Goal: Information Seeking & Learning: Learn about a topic

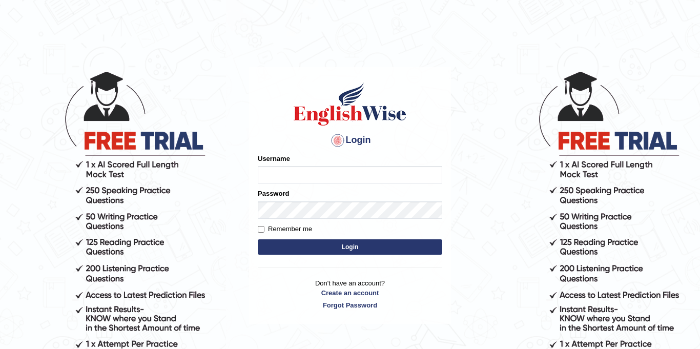
type input "Jolinaseva"
click at [351, 252] on button "Login" at bounding box center [350, 246] width 185 height 15
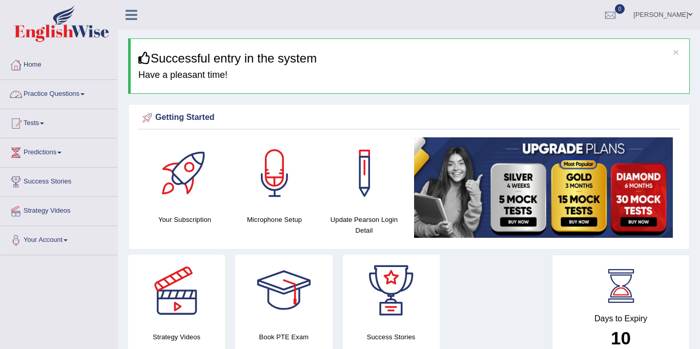
click at [37, 92] on link "Practice Questions" at bounding box center [59, 93] width 117 height 26
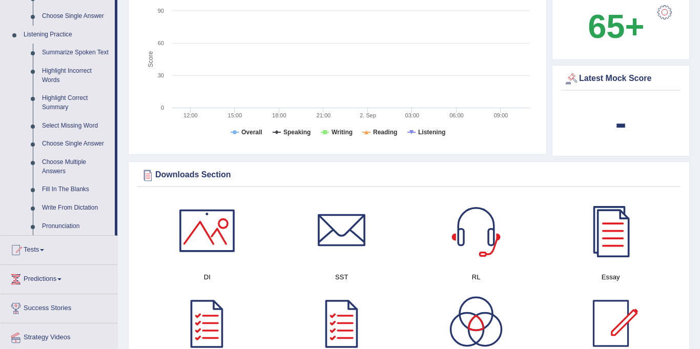
scroll to position [423, 0]
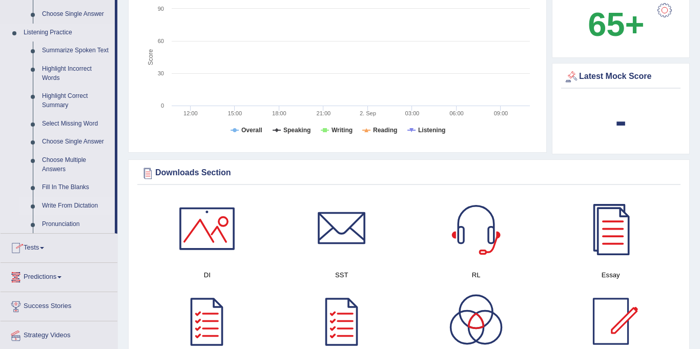
click at [78, 205] on link "Write From Dictation" at bounding box center [75, 206] width 77 height 18
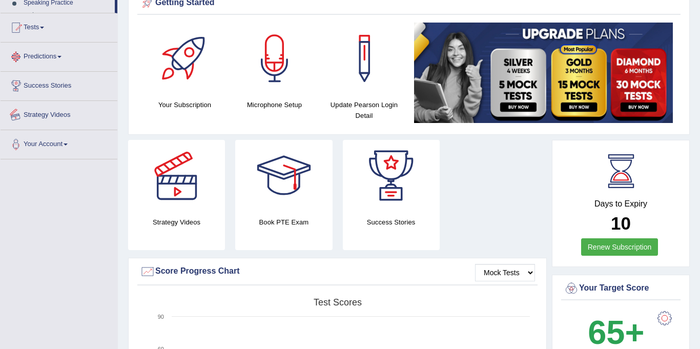
scroll to position [154, 0]
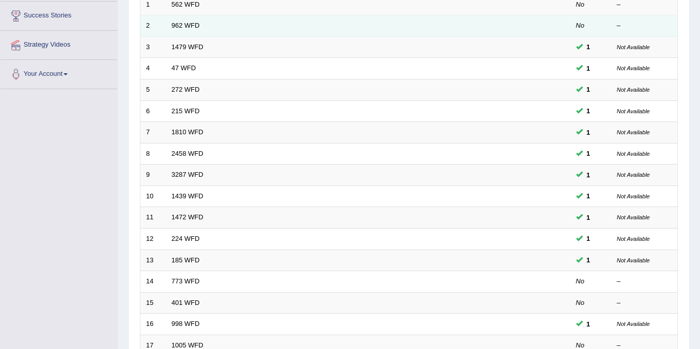
scroll to position [330, 0]
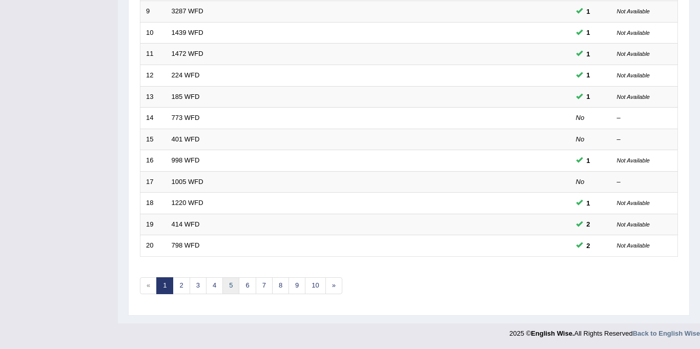
click at [228, 285] on link "5" at bounding box center [230, 285] width 17 height 17
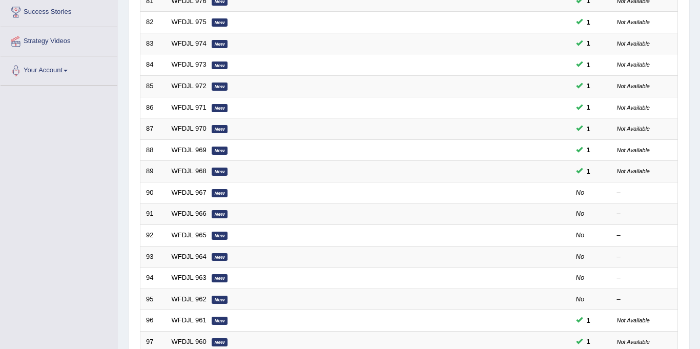
scroll to position [330, 0]
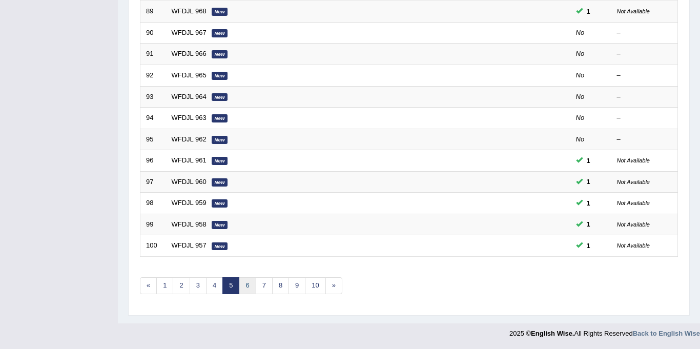
click at [246, 285] on link "6" at bounding box center [247, 285] width 17 height 17
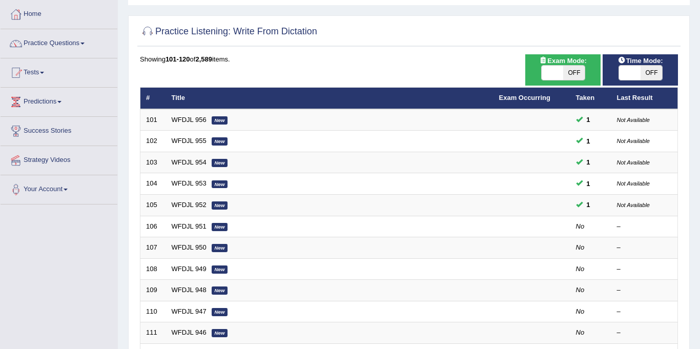
scroll to position [72, 0]
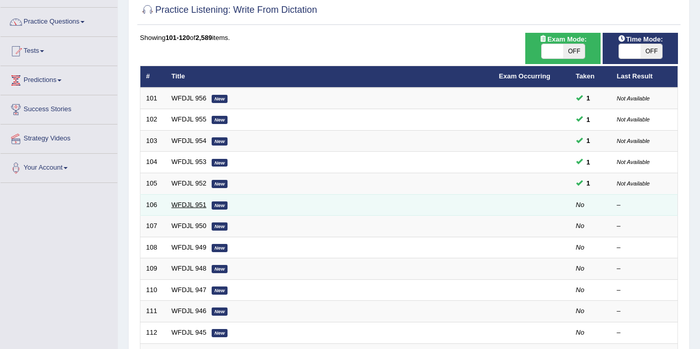
click at [199, 204] on link "WFDJL 951" at bounding box center [189, 205] width 35 height 8
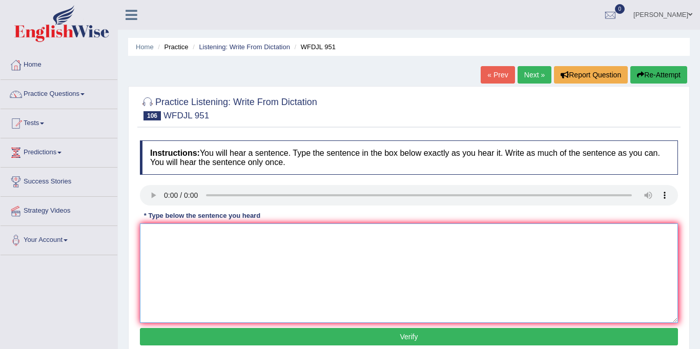
click at [161, 248] on textarea at bounding box center [409, 273] width 538 height 99
click at [151, 233] on textarea "we must act to increased unemployment rate." at bounding box center [409, 273] width 538 height 99
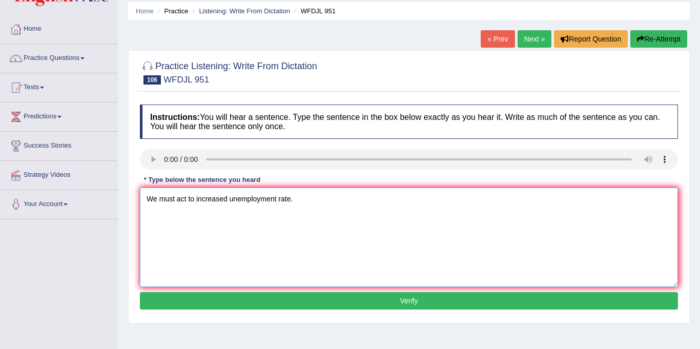
scroll to position [47, 0]
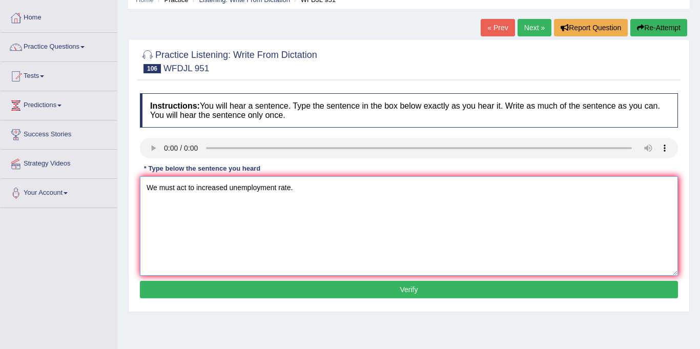
type textarea "We must act to increased unemployment rate."
click at [301, 292] on button "Verify" at bounding box center [409, 289] width 538 height 17
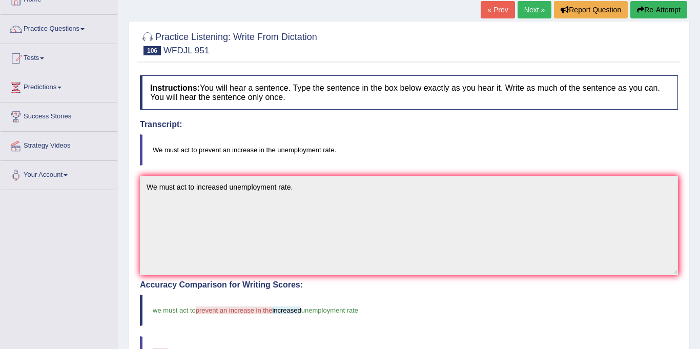
scroll to position [0, 0]
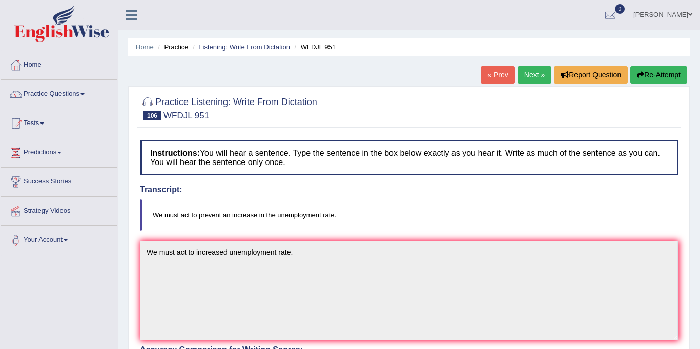
click at [530, 73] on link "Next »" at bounding box center [535, 74] width 34 height 17
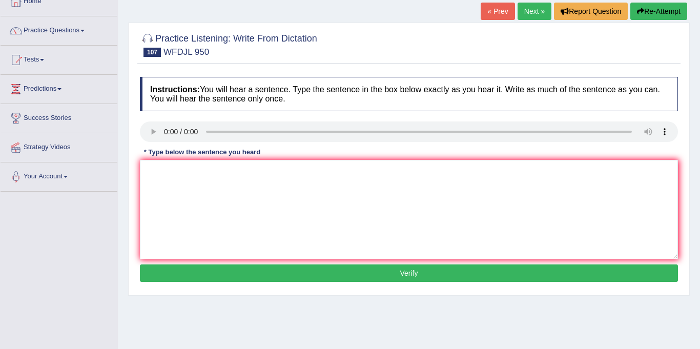
scroll to position [64, 0]
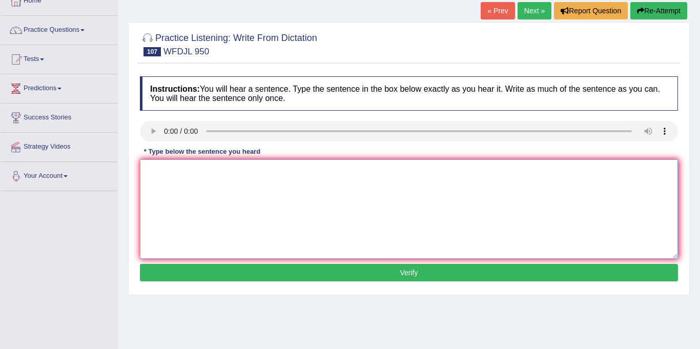
click at [161, 180] on textarea at bounding box center [409, 208] width 538 height 99
type textarea "The sources listed in the essay not covered in what needed."
click at [406, 274] on button "Verify" at bounding box center [409, 272] width 538 height 17
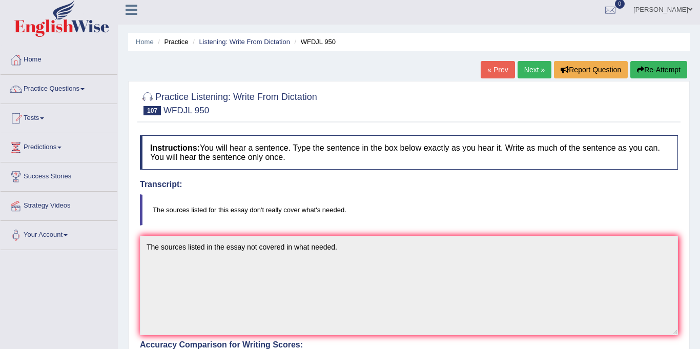
scroll to position [4, 0]
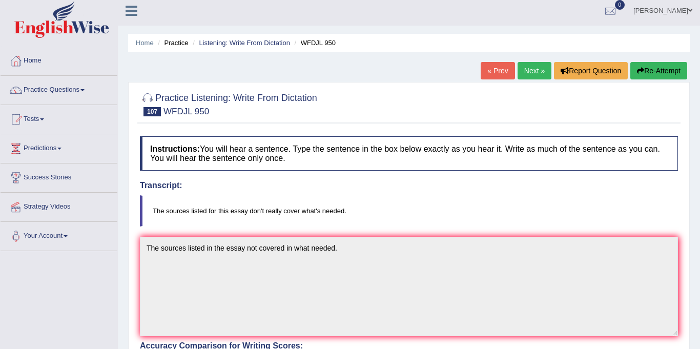
click at [534, 70] on link "Next »" at bounding box center [535, 70] width 34 height 17
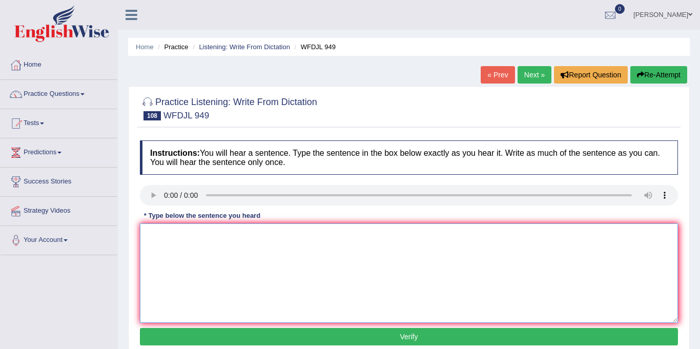
click at [171, 236] on textarea at bounding box center [409, 273] width 538 height 99
click at [534, 71] on link "Next »" at bounding box center [535, 74] width 34 height 17
click at [159, 240] on textarea at bounding box center [409, 273] width 538 height 99
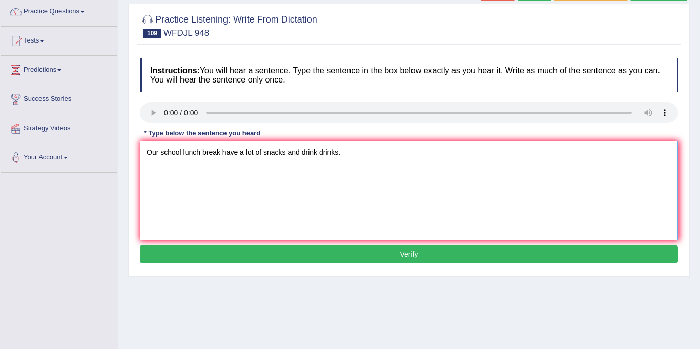
scroll to position [90, 0]
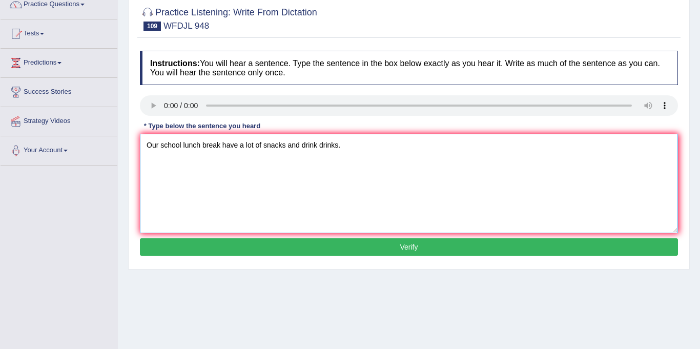
type textarea "Our school lunch break have a lot of snacks and drink drinks."
click at [437, 251] on button "Verify" at bounding box center [409, 246] width 538 height 17
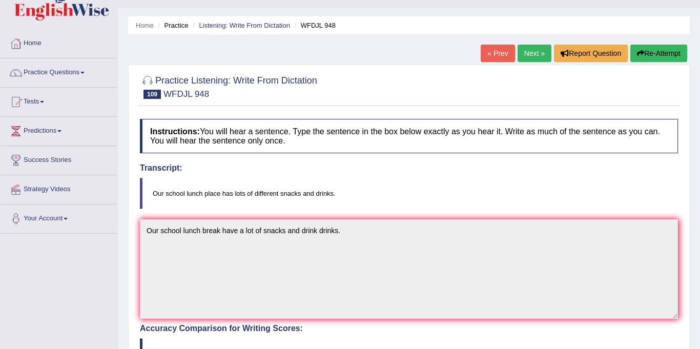
scroll to position [21, 0]
click at [524, 62] on link "Next »" at bounding box center [535, 53] width 34 height 17
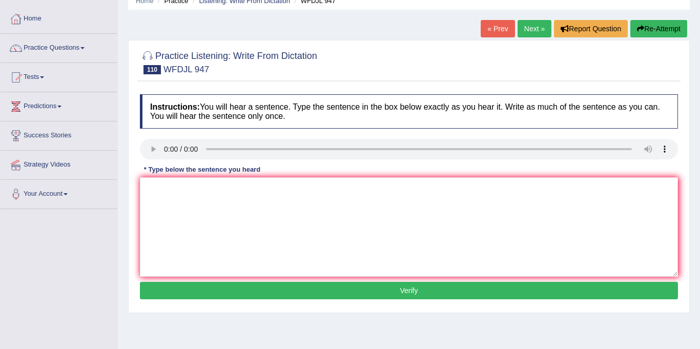
scroll to position [46, 0]
click at [224, 207] on textarea at bounding box center [409, 226] width 538 height 99
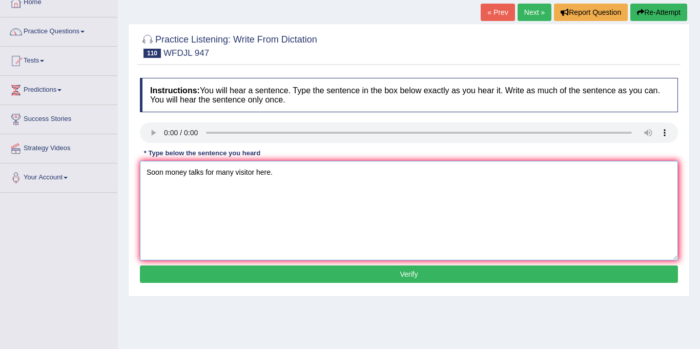
scroll to position [63, 0]
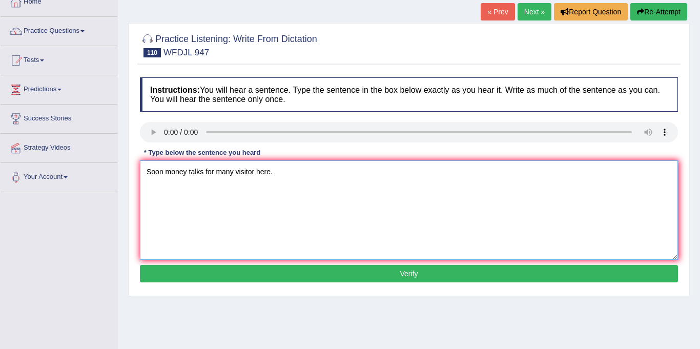
click at [186, 173] on textarea "Soon money talks for many visitor here." at bounding box center [409, 209] width 538 height 99
type textarea "Soon money expert talks for many visitor here."
click at [348, 278] on button "Verify" at bounding box center [409, 273] width 538 height 17
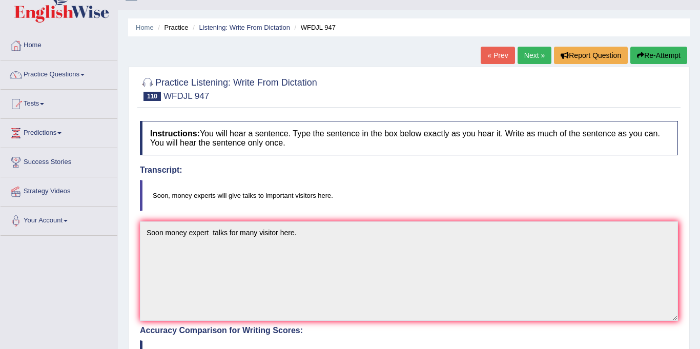
scroll to position [0, 0]
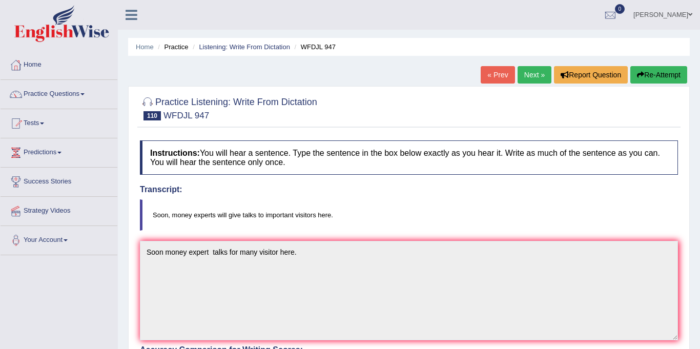
click at [526, 75] on link "Next »" at bounding box center [535, 74] width 34 height 17
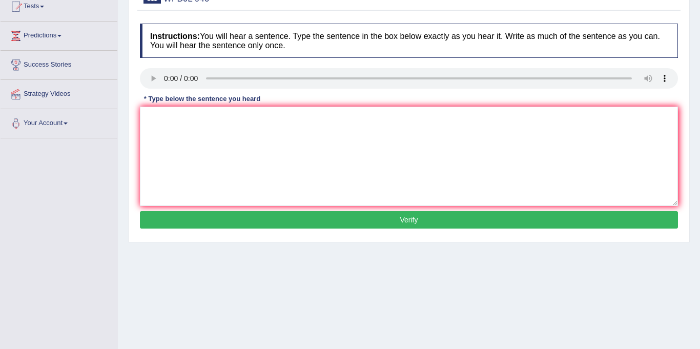
scroll to position [119, 0]
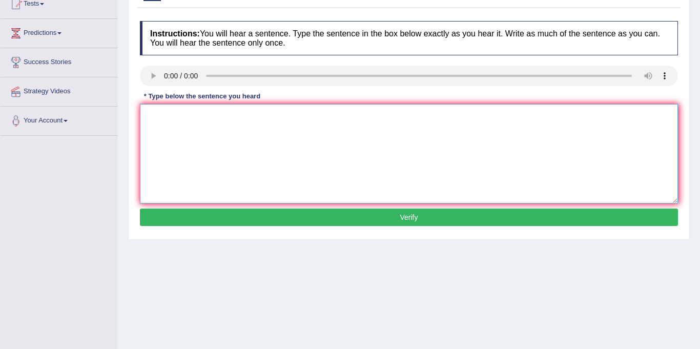
click at [190, 124] on textarea at bounding box center [409, 153] width 538 height 99
click at [234, 116] on textarea "City planner work for visitor and grow." at bounding box center [409, 153] width 538 height 99
type textarea "City planner work for neighborhood and grow."
click at [303, 215] on button "Verify" at bounding box center [409, 217] width 538 height 17
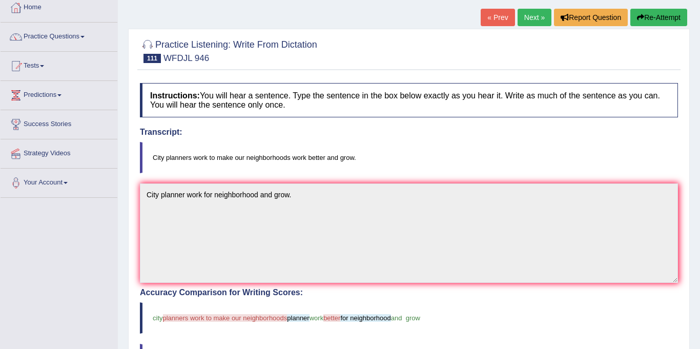
scroll to position [55, 0]
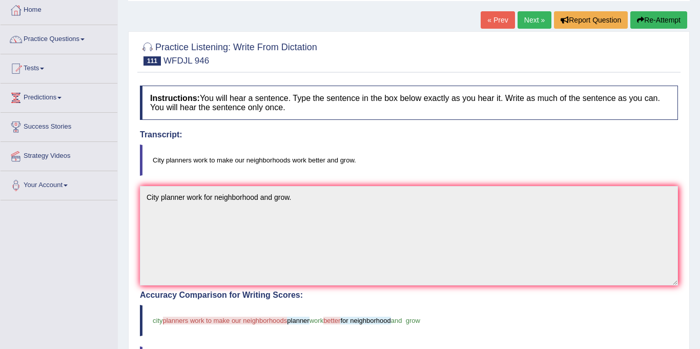
click at [528, 16] on link "Next »" at bounding box center [535, 19] width 34 height 17
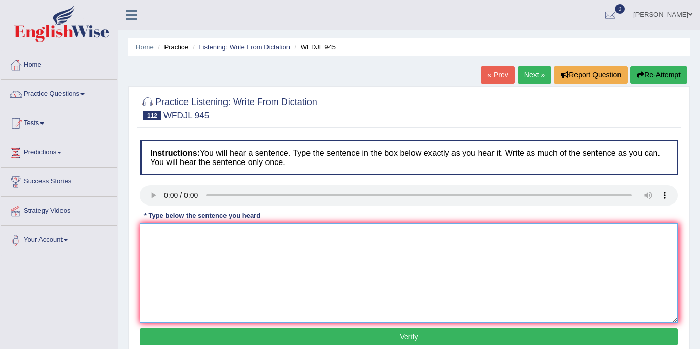
drag, startPoint x: 239, startPoint y: 261, endPoint x: 243, endPoint y: 266, distance: 5.4
click at [240, 261] on textarea at bounding box center [409, 273] width 538 height 99
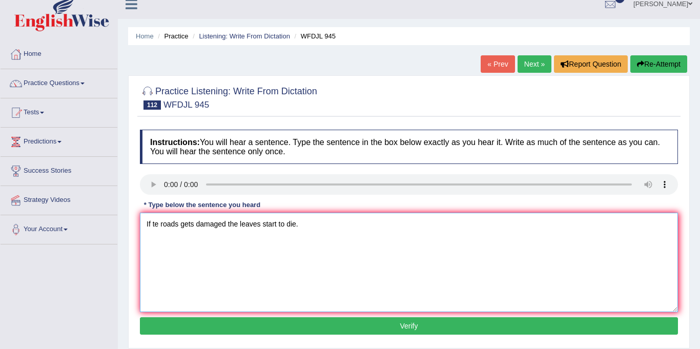
scroll to position [16, 0]
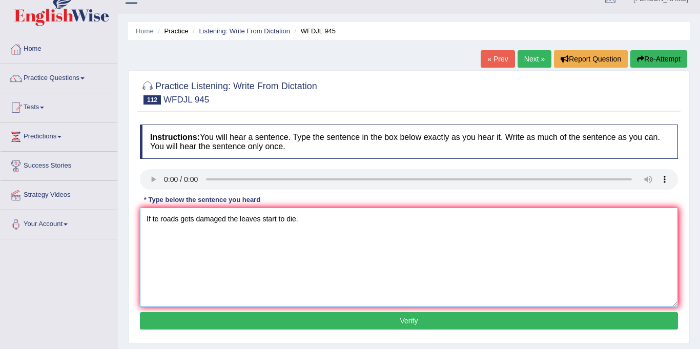
click at [156, 218] on textarea "If te roads gets damaged the leaves start to die." at bounding box center [409, 257] width 538 height 99
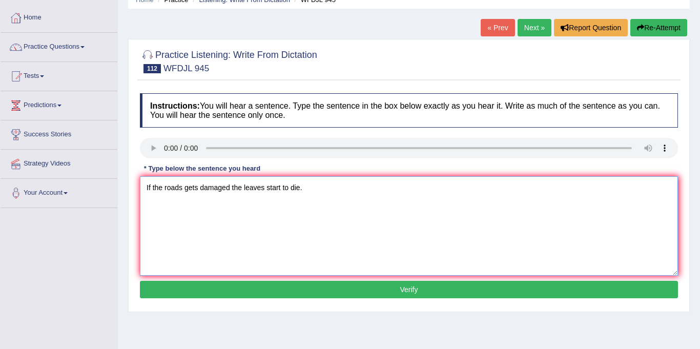
scroll to position [53, 0]
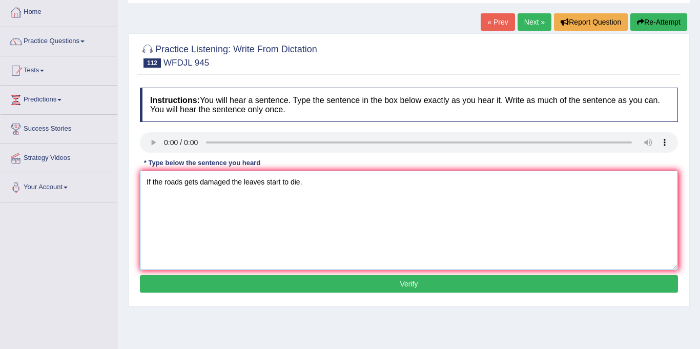
type textarea "If the roads gets damaged the leaves start to die."
click at [318, 285] on button "Verify" at bounding box center [409, 283] width 538 height 17
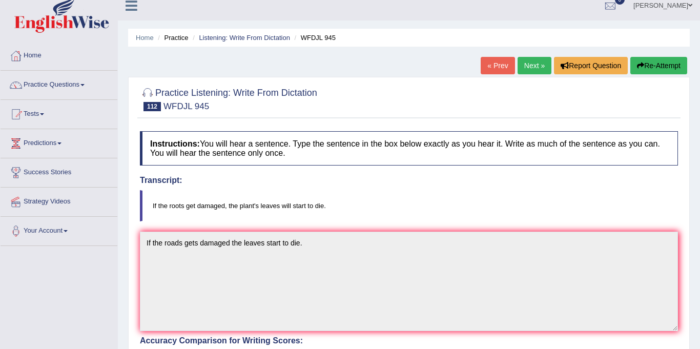
scroll to position [0, 0]
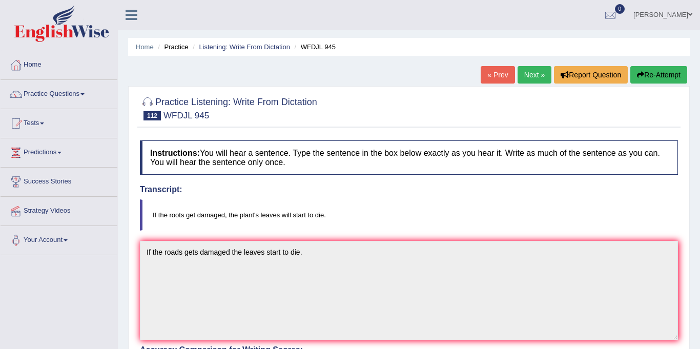
click at [541, 74] on link "Next »" at bounding box center [535, 74] width 34 height 17
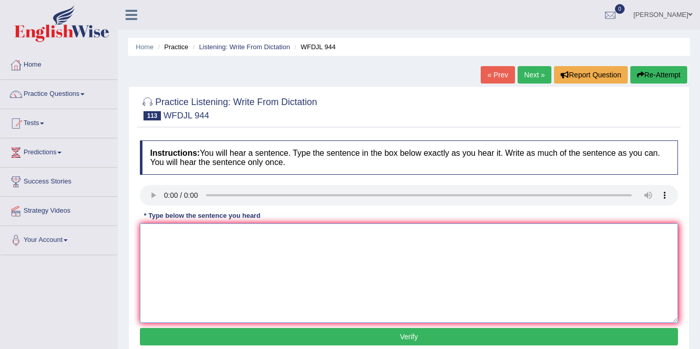
click at [168, 232] on textarea at bounding box center [409, 273] width 538 height 99
click at [528, 69] on link "Next »" at bounding box center [535, 74] width 34 height 17
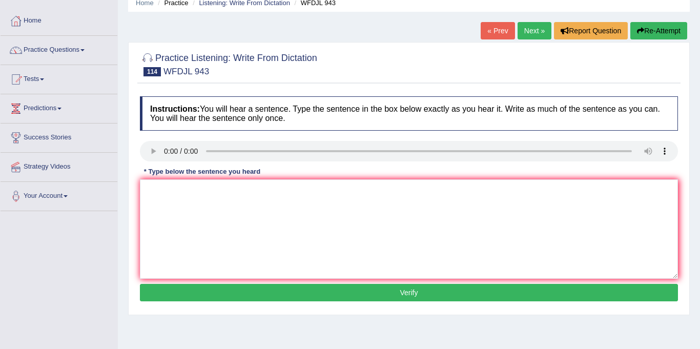
scroll to position [73, 0]
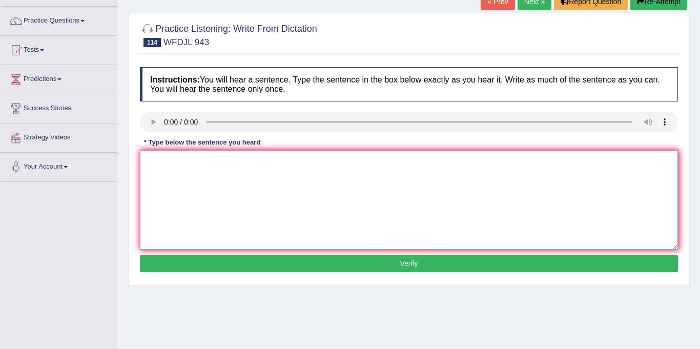
click at [171, 173] on textarea at bounding box center [409, 199] width 538 height 99
type textarea "You are not allowed to use your cellphone in the library here."
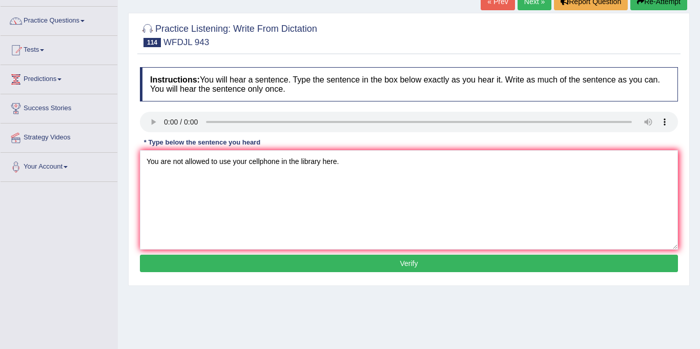
click at [330, 259] on button "Verify" at bounding box center [409, 263] width 538 height 17
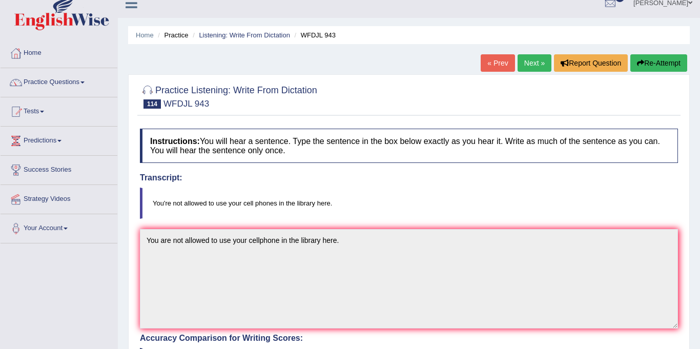
scroll to position [0, 0]
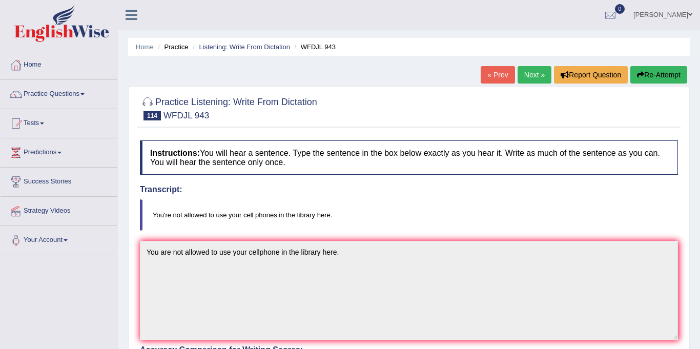
click at [528, 73] on link "Next »" at bounding box center [535, 74] width 34 height 17
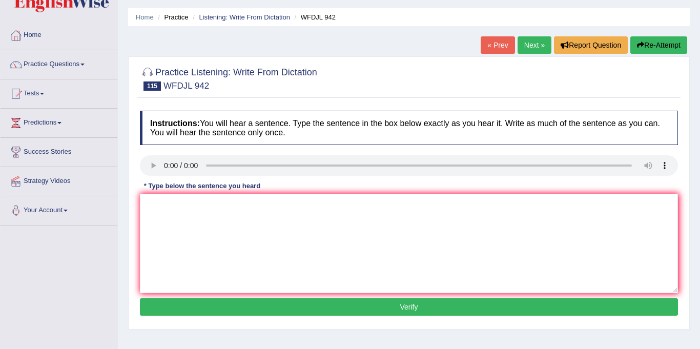
scroll to position [31, 0]
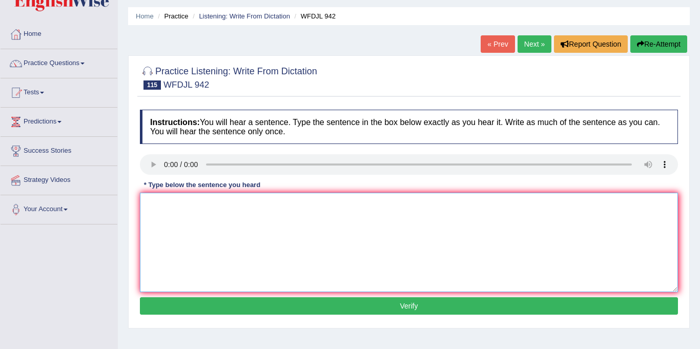
click at [169, 213] on textarea at bounding box center [409, 242] width 538 height 99
click at [153, 202] on textarea "laerning to manage your career are important in nowadays." at bounding box center [409, 242] width 538 height 99
click at [154, 201] on textarea "Lerning to manage your career are important in nowadays." at bounding box center [409, 242] width 538 height 99
type textarea "Learning to manage your career are important in nowadays."
click at [400, 305] on button "Verify" at bounding box center [409, 305] width 538 height 17
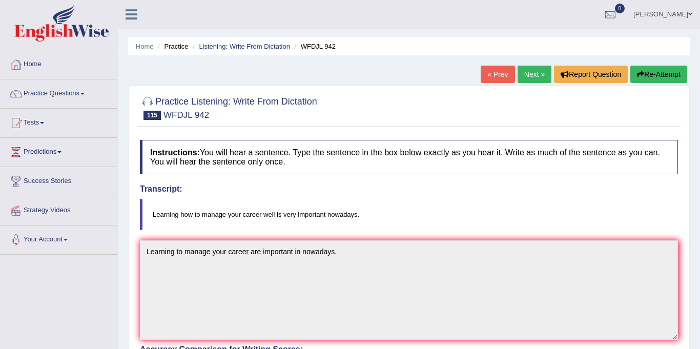
scroll to position [0, 0]
click at [531, 60] on div "Home Practice Listening: Write From Dictation WFDJL 942 « Prev Next » Report Qu…" at bounding box center [409, 319] width 582 height 638
click at [540, 69] on link "Next »" at bounding box center [535, 74] width 34 height 17
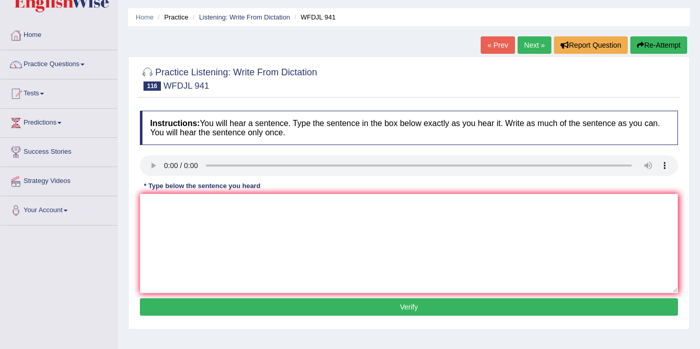
scroll to position [32, 0]
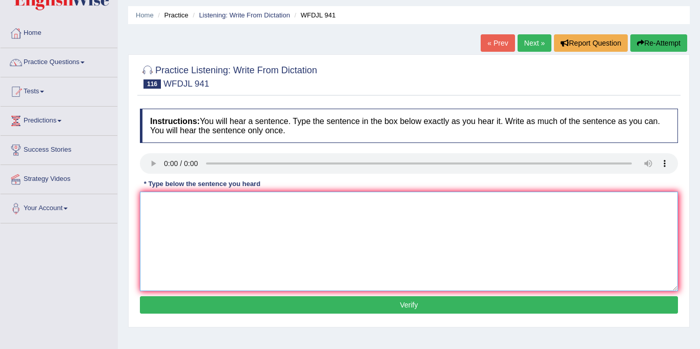
click at [167, 202] on textarea at bounding box center [409, 241] width 538 height 99
click at [151, 204] on textarea "are schools work arround the are students." at bounding box center [409, 241] width 538 height 99
drag, startPoint x: 211, startPoint y: 201, endPoint x: 232, endPoint y: 209, distance: 21.7
click at [212, 201] on textarea "Are schools work arround the are students." at bounding box center [409, 241] width 538 height 99
click at [226, 207] on textarea "Are schools work around the are students." at bounding box center [409, 241] width 538 height 99
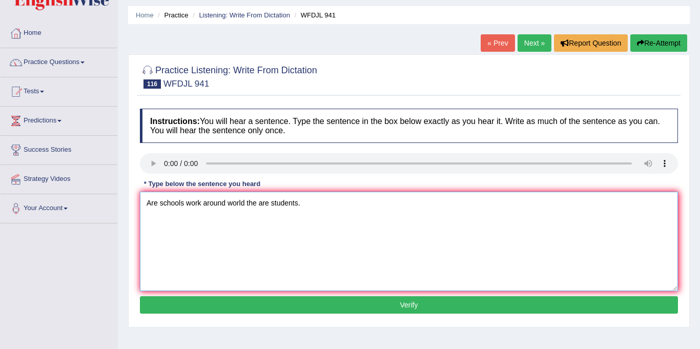
click at [256, 204] on textarea "Are schools work around world the are students." at bounding box center [409, 241] width 538 height 99
type textarea "Are schools work around world are students."
click at [332, 311] on button "Verify" at bounding box center [409, 304] width 538 height 17
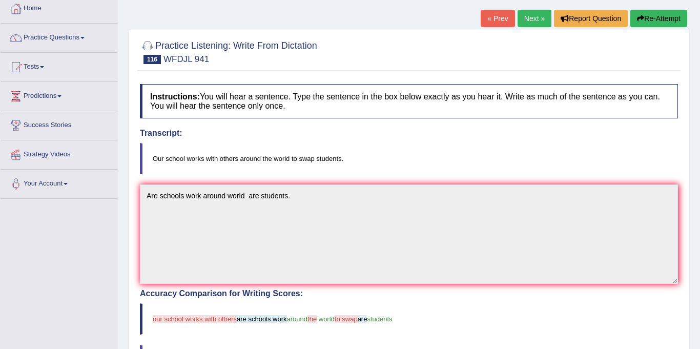
scroll to position [0, 0]
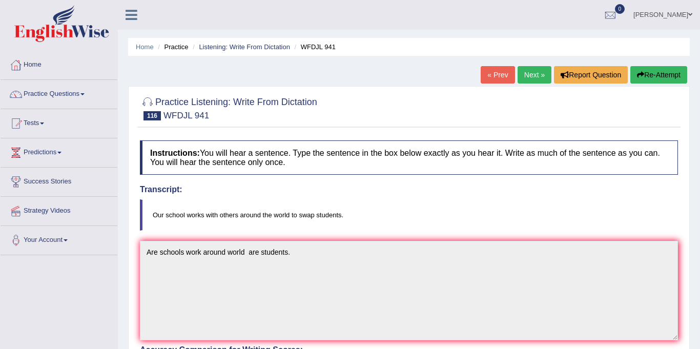
click at [531, 70] on link "Next »" at bounding box center [535, 74] width 34 height 17
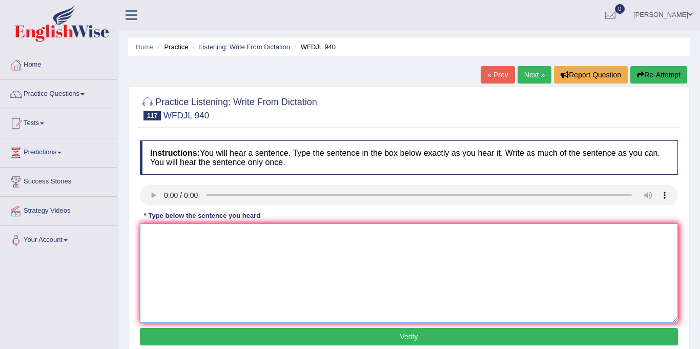
click at [190, 251] on textarea at bounding box center [409, 273] width 538 height 99
click at [232, 235] on textarea "Eating the right foods are people to do well." at bounding box center [409, 273] width 538 height 99
drag, startPoint x: 229, startPoint y: 237, endPoint x: 258, endPoint y: 244, distance: 29.9
click at [231, 237] on textarea "Eating the right foods are people to do well." at bounding box center [409, 273] width 538 height 99
click at [229, 243] on textarea "Eating the right foods are people to do well." at bounding box center [409, 273] width 538 height 99
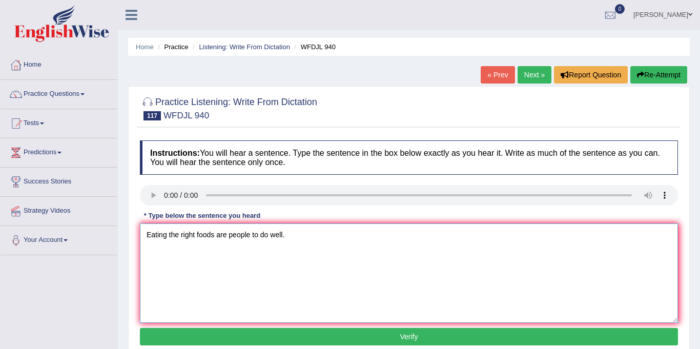
drag, startPoint x: 228, startPoint y: 234, endPoint x: 237, endPoint y: 235, distance: 9.8
click at [234, 234] on textarea "Eating the right foods are people to do well." at bounding box center [409, 273] width 538 height 99
click at [227, 234] on textarea "Eating the right foods are people to do well." at bounding box center [409, 273] width 538 height 99
click at [303, 238] on textarea "Eating the right foods are important people to do well." at bounding box center [409, 273] width 538 height 99
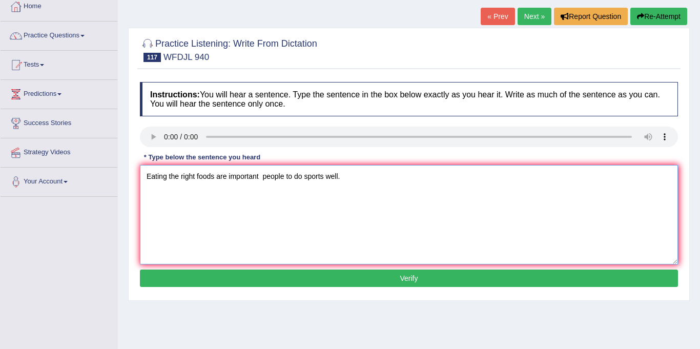
scroll to position [76, 0]
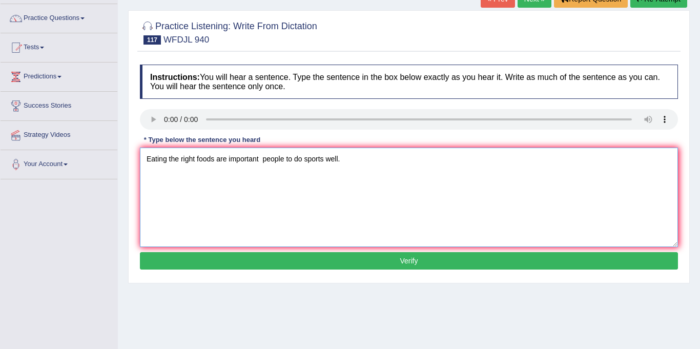
type textarea "Eating the right foods are important people to do sports well."
click at [271, 260] on button "Verify" at bounding box center [409, 260] width 538 height 17
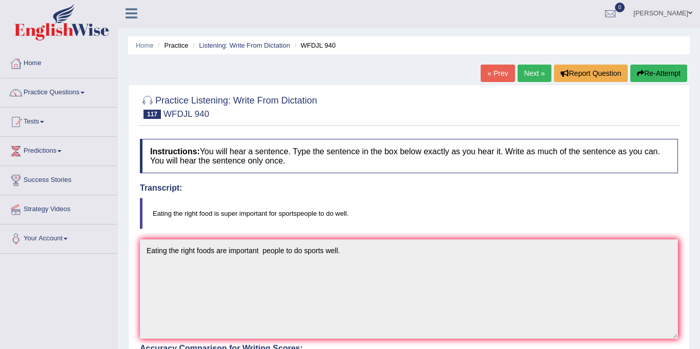
scroll to position [0, 0]
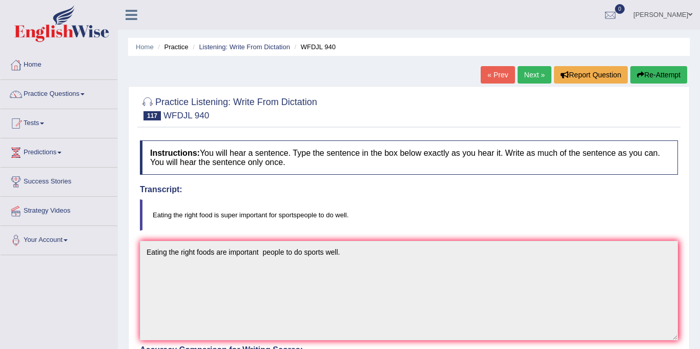
click at [531, 74] on link "Next »" at bounding box center [535, 74] width 34 height 17
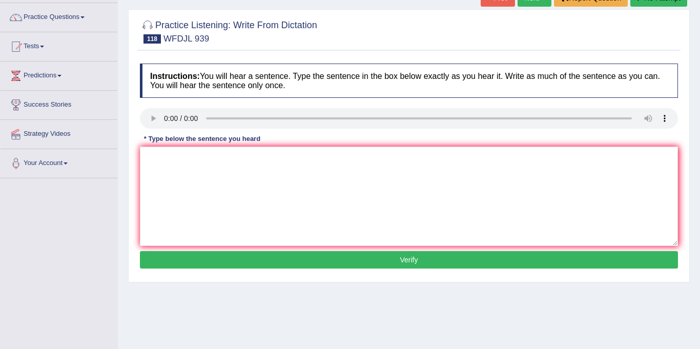
scroll to position [83, 0]
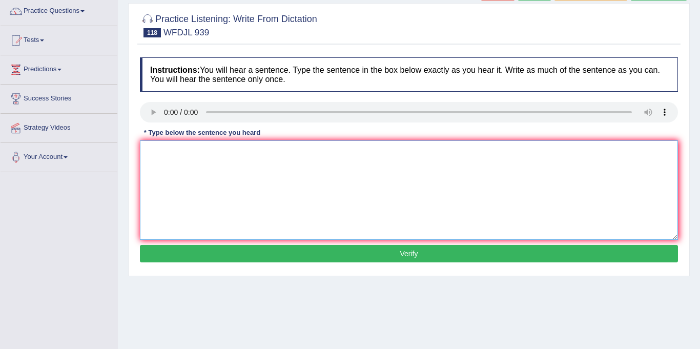
click at [205, 193] on textarea at bounding box center [409, 189] width 538 height 99
click at [151, 152] on textarea "all the livings things are start in the single thing are very basic." at bounding box center [409, 189] width 538 height 99
type textarea "All the livings things are start in the single thing are very basic."
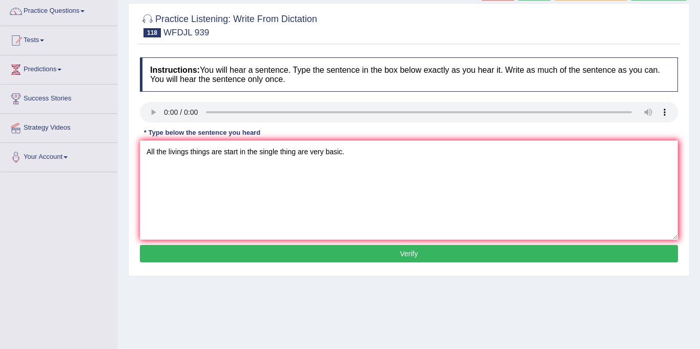
click at [339, 252] on button "Verify" at bounding box center [409, 253] width 538 height 17
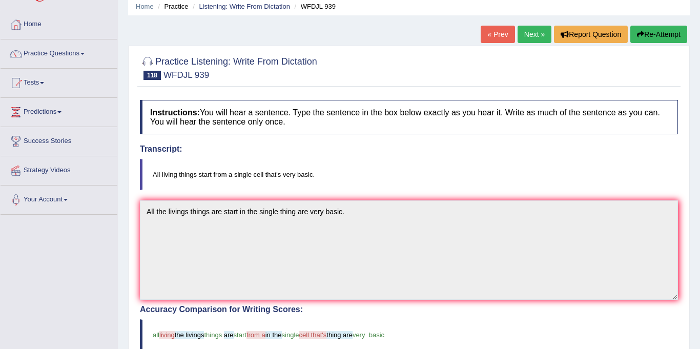
scroll to position [0, 0]
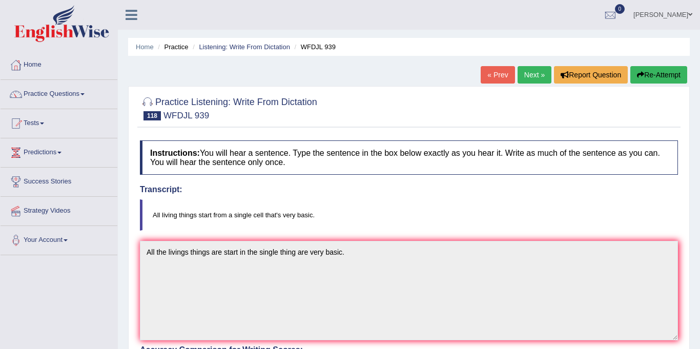
click at [536, 74] on link "Next »" at bounding box center [535, 74] width 34 height 17
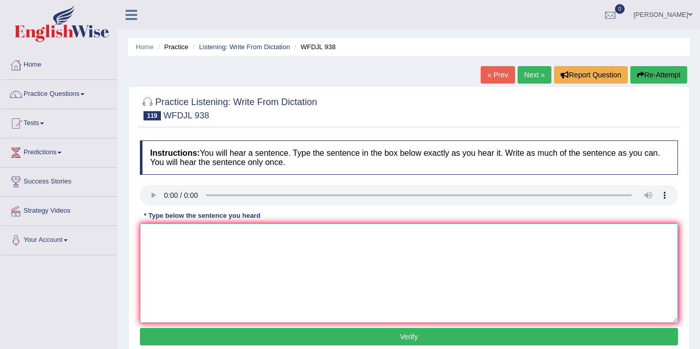
click at [189, 248] on textarea at bounding box center [409, 273] width 538 height 99
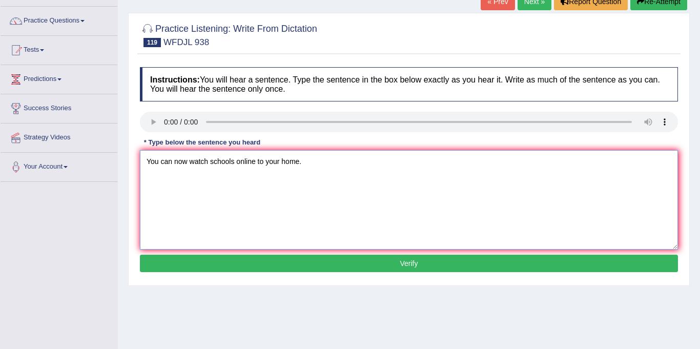
scroll to position [74, 0]
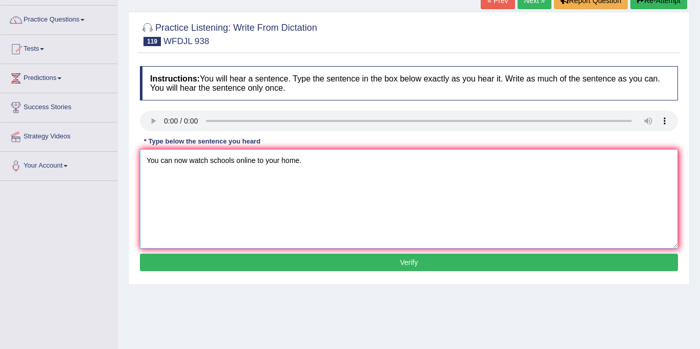
type textarea "You can now watch schools online to your home."
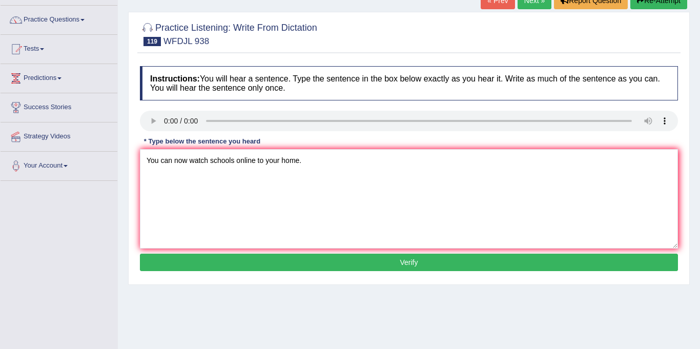
click at [333, 258] on button "Verify" at bounding box center [409, 262] width 538 height 17
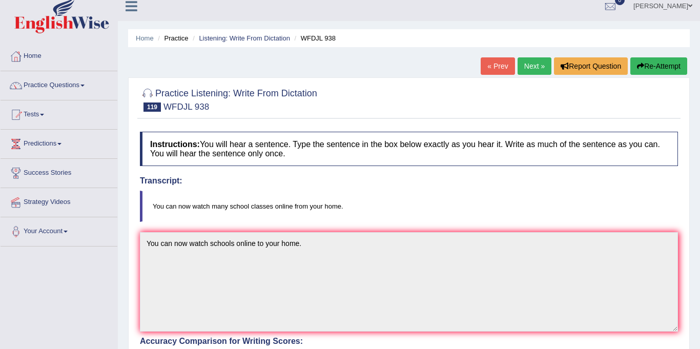
scroll to position [0, 0]
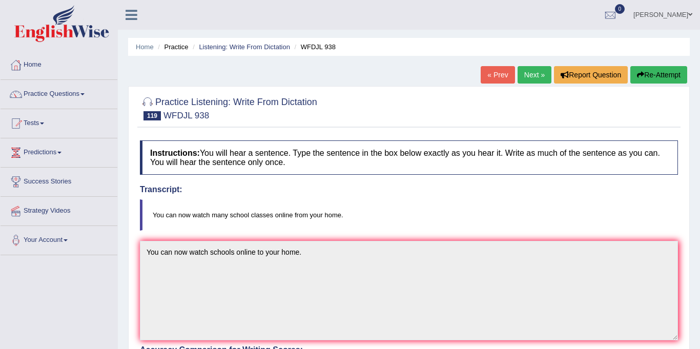
click at [518, 71] on link "Next »" at bounding box center [535, 74] width 34 height 17
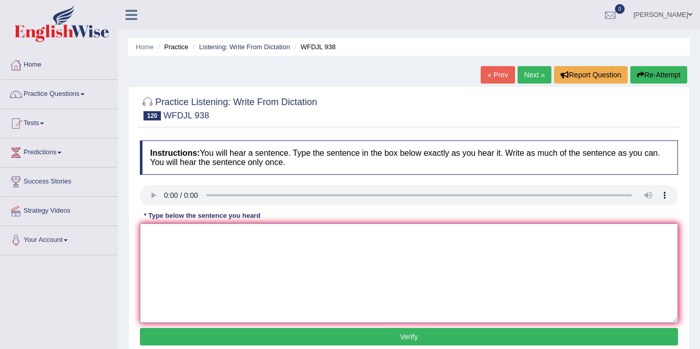
click at [155, 228] on textarea at bounding box center [409, 273] width 538 height 99
click at [530, 75] on link "Next »" at bounding box center [535, 74] width 34 height 17
drag, startPoint x: 171, startPoint y: 254, endPoint x: 172, endPoint y: 249, distance: 5.2
click at [171, 253] on textarea at bounding box center [409, 273] width 538 height 99
click at [226, 238] on textarea "They shows us happen" at bounding box center [409, 273] width 538 height 99
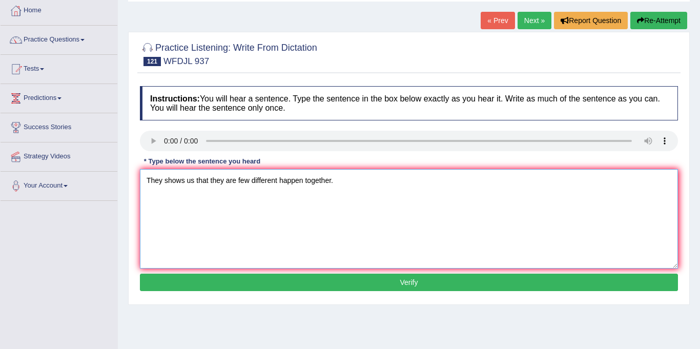
scroll to position [71, 0]
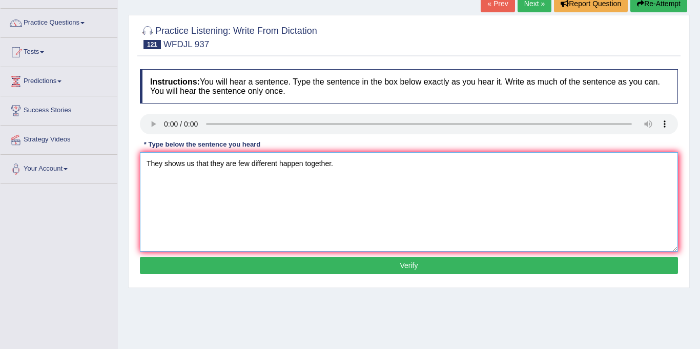
type textarea "They shows us that they are few different happen together."
click at [315, 266] on button "Verify" at bounding box center [409, 265] width 538 height 17
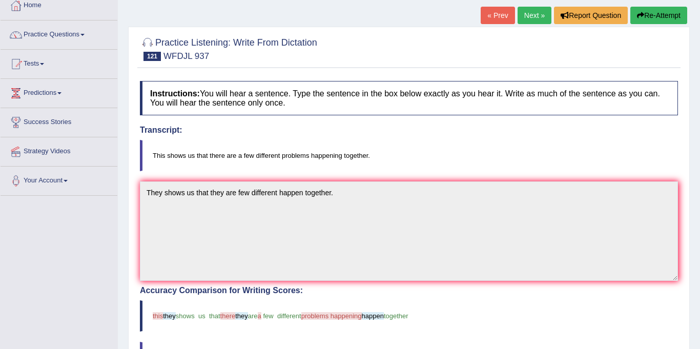
scroll to position [50, 0]
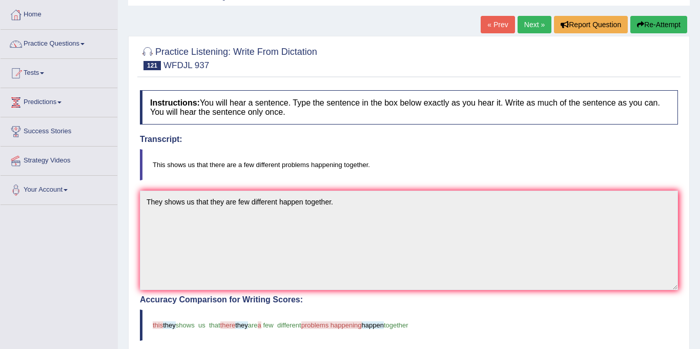
click at [527, 27] on link "Next »" at bounding box center [535, 24] width 34 height 17
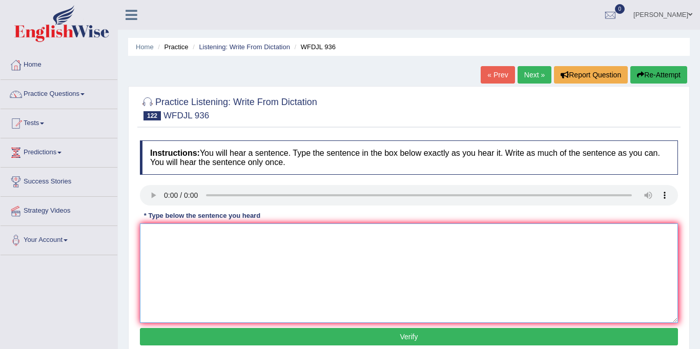
click at [179, 239] on textarea at bounding box center [409, 273] width 538 height 99
click at [518, 68] on link "Next »" at bounding box center [535, 74] width 34 height 17
click at [158, 243] on textarea at bounding box center [409, 273] width 538 height 99
click at [267, 234] on textarea "Being flexible in your career choices" at bounding box center [409, 273] width 538 height 99
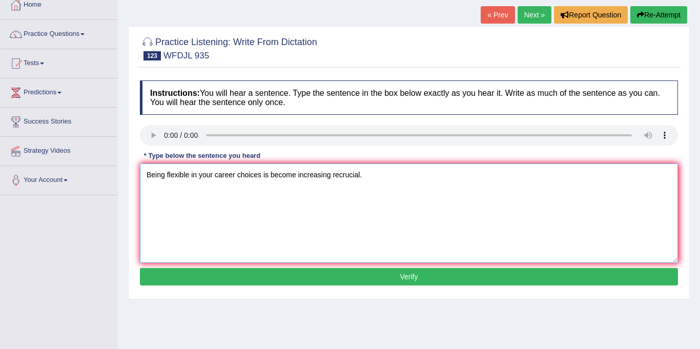
scroll to position [62, 0]
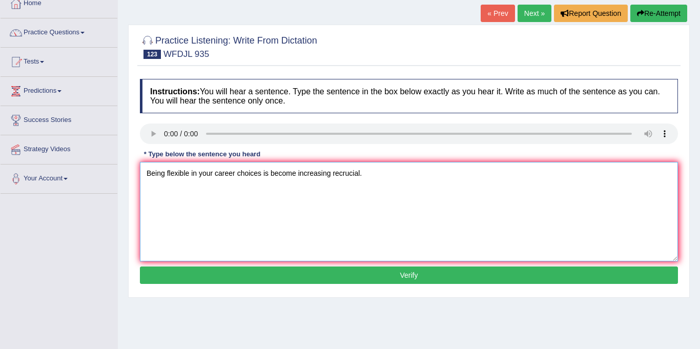
type textarea "Being flexible in your career choices is become increasing recrucial."
click at [407, 280] on button "Verify" at bounding box center [409, 275] width 538 height 17
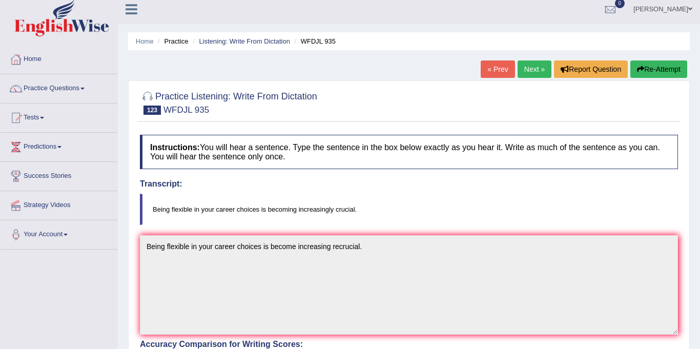
scroll to position [0, 0]
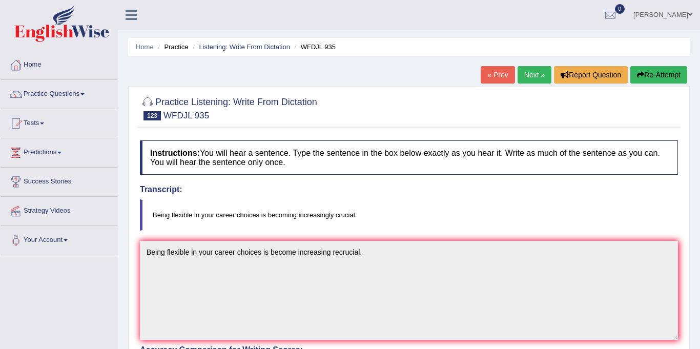
click at [534, 77] on link "Next »" at bounding box center [535, 74] width 34 height 17
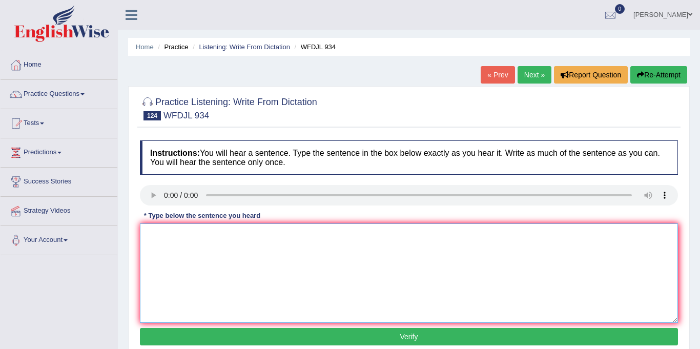
click at [189, 243] on textarea at bounding box center [409, 273] width 538 height 99
click at [215, 235] on textarea "The president speech are crowd to listener." at bounding box center [409, 273] width 538 height 99
click at [275, 235] on textarea "The president speech though a large are crowd to listener." at bounding box center [409, 273] width 538 height 99
click at [293, 235] on textarea "The president speech though a large crowd to listener." at bounding box center [409, 273] width 538 height 99
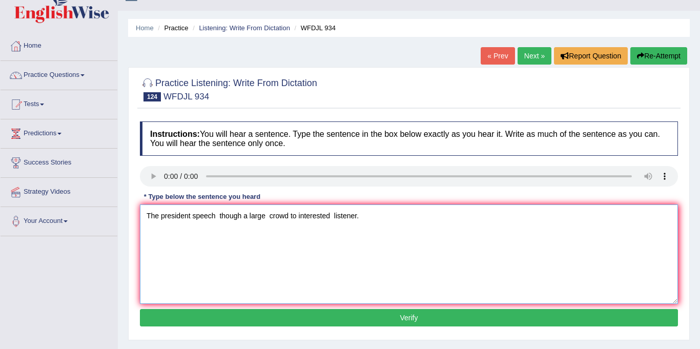
scroll to position [29, 0]
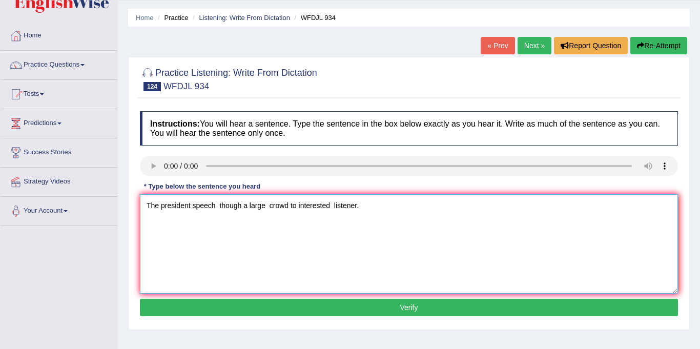
type textarea "The president speech though a large crowd to interested listener."
click at [358, 313] on button "Verify" at bounding box center [409, 307] width 538 height 17
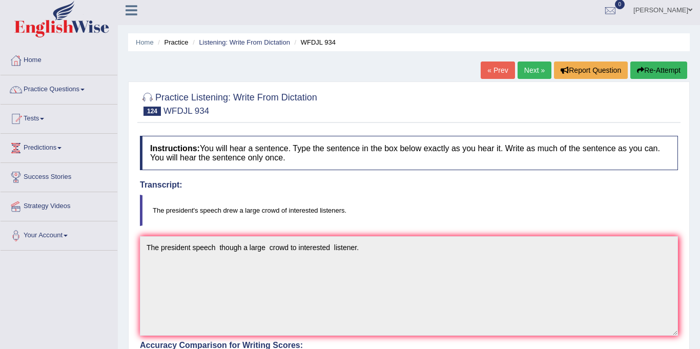
scroll to position [0, 0]
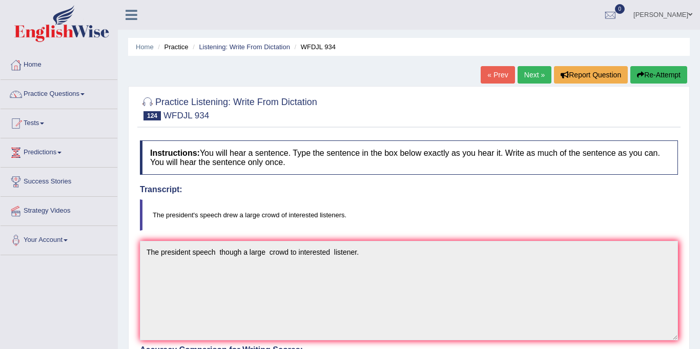
click at [537, 76] on link "Next »" at bounding box center [535, 74] width 34 height 17
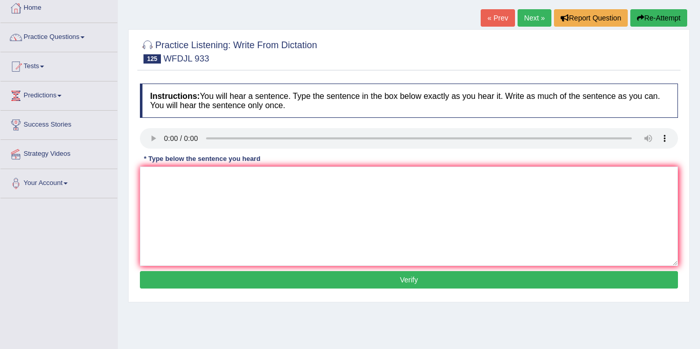
scroll to position [57, 0]
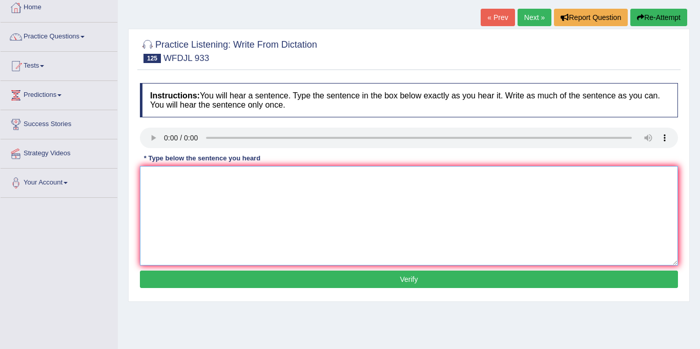
click at [195, 194] on textarea at bounding box center [409, 215] width 538 height 99
click at [167, 178] on textarea "Gewtting involve in art aroun us ." at bounding box center [409, 215] width 538 height 99
click at [160, 178] on textarea "Gewtting involve in art aroun us ." at bounding box center [409, 215] width 538 height 99
click at [233, 178] on textarea "Getting involve in art aroun us ." at bounding box center [409, 215] width 538 height 99
type textarea "Getting involve in art around us ."
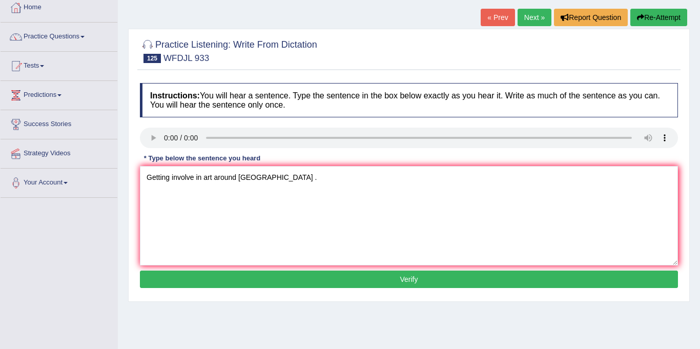
click at [348, 281] on button "Verify" at bounding box center [409, 279] width 538 height 17
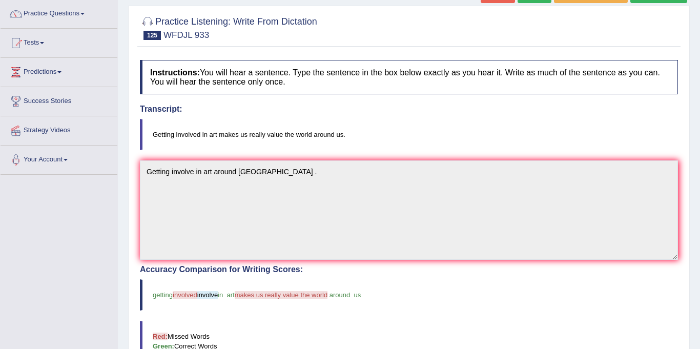
scroll to position [0, 0]
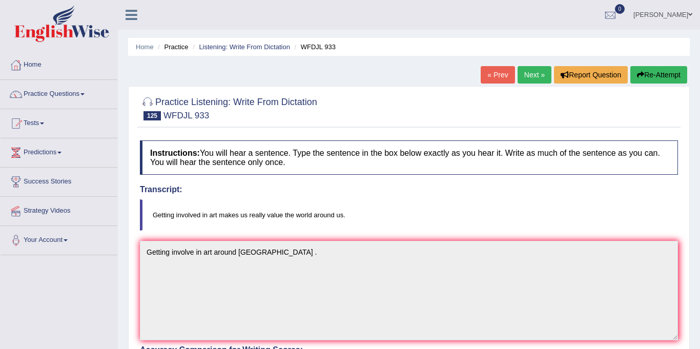
click at [533, 75] on link "Next »" at bounding box center [535, 74] width 34 height 17
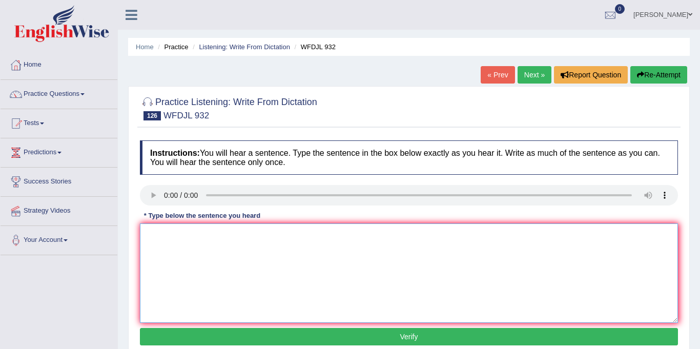
click at [186, 241] on textarea at bounding box center [409, 273] width 538 height 99
drag, startPoint x: 196, startPoint y: 238, endPoint x: 201, endPoint y: 238, distance: 5.6
click at [196, 238] on textarea "Playing music" at bounding box center [409, 273] width 538 height 99
click at [192, 237] on textarea "Playing music stress expert says." at bounding box center [409, 273] width 538 height 99
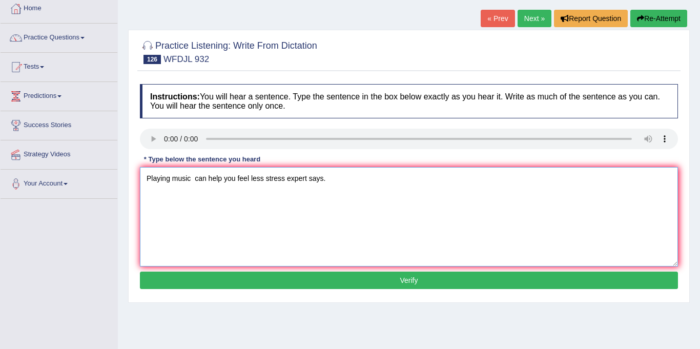
scroll to position [70, 0]
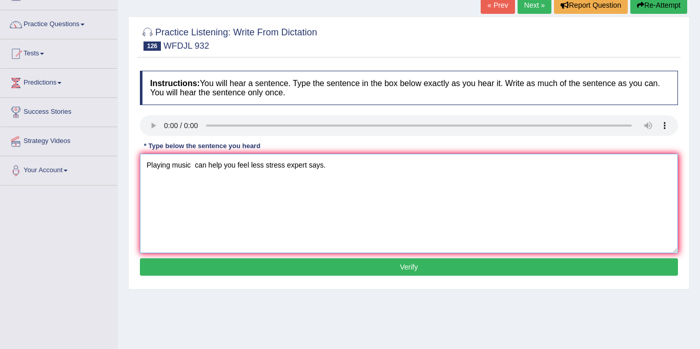
type textarea "Playing music can help you feel less stress expert says."
click at [336, 273] on button "Verify" at bounding box center [409, 266] width 538 height 17
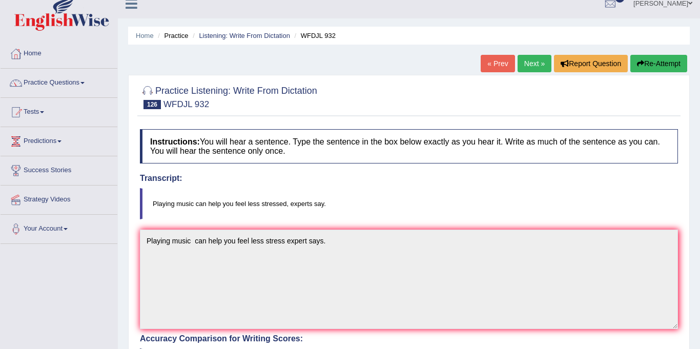
scroll to position [0, 0]
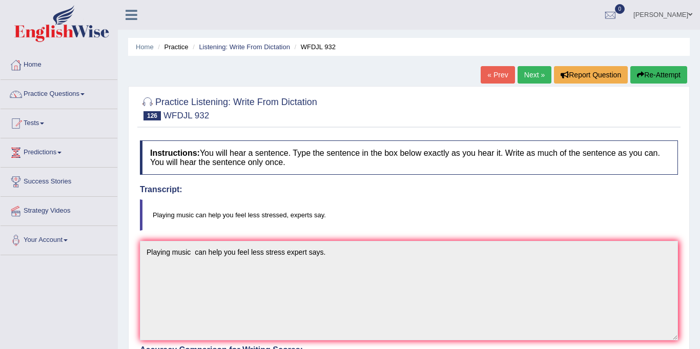
click at [532, 71] on link "Next »" at bounding box center [535, 74] width 34 height 17
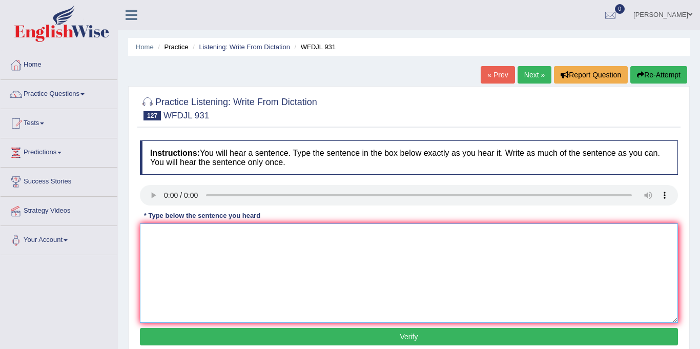
click at [180, 244] on textarea at bounding box center [409, 273] width 538 height 99
type textarea "A"
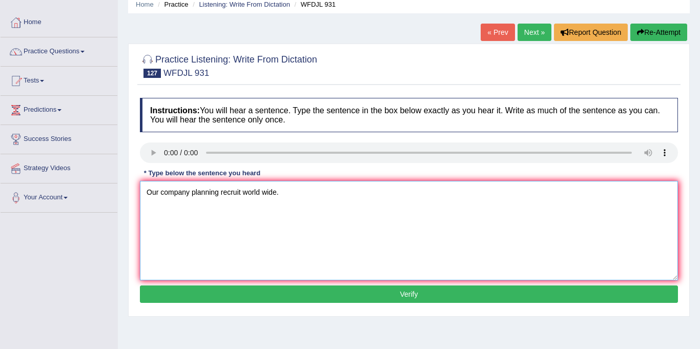
scroll to position [47, 0]
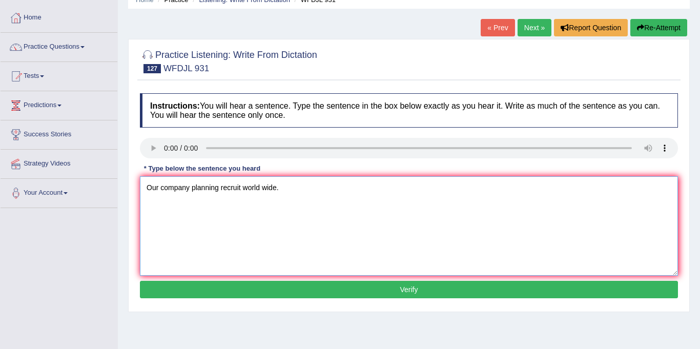
type textarea "Our company planning recruit world wide."
click at [361, 293] on button "Verify" at bounding box center [409, 289] width 538 height 17
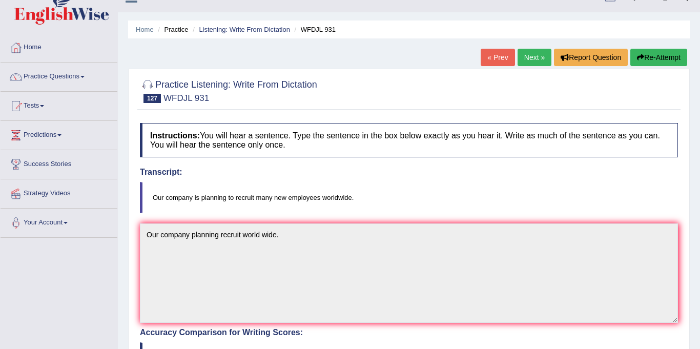
scroll to position [0, 0]
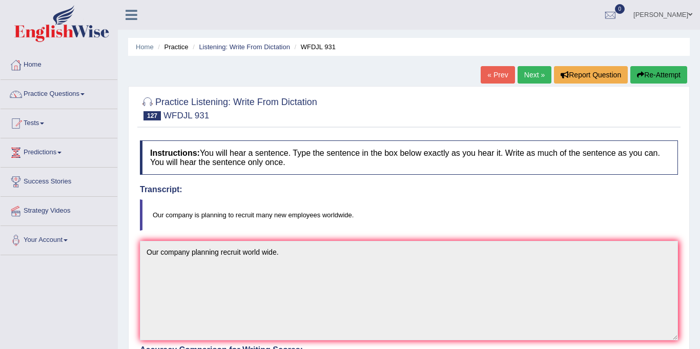
click at [541, 74] on link "Next »" at bounding box center [535, 74] width 34 height 17
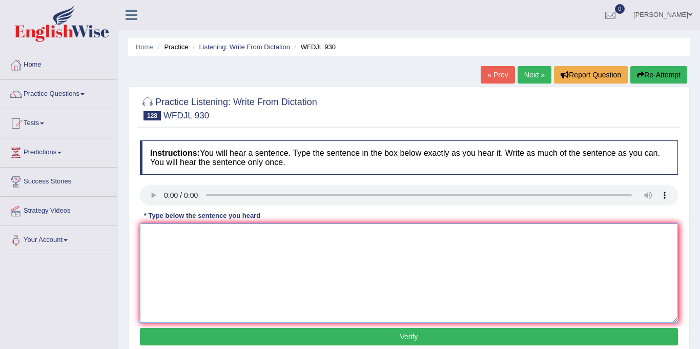
click at [157, 236] on textarea at bounding box center [409, 273] width 538 height 99
type textarea "w"
click at [210, 237] on textarea "Working shift p" at bounding box center [409, 273] width 538 height 99
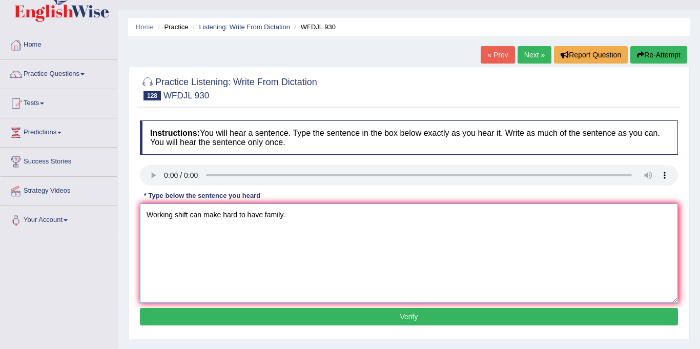
scroll to position [53, 0]
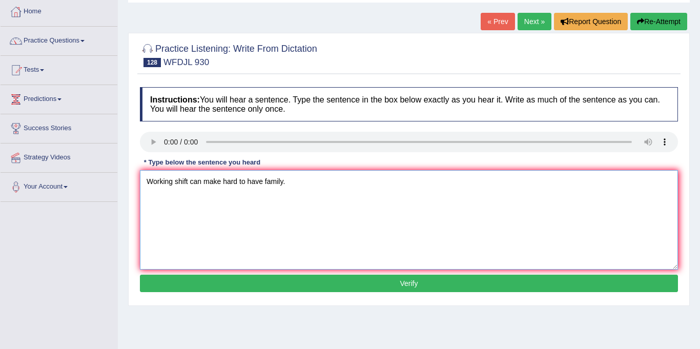
type textarea "Working shift can make hard to have family."
click at [320, 285] on button "Verify" at bounding box center [409, 283] width 538 height 17
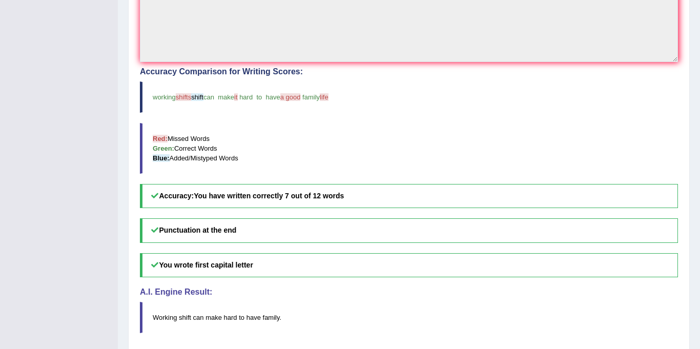
scroll to position [0, 0]
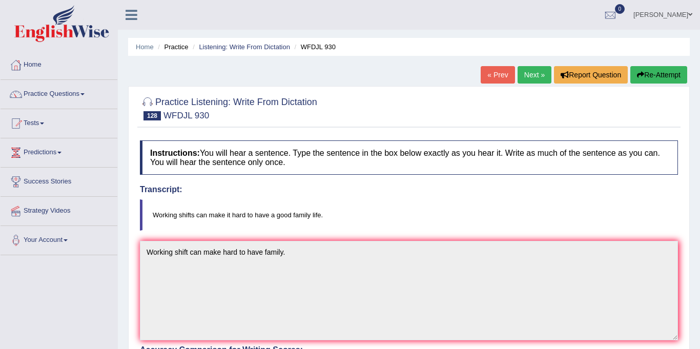
click at [532, 67] on link "Next »" at bounding box center [535, 74] width 34 height 17
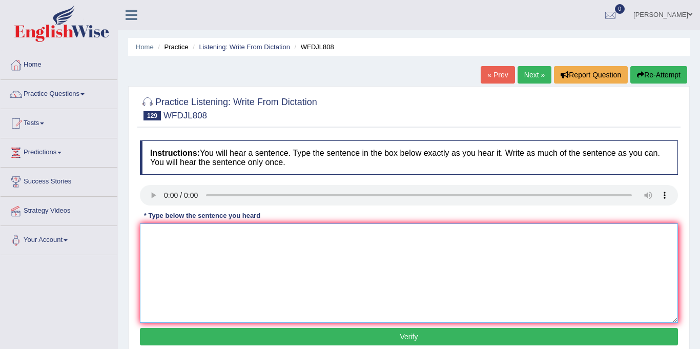
click at [175, 252] on textarea at bounding box center [409, 273] width 538 height 99
click at [244, 248] on textarea at bounding box center [409, 273] width 538 height 99
click at [150, 237] on textarea "students coming back to school schools." at bounding box center [409, 273] width 538 height 99
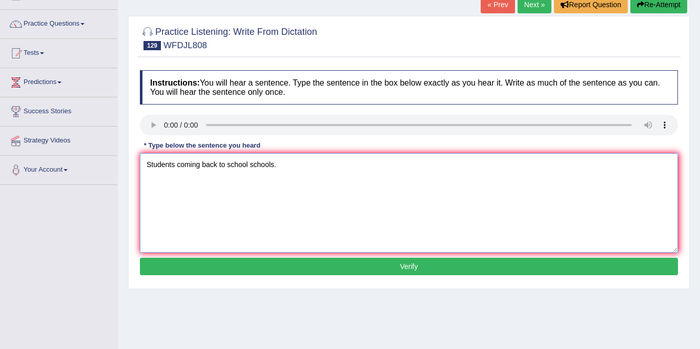
scroll to position [78, 0]
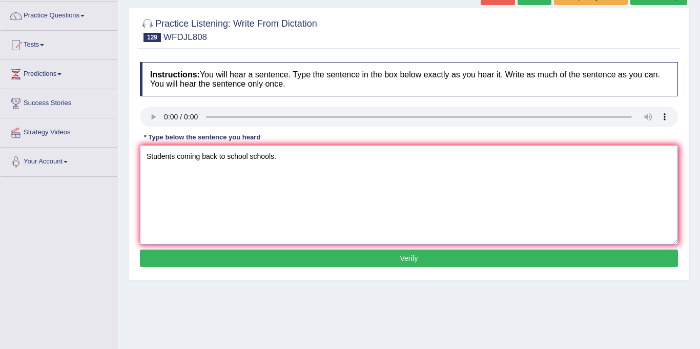
type textarea "Students coming back to school schools."
click at [286, 249] on div "Instructions: You will hear a sentence. Type the sentence in the box below exac…" at bounding box center [408, 166] width 543 height 218
click at [296, 260] on button "Verify" at bounding box center [409, 258] width 538 height 17
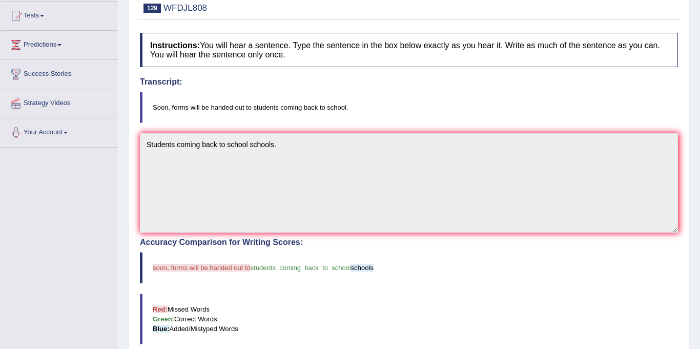
scroll to position [0, 0]
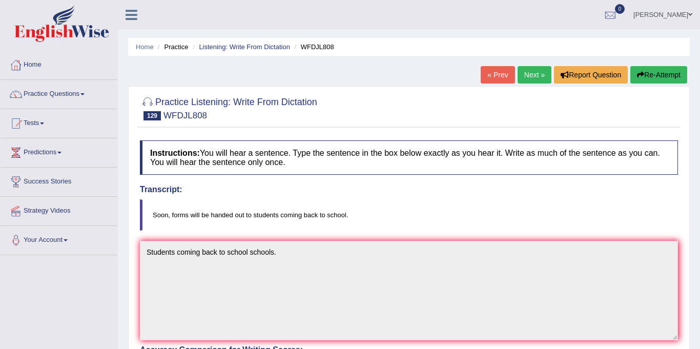
click at [532, 77] on link "Next »" at bounding box center [535, 74] width 34 height 17
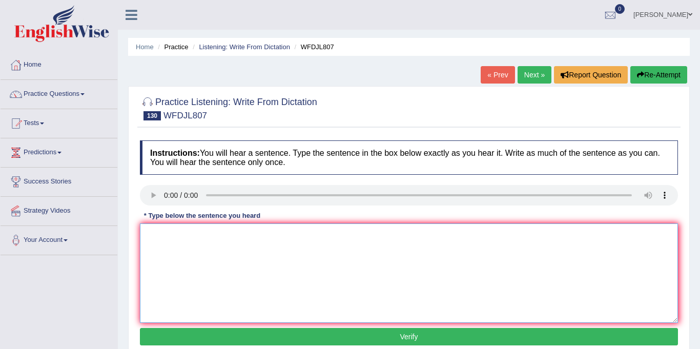
click at [168, 246] on textarea at bounding box center [409, 273] width 538 height 99
click at [257, 253] on textarea at bounding box center [409, 273] width 538 height 99
type textarea "T"
click at [537, 77] on link "Next »" at bounding box center [535, 74] width 34 height 17
click at [174, 249] on textarea at bounding box center [409, 273] width 538 height 99
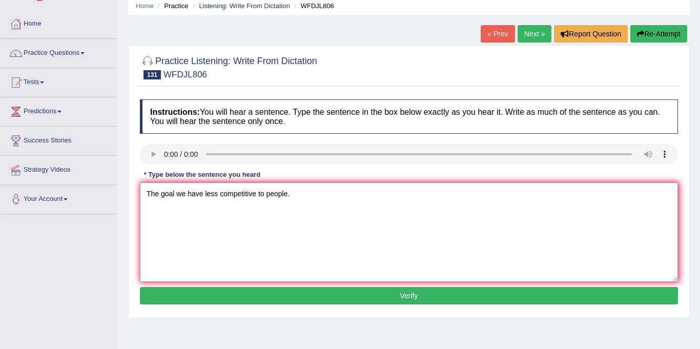
scroll to position [45, 0]
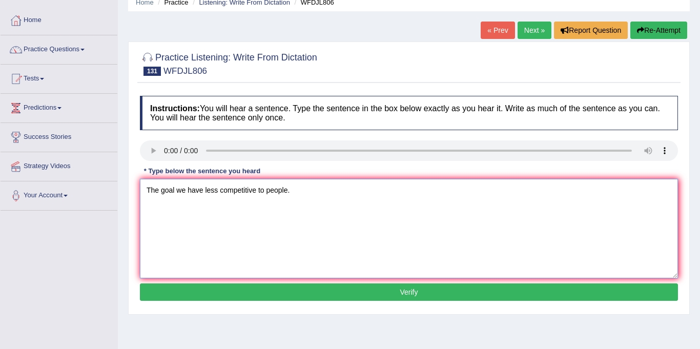
type textarea "The goal we have less competitive to people."
click at [292, 295] on button "Verify" at bounding box center [409, 291] width 538 height 17
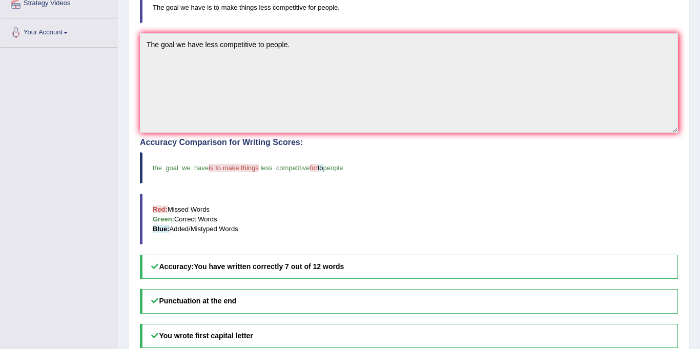
scroll to position [0, 0]
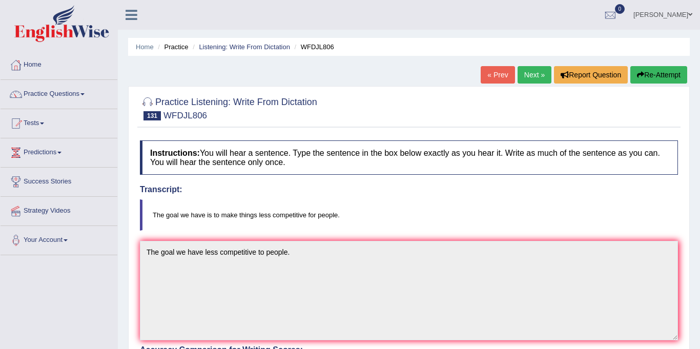
click at [536, 77] on link "Next »" at bounding box center [535, 74] width 34 height 17
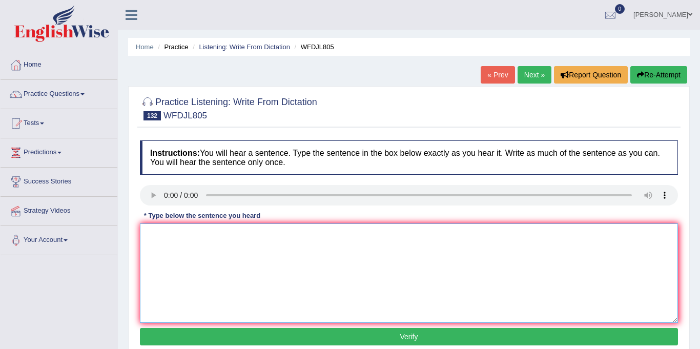
click at [238, 245] on textarea at bounding box center [409, 273] width 538 height 99
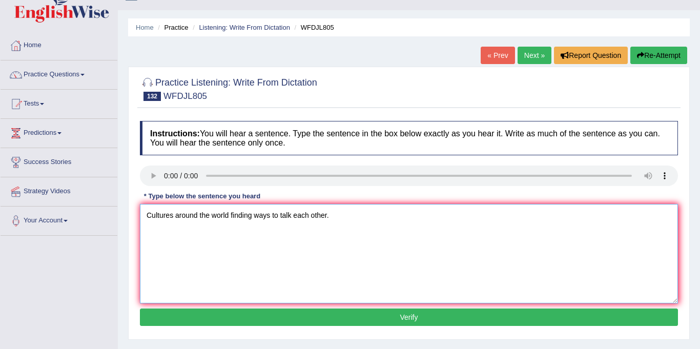
scroll to position [33, 0]
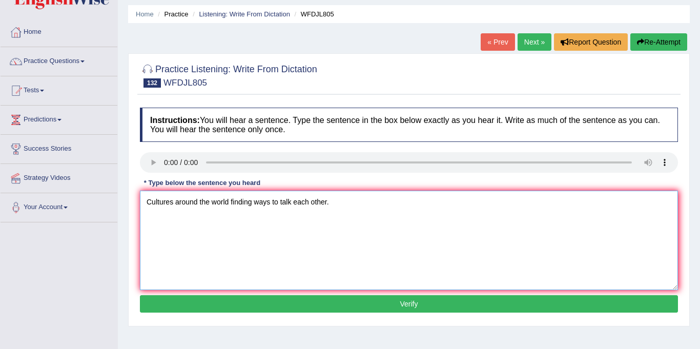
type textarea "Cultures around the world finding ways to talk each other."
click at [287, 303] on button "Verify" at bounding box center [409, 303] width 538 height 17
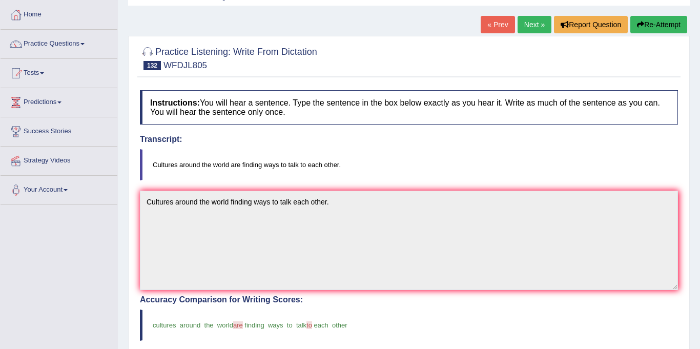
scroll to position [43, 0]
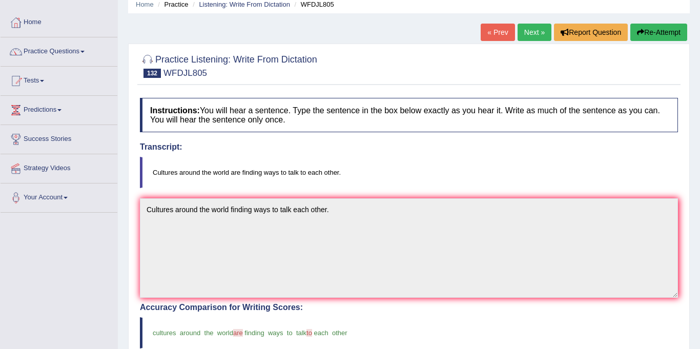
click at [528, 37] on link "Next »" at bounding box center [535, 32] width 34 height 17
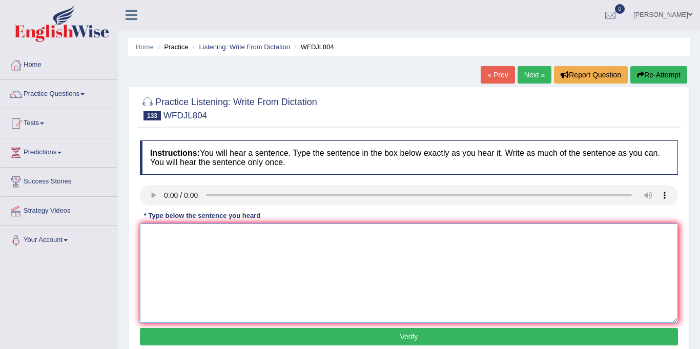
click at [174, 238] on textarea at bounding box center [409, 273] width 538 height 99
click at [230, 249] on textarea at bounding box center [409, 273] width 538 height 99
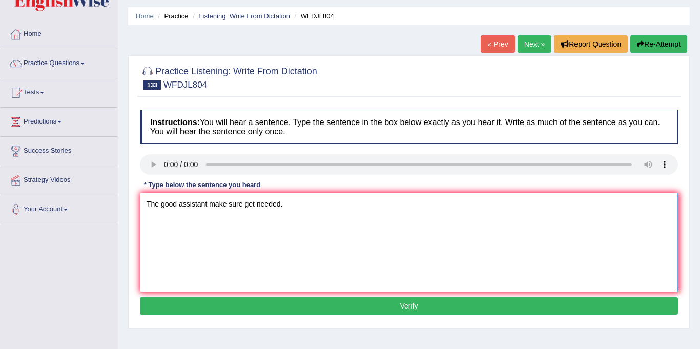
scroll to position [43, 0]
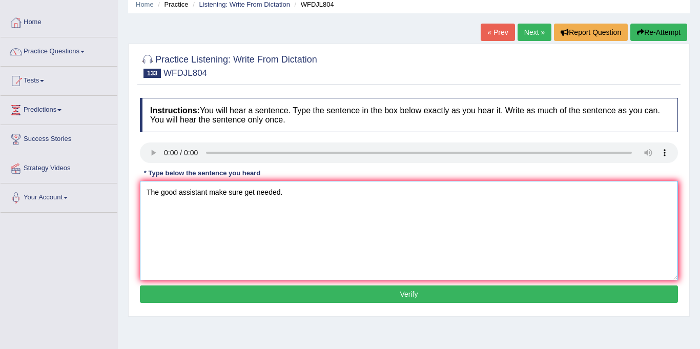
type textarea "The good assistant make sure get needed."
click at [362, 297] on button "Verify" at bounding box center [409, 294] width 538 height 17
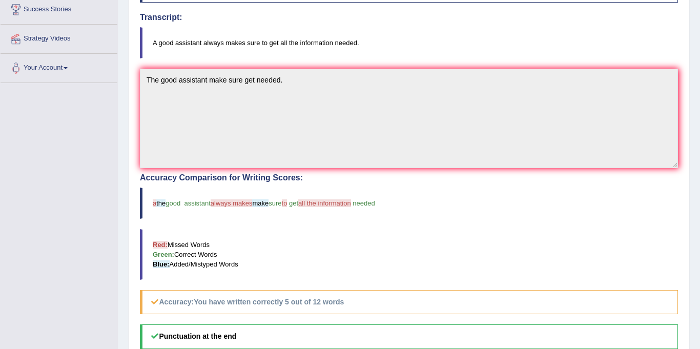
scroll to position [0, 0]
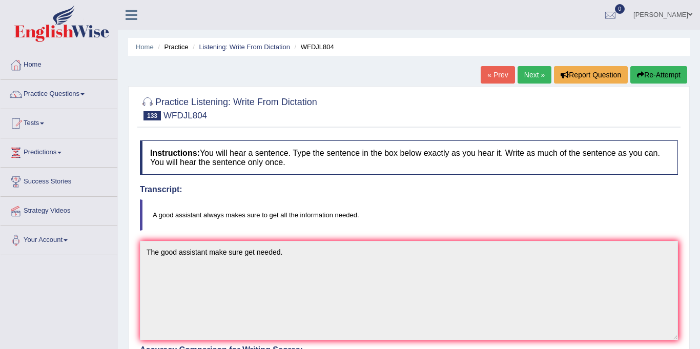
click at [535, 71] on link "Next »" at bounding box center [535, 74] width 34 height 17
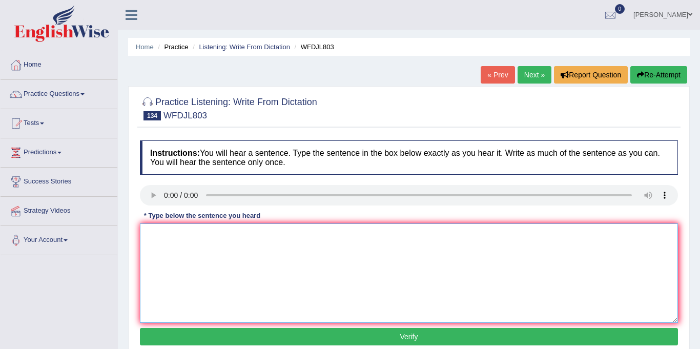
click at [218, 258] on textarea at bounding box center [409, 273] width 538 height 99
click at [533, 69] on link "Next »" at bounding box center [535, 74] width 34 height 17
click at [186, 256] on textarea at bounding box center [409, 273] width 538 height 99
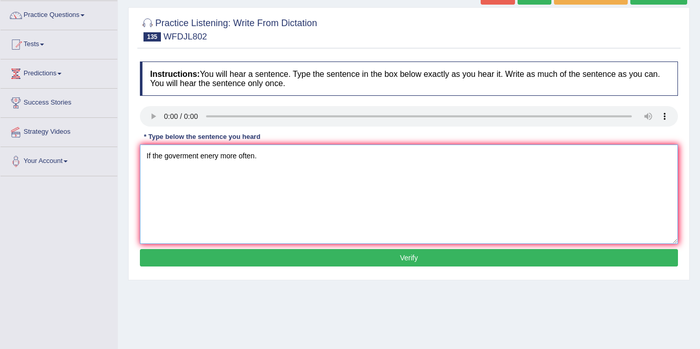
scroll to position [81, 0]
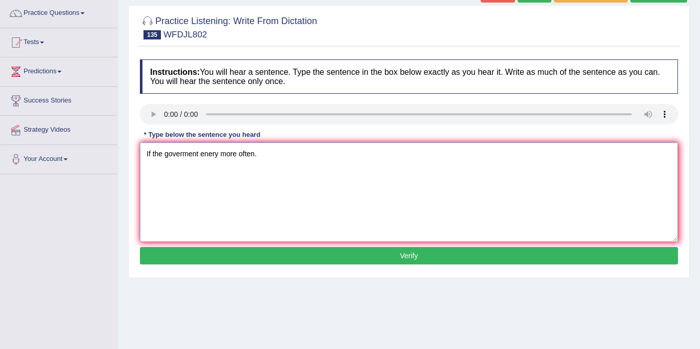
click at [199, 151] on textarea "If the goverment enery more often." at bounding box center [409, 192] width 538 height 99
type textarea "If the goverment comes out enery more often."
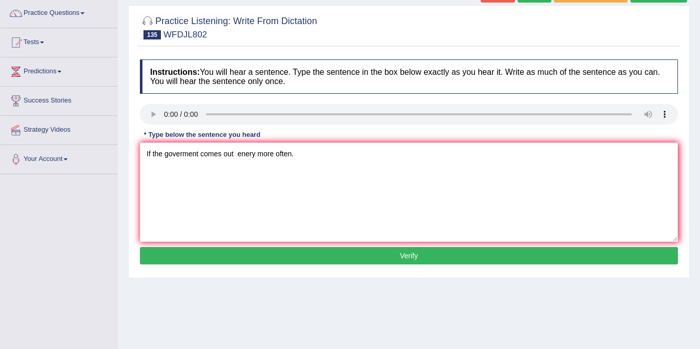
click at [299, 259] on button "Verify" at bounding box center [409, 255] width 538 height 17
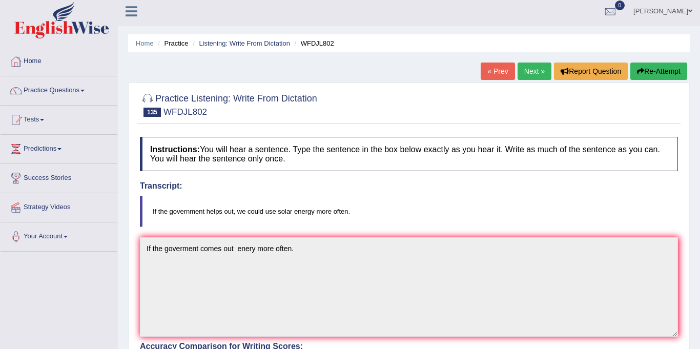
scroll to position [0, 0]
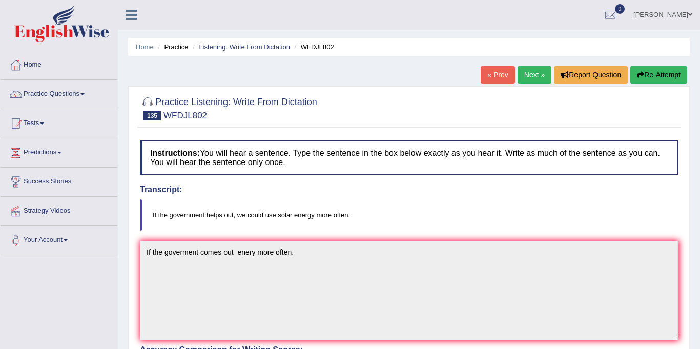
click at [533, 75] on link "Next »" at bounding box center [535, 74] width 34 height 17
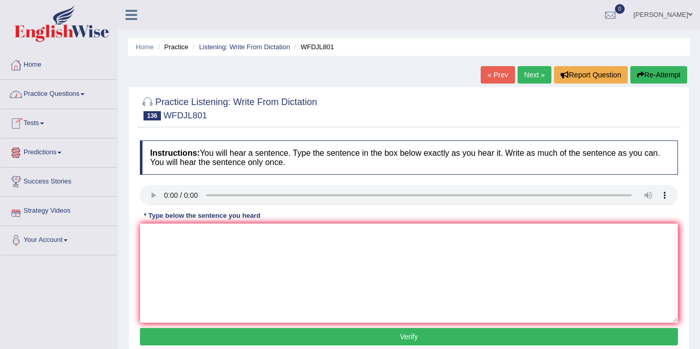
click at [53, 93] on link "Practice Questions" at bounding box center [59, 93] width 117 height 26
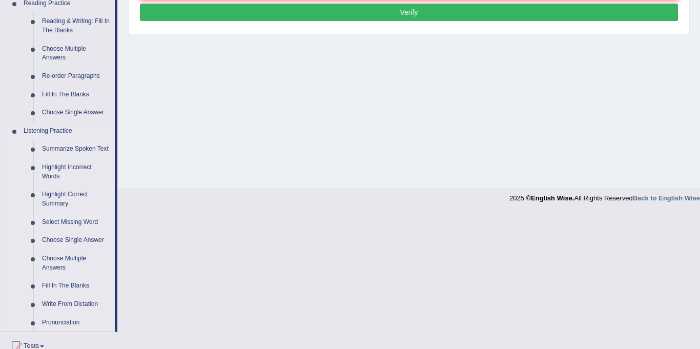
scroll to position [331, 0]
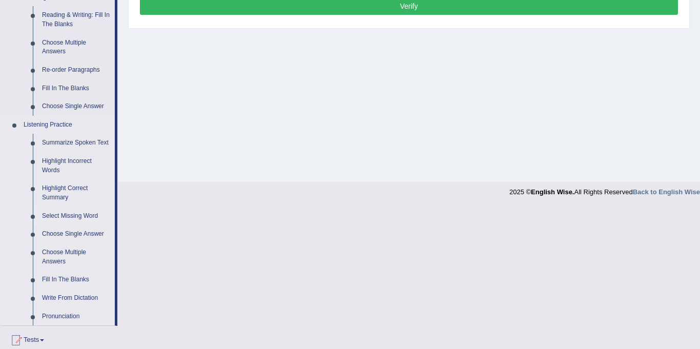
click at [76, 216] on link "Select Missing Word" at bounding box center [75, 216] width 77 height 18
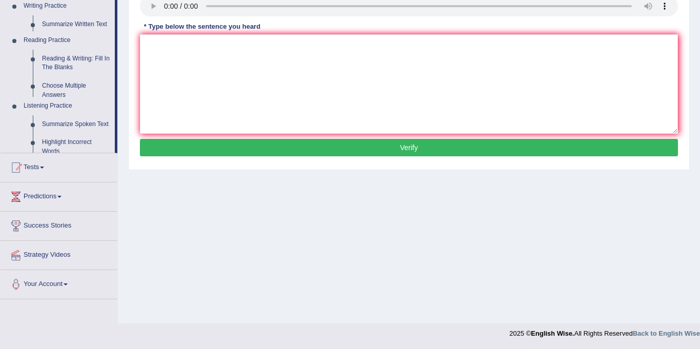
scroll to position [189, 0]
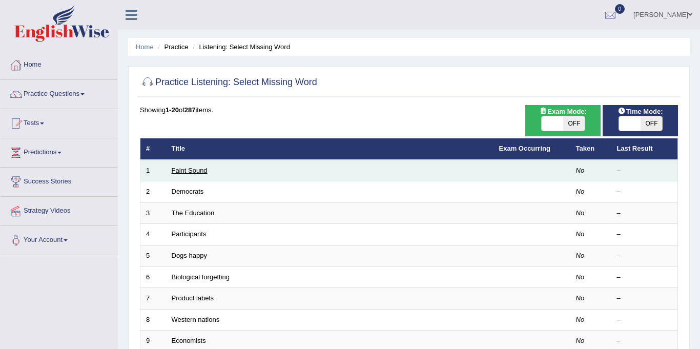
click at [192, 169] on link "Faint Sound" at bounding box center [190, 171] width 36 height 8
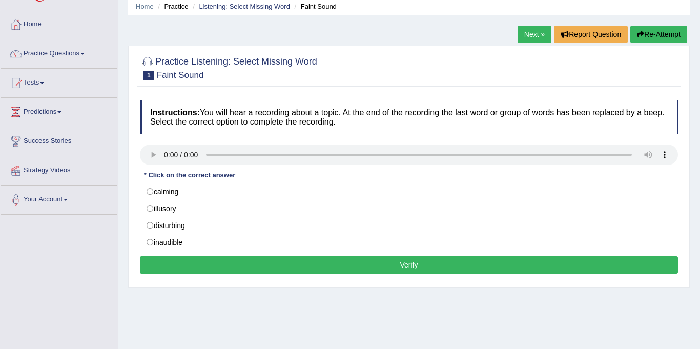
scroll to position [44, 0]
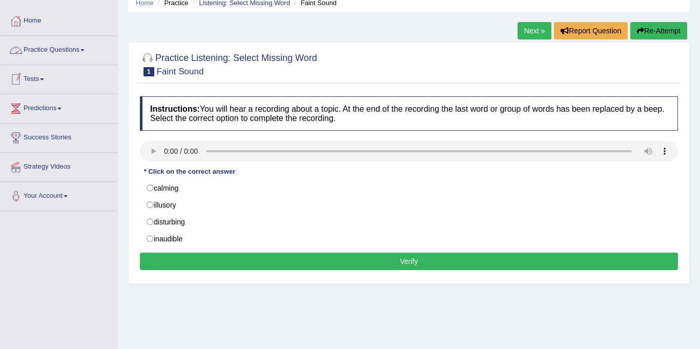
click at [43, 48] on link "Practice Questions" at bounding box center [59, 49] width 117 height 26
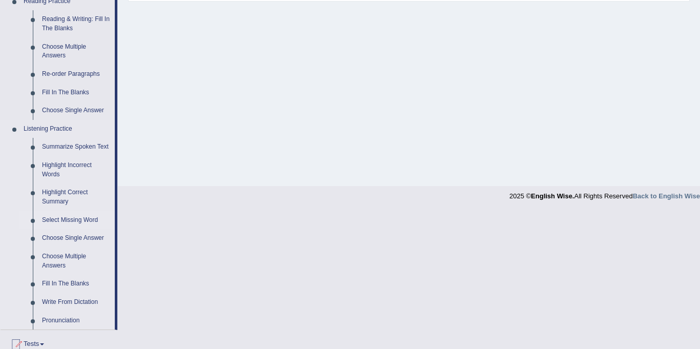
scroll to position [368, 0]
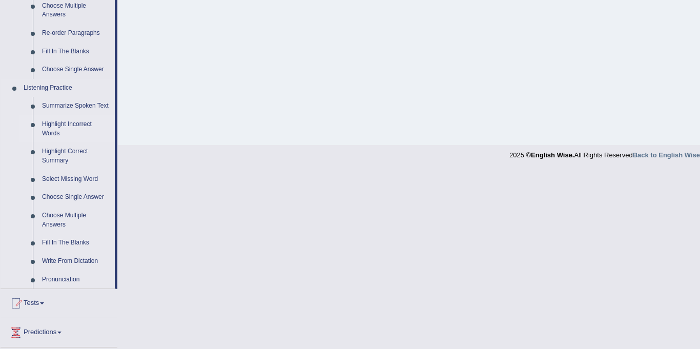
click at [52, 128] on link "Highlight Incorrect Words" at bounding box center [75, 128] width 77 height 27
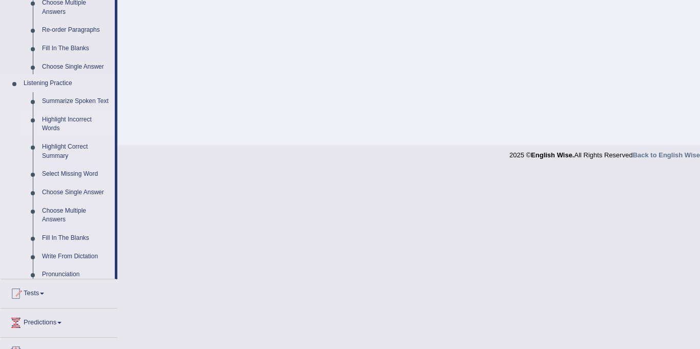
scroll to position [189, 0]
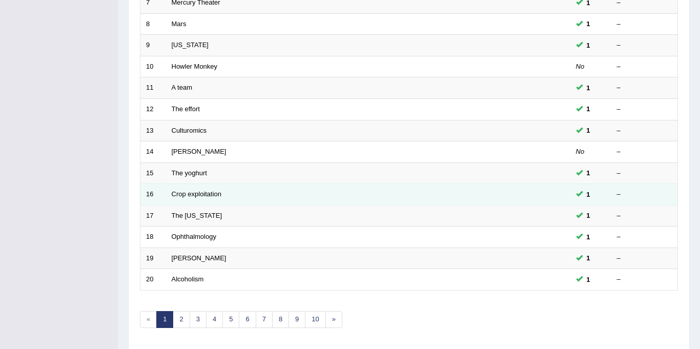
scroll to position [330, 0]
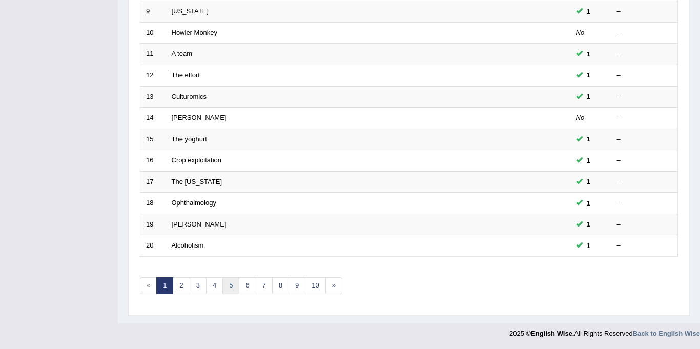
click at [230, 290] on link "5" at bounding box center [230, 285] width 17 height 17
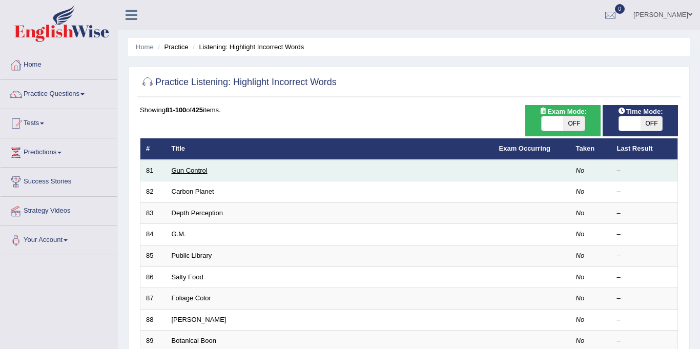
click at [178, 169] on link "Gun Control" at bounding box center [190, 171] width 36 height 8
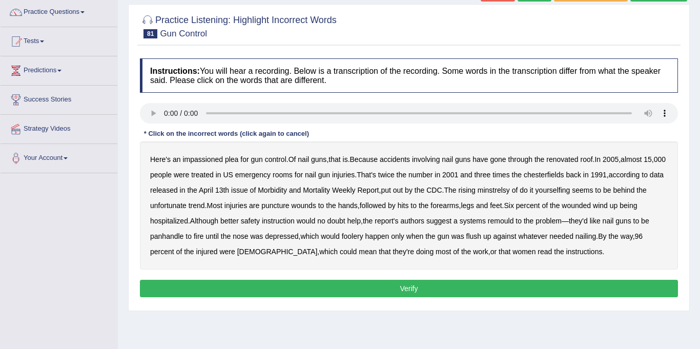
scroll to position [90, 0]
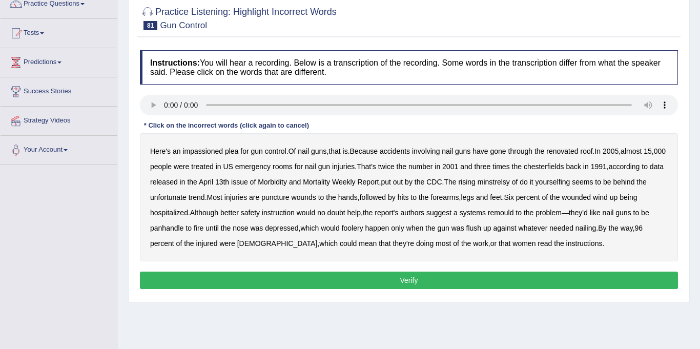
click at [558, 169] on b "chesterfields" at bounding box center [544, 167] width 40 height 8
click at [510, 181] on b "minstrelsy" at bounding box center [494, 182] width 32 height 8
click at [505, 214] on b "remould" at bounding box center [501, 213] width 26 height 8
click at [173, 225] on b "panhandle" at bounding box center [166, 228] width 33 height 8
click at [353, 227] on b "foolery" at bounding box center [353, 228] width 22 height 8
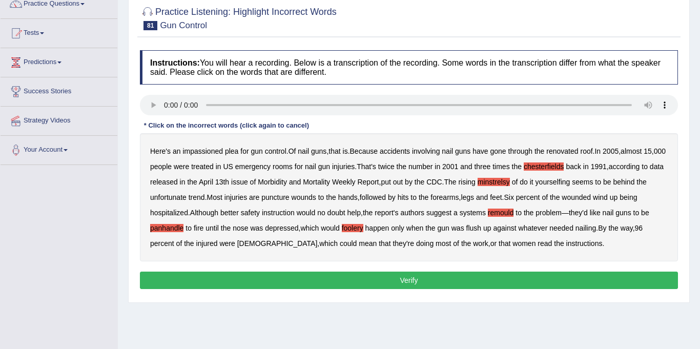
click at [424, 278] on button "Verify" at bounding box center [409, 280] width 538 height 17
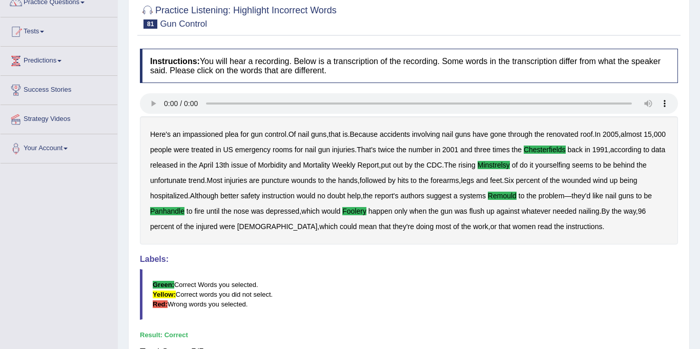
scroll to position [0, 0]
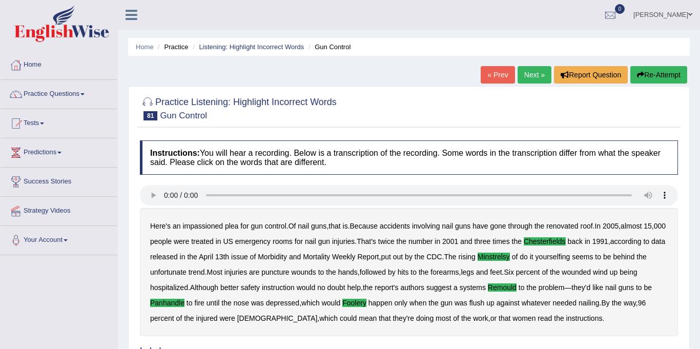
click at [532, 77] on link "Next »" at bounding box center [535, 74] width 34 height 17
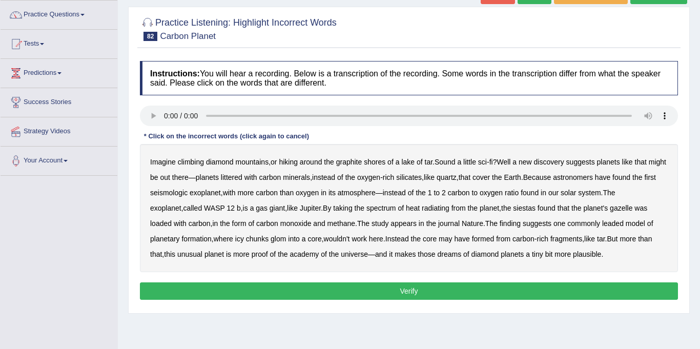
scroll to position [84, 0]
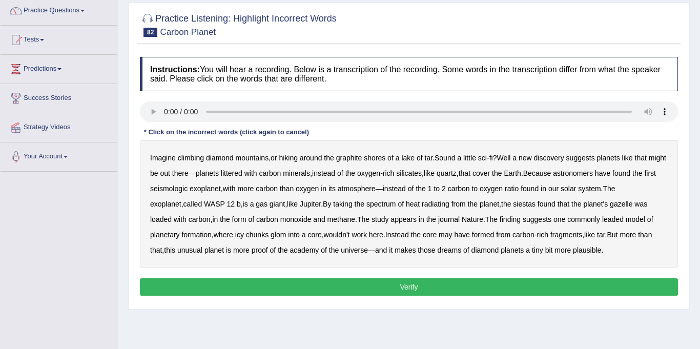
click at [173, 189] on b "seismologic" at bounding box center [168, 189] width 37 height 8
click at [513, 202] on b "siestas" at bounding box center [524, 204] width 23 height 8
click at [290, 251] on b "academy" at bounding box center [304, 250] width 29 height 8
click at [610, 205] on b "gazelle" at bounding box center [621, 204] width 23 height 8
click at [474, 283] on button "Verify" at bounding box center [409, 286] width 538 height 17
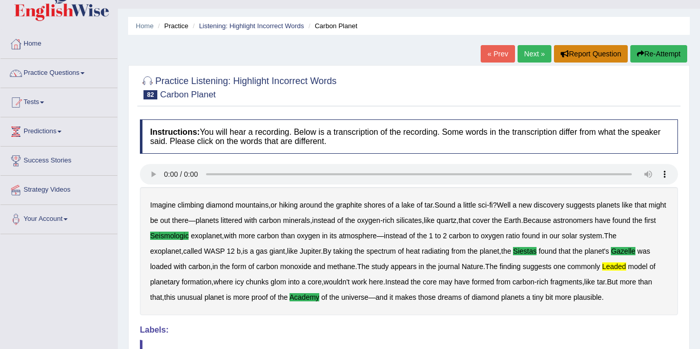
scroll to position [20, 0]
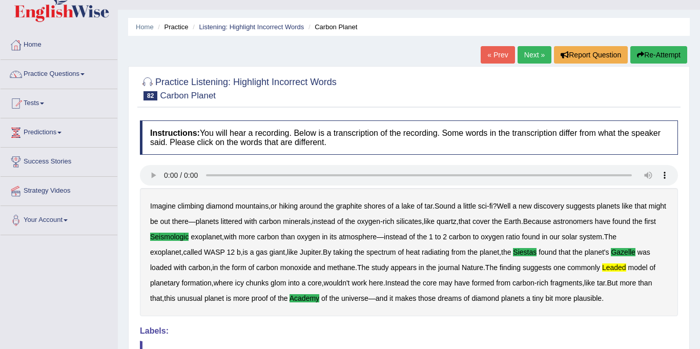
click at [534, 53] on link "Next »" at bounding box center [535, 54] width 34 height 17
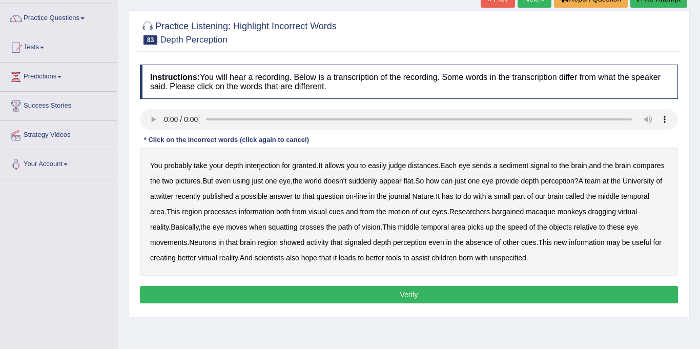
scroll to position [80, 0]
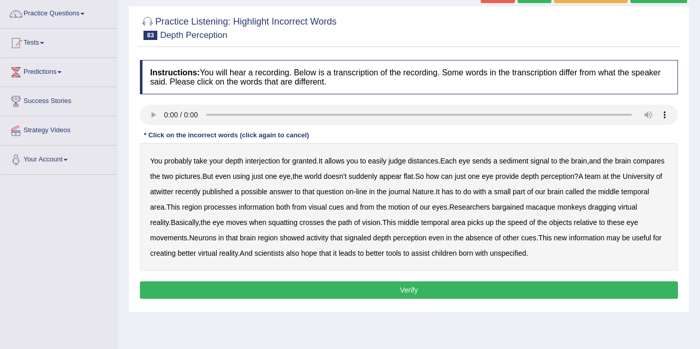
click at [267, 160] on b "interjection" at bounding box center [263, 161] width 35 height 8
click at [507, 158] on b "sediment" at bounding box center [513, 161] width 29 height 8
click at [159, 192] on b "atwitter" at bounding box center [161, 192] width 23 height 8
click at [503, 207] on b "bargained" at bounding box center [508, 207] width 32 height 8
click at [269, 222] on b "squatting" at bounding box center [283, 222] width 29 height 8
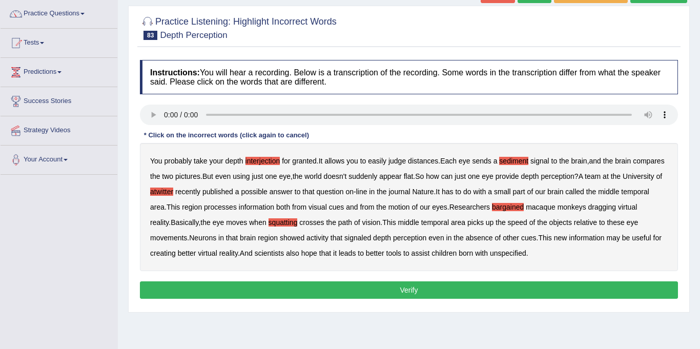
click at [490, 252] on b "unspecified" at bounding box center [508, 253] width 36 height 8
click at [409, 290] on button "Verify" at bounding box center [409, 289] width 538 height 17
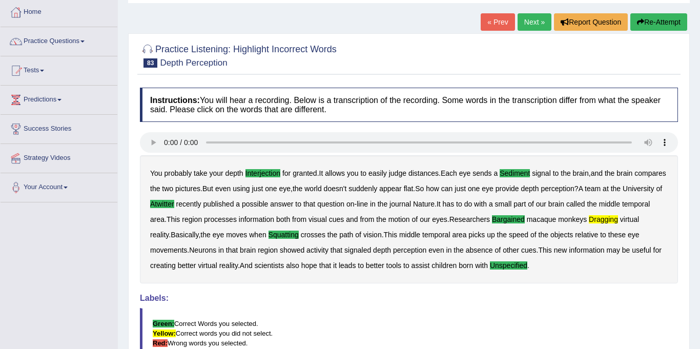
scroll to position [0, 0]
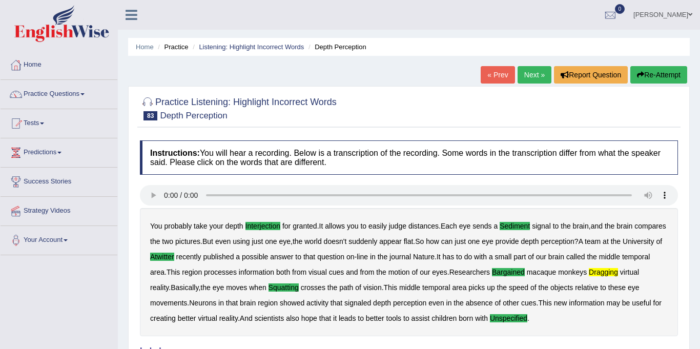
click at [534, 77] on link "Next »" at bounding box center [535, 74] width 34 height 17
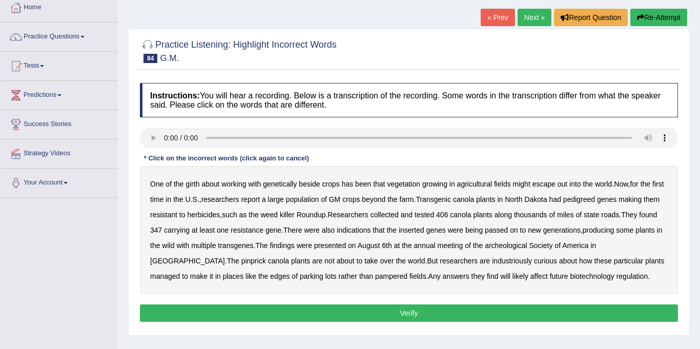
scroll to position [58, 0]
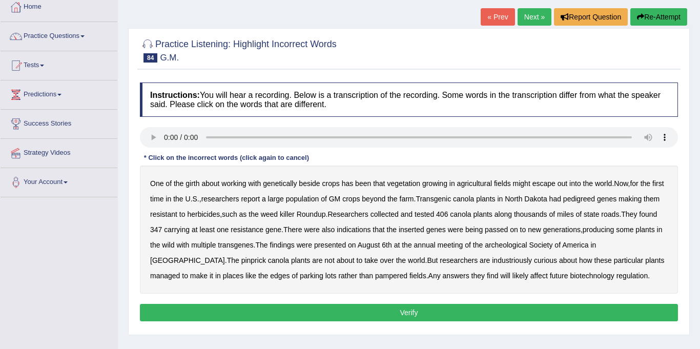
click at [193, 182] on b "girth" at bounding box center [193, 183] width 14 height 8
click at [591, 198] on b "pedigreed" at bounding box center [579, 199] width 32 height 8
click at [528, 246] on b "archeological" at bounding box center [506, 245] width 43 height 8
click at [241, 261] on b "pinprick" at bounding box center [253, 260] width 25 height 8
click at [397, 318] on button "Verify" at bounding box center [409, 312] width 538 height 17
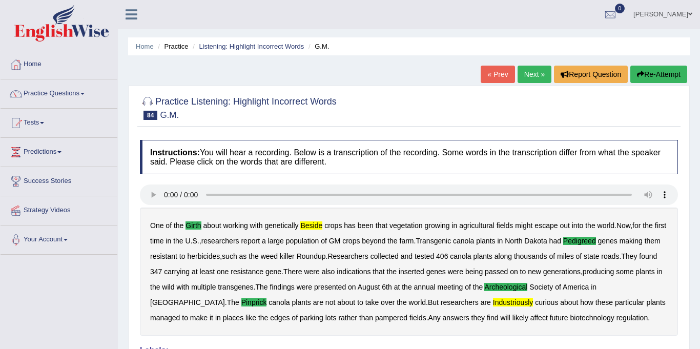
scroll to position [0, 0]
click at [520, 71] on link "Next »" at bounding box center [535, 74] width 34 height 17
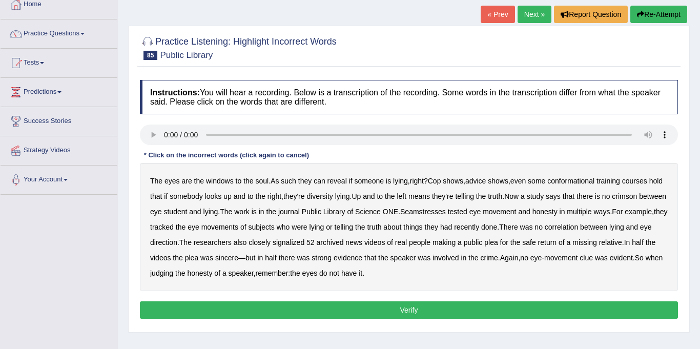
scroll to position [68, 0]
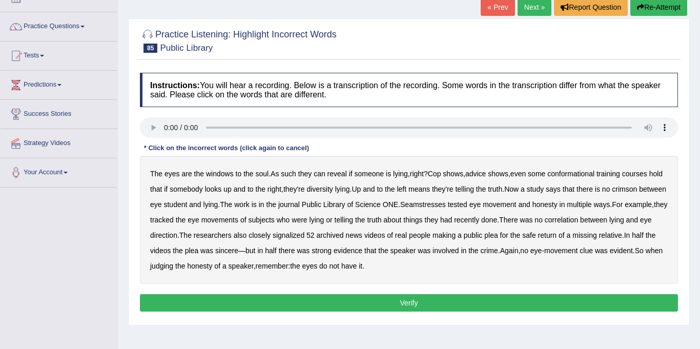
click at [573, 175] on b "conformational" at bounding box center [571, 174] width 47 height 8
click at [319, 191] on b "diversity" at bounding box center [320, 189] width 26 height 8
click at [625, 188] on b "crimson" at bounding box center [624, 189] width 25 height 8
click at [439, 204] on b "Seamstresses" at bounding box center [423, 204] width 46 height 8
click at [305, 232] on b "signalized" at bounding box center [289, 235] width 32 height 8
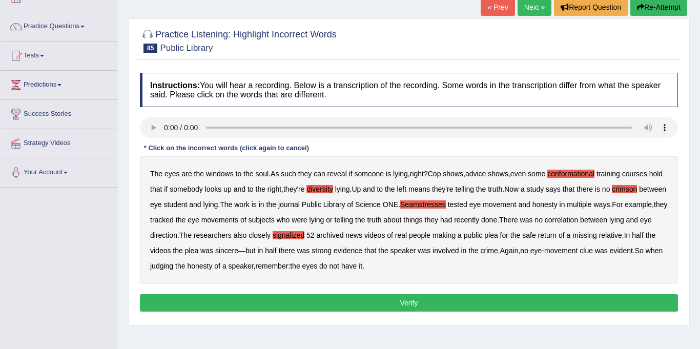
click at [409, 307] on button "Verify" at bounding box center [409, 302] width 538 height 17
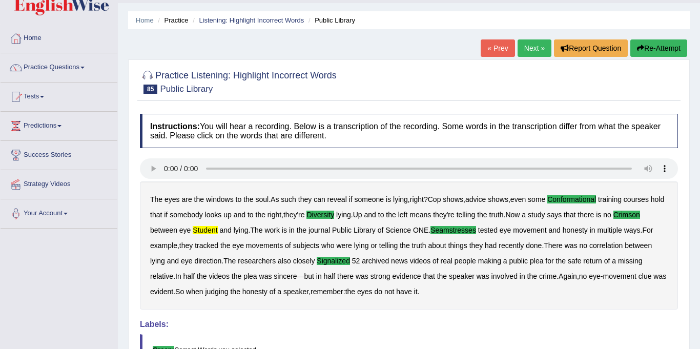
scroll to position [0, 0]
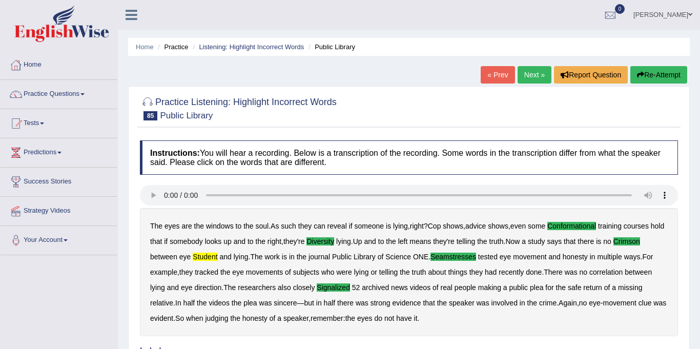
click at [538, 75] on link "Next »" at bounding box center [535, 74] width 34 height 17
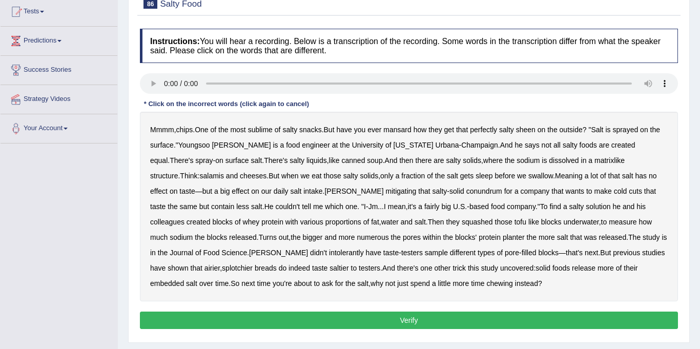
scroll to position [113, 0]
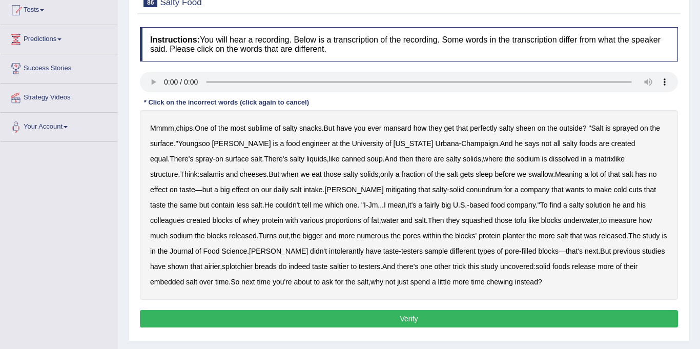
click at [403, 125] on b "mansard" at bounding box center [397, 128] width 28 height 8
click at [386, 189] on b "mitigating" at bounding box center [401, 190] width 31 height 8
click at [364, 247] on b "intolerantly" at bounding box center [346, 251] width 35 height 8
click at [253, 262] on b "splotchier" at bounding box center [237, 266] width 31 height 8
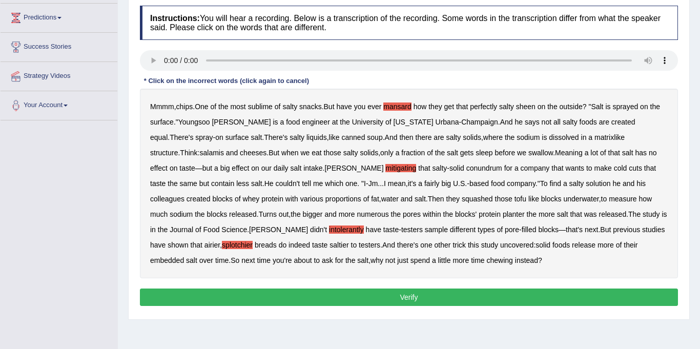
scroll to position [136, 0]
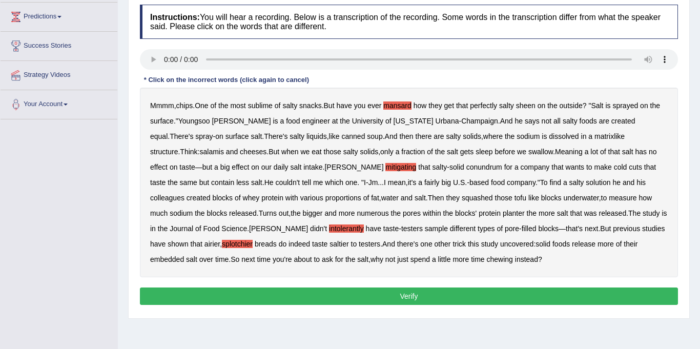
click at [376, 295] on button "Verify" at bounding box center [409, 296] width 538 height 17
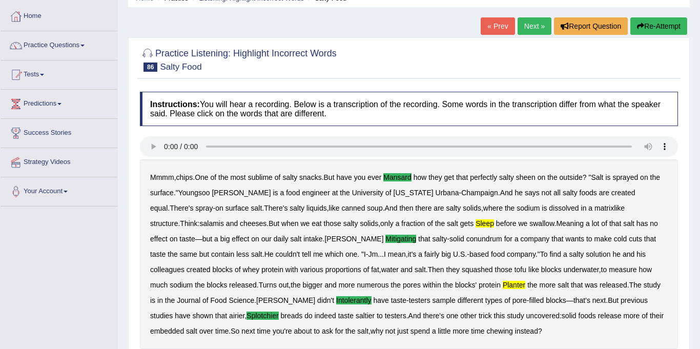
scroll to position [27, 0]
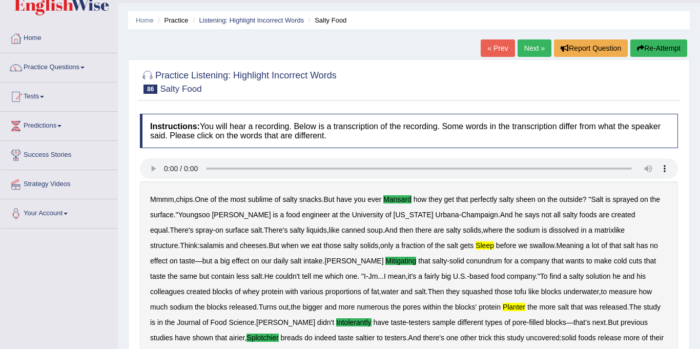
click at [537, 50] on link "Next »" at bounding box center [535, 47] width 34 height 17
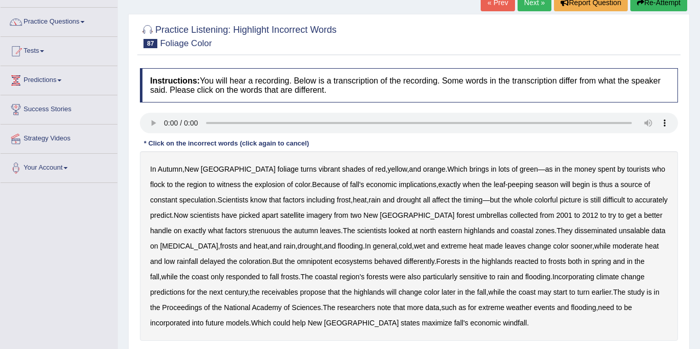
scroll to position [77, 0]
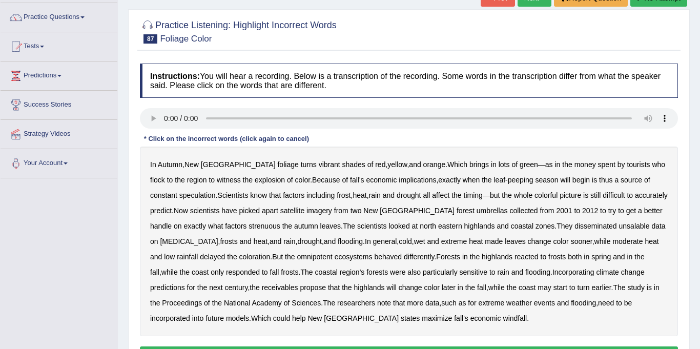
click at [457, 212] on b "forest" at bounding box center [466, 211] width 18 height 8
click at [575, 224] on b "disseminated" at bounding box center [596, 226] width 43 height 8
click at [619, 227] on b "unsalable" at bounding box center [634, 226] width 31 height 8
click at [297, 256] on b "omnipotent" at bounding box center [314, 257] width 35 height 8
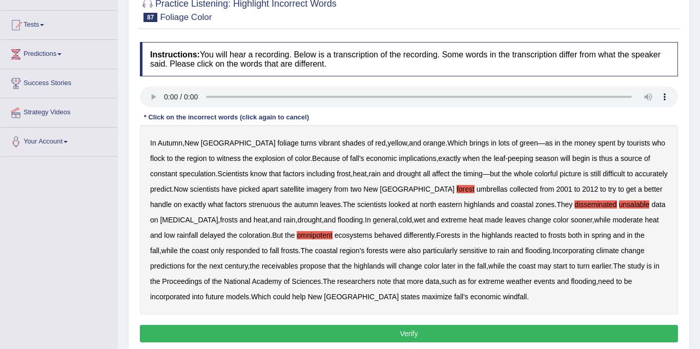
scroll to position [101, 0]
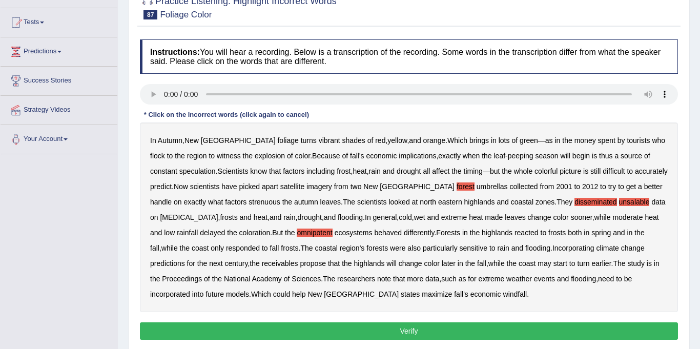
click at [262, 262] on b "receivables" at bounding box center [280, 263] width 36 height 8
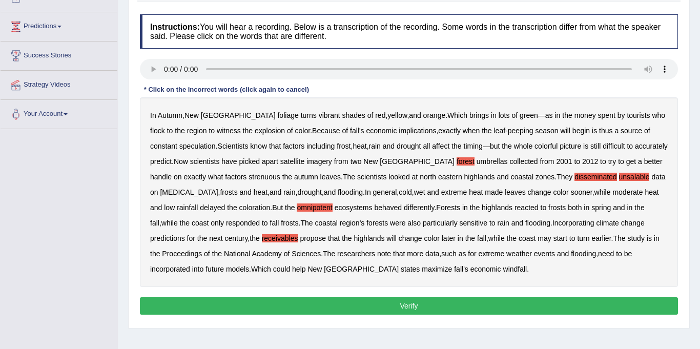
scroll to position [128, 0]
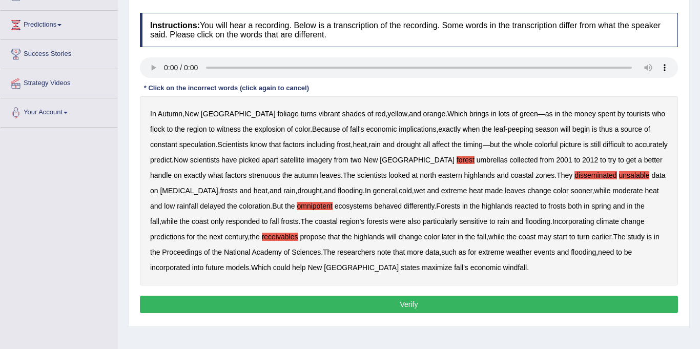
click at [393, 308] on button "Verify" at bounding box center [409, 304] width 538 height 17
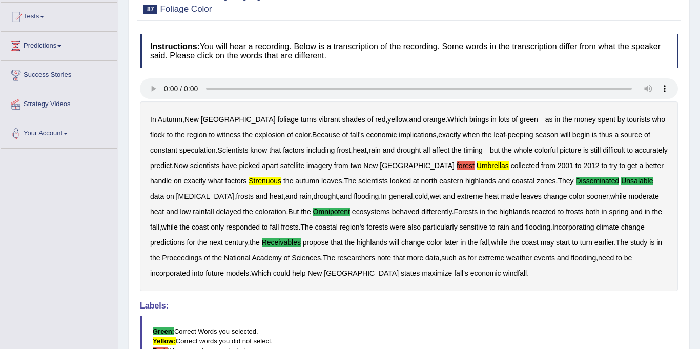
scroll to position [0, 0]
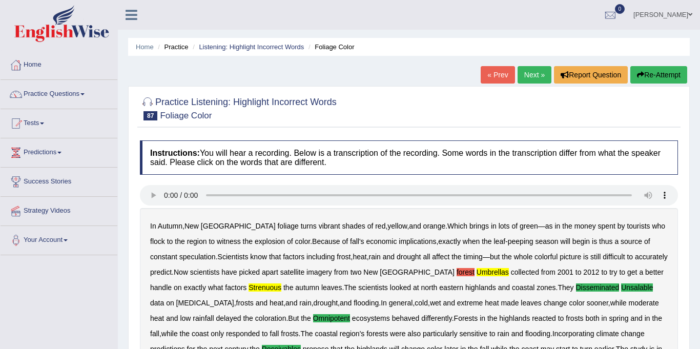
click at [540, 72] on link "Next »" at bounding box center [535, 74] width 34 height 17
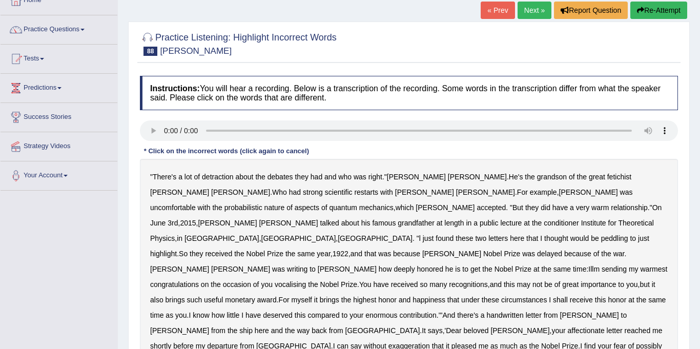
scroll to position [123, 0]
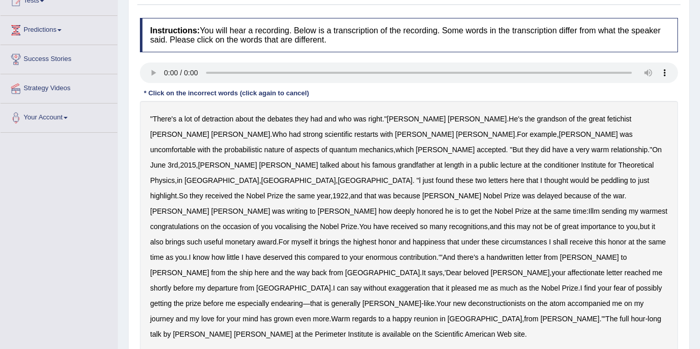
click at [207, 118] on b "detraction" at bounding box center [217, 119] width 31 height 8
click at [354, 134] on b "restarts" at bounding box center [366, 134] width 24 height 8
click at [544, 164] on b "conditioner" at bounding box center [561, 165] width 35 height 8
click at [601, 176] on b "peddling" at bounding box center [614, 180] width 27 height 8
click at [589, 207] on b "Illm" at bounding box center [594, 211] width 11 height 8
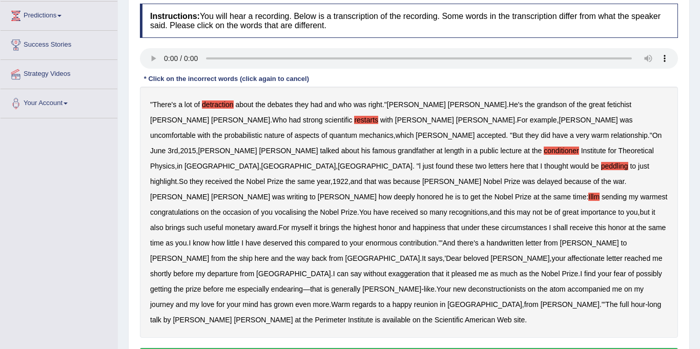
scroll to position [138, 0]
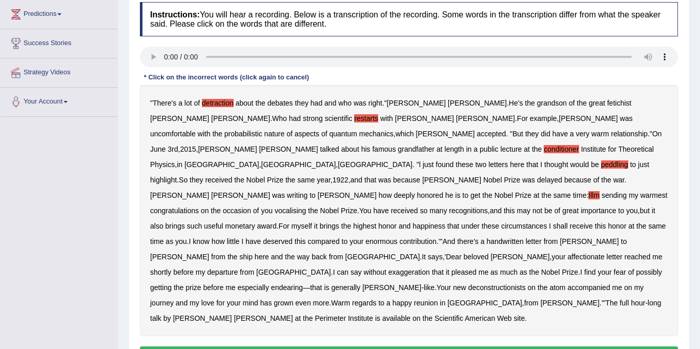
click at [500, 283] on b "deconstructionists" at bounding box center [497, 287] width 57 height 8
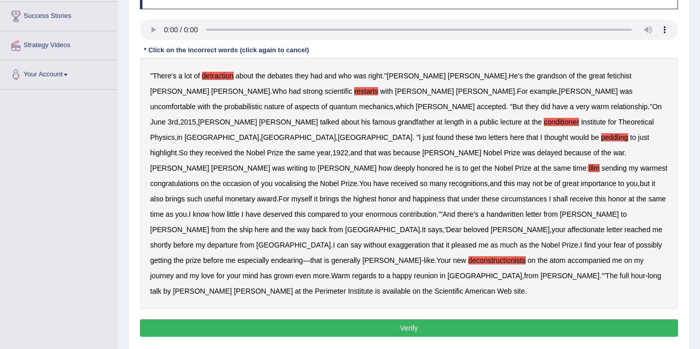
scroll to position [166, 0]
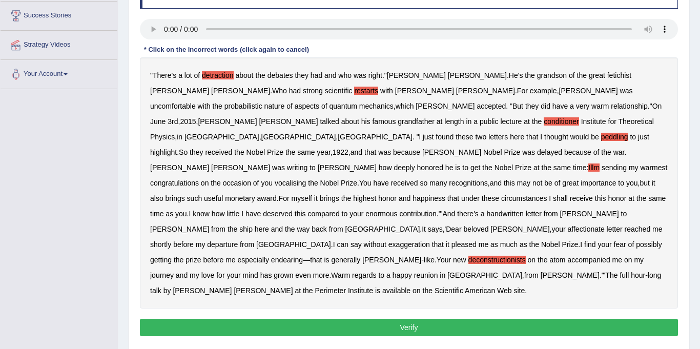
click at [396, 319] on button "Verify" at bounding box center [409, 327] width 538 height 17
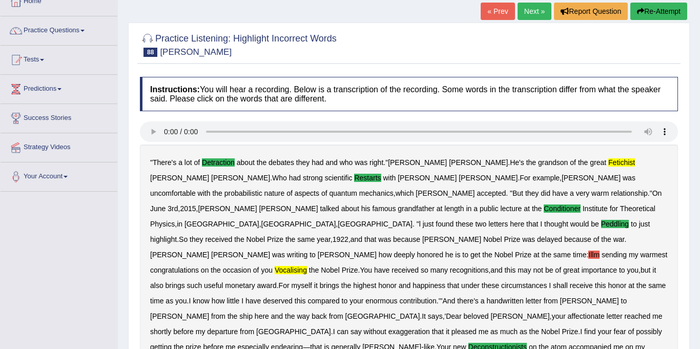
scroll to position [28, 0]
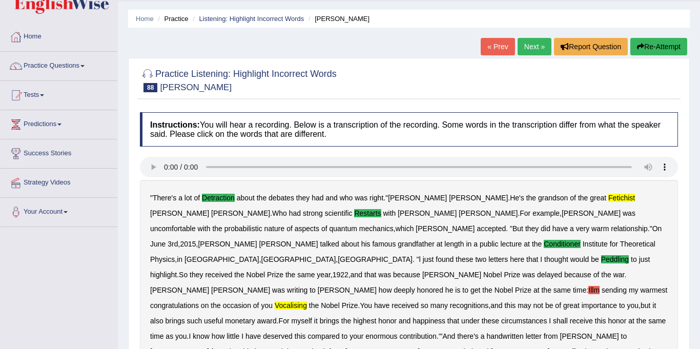
click at [528, 49] on link "Next »" at bounding box center [535, 46] width 34 height 17
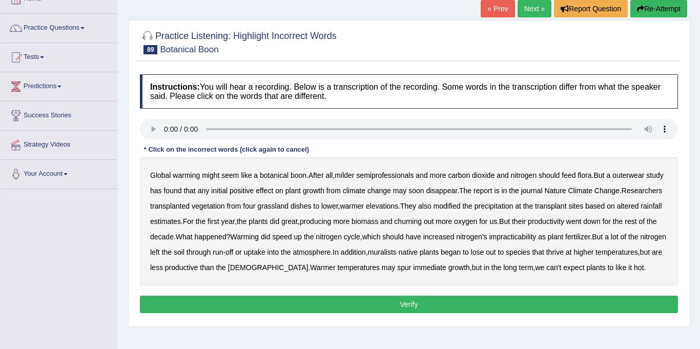
click at [376, 177] on b "semiprofessionals" at bounding box center [384, 175] width 57 height 8
click at [624, 174] on b "outerwear" at bounding box center [629, 175] width 32 height 8
click at [309, 208] on b "dishes" at bounding box center [301, 206] width 21 height 8
click at [518, 233] on b "impracticability" at bounding box center [512, 237] width 47 height 8
click at [397, 252] on b "muralists" at bounding box center [382, 252] width 29 height 8
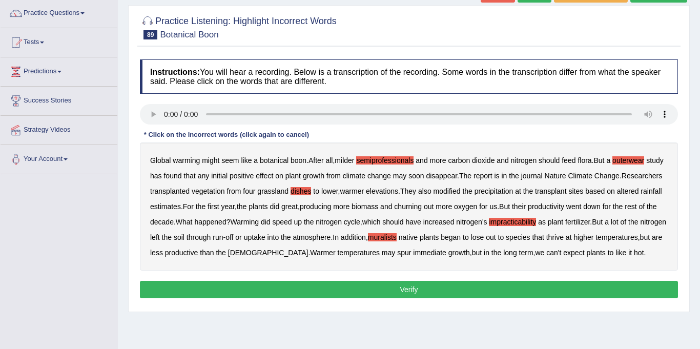
scroll to position [82, 0]
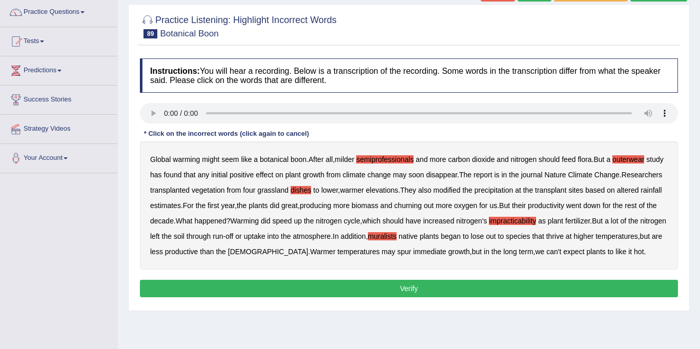
click at [421, 290] on button "Verify" at bounding box center [409, 288] width 538 height 17
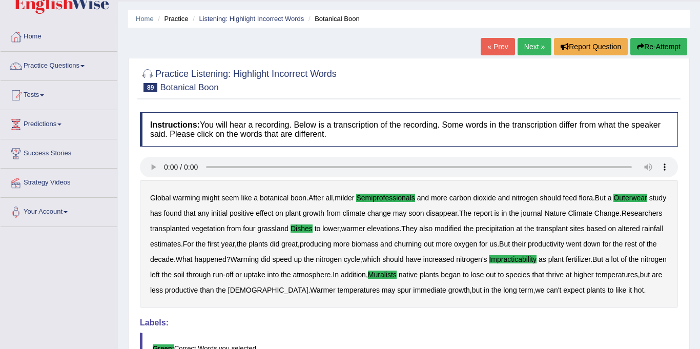
scroll to position [0, 0]
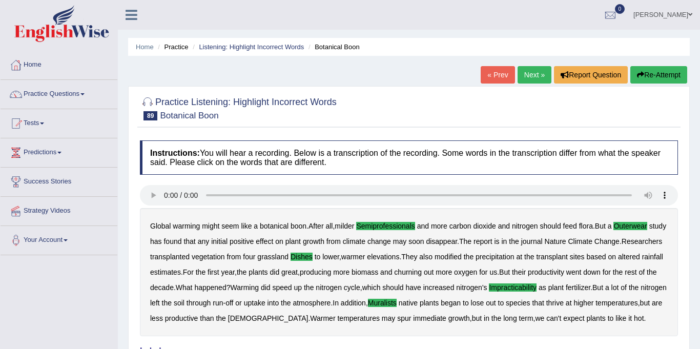
click at [528, 78] on link "Next »" at bounding box center [535, 74] width 34 height 17
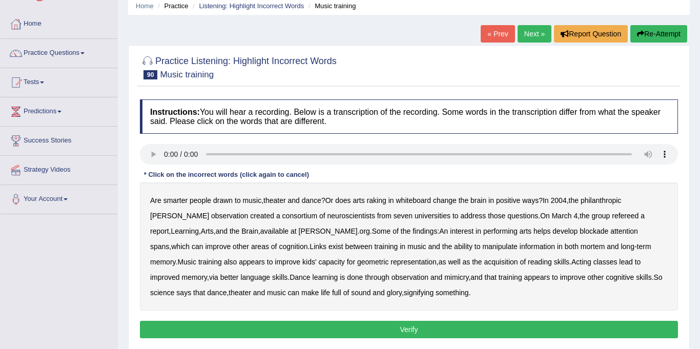
scroll to position [42, 0]
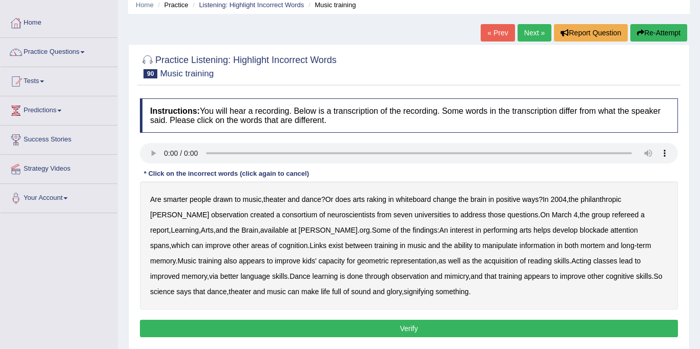
click at [378, 202] on b "raking" at bounding box center [376, 199] width 19 height 8
click at [416, 201] on b "whiteboard" at bounding box center [413, 199] width 35 height 8
click at [211, 215] on b "observation" at bounding box center [229, 215] width 37 height 8
click at [580, 231] on b "blockade" at bounding box center [594, 230] width 29 height 8
click at [581, 244] on b "mortem" at bounding box center [593, 245] width 24 height 8
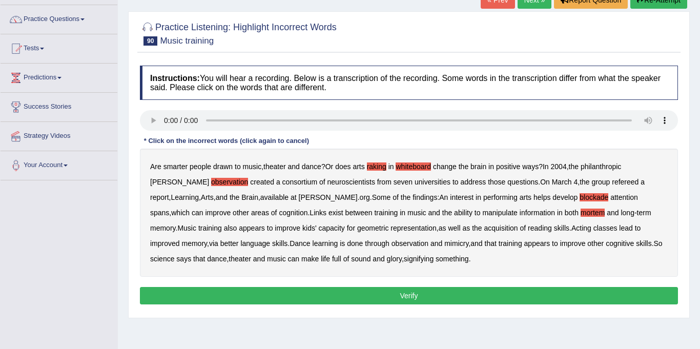
scroll to position [76, 0]
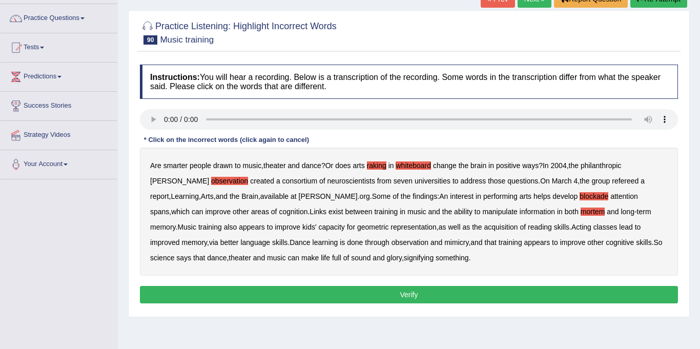
click at [309, 291] on button "Verify" at bounding box center [409, 294] width 538 height 17
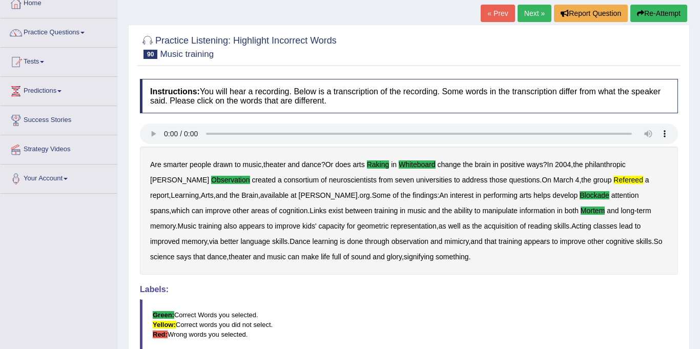
scroll to position [41, 0]
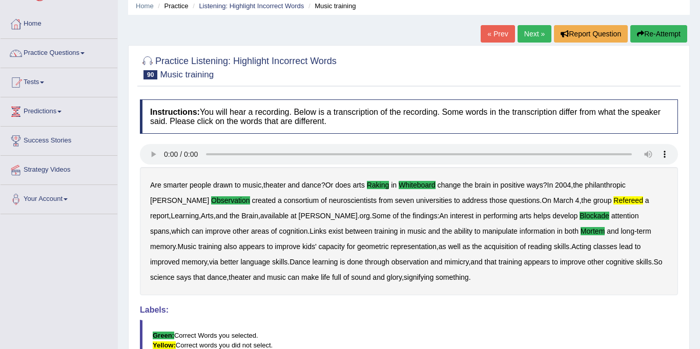
click at [533, 36] on link "Next »" at bounding box center [535, 33] width 34 height 17
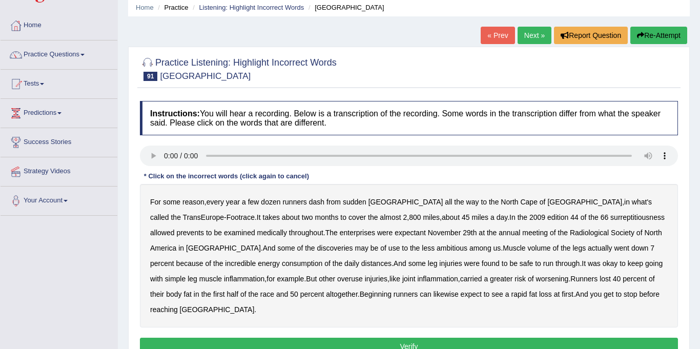
scroll to position [80, 0]
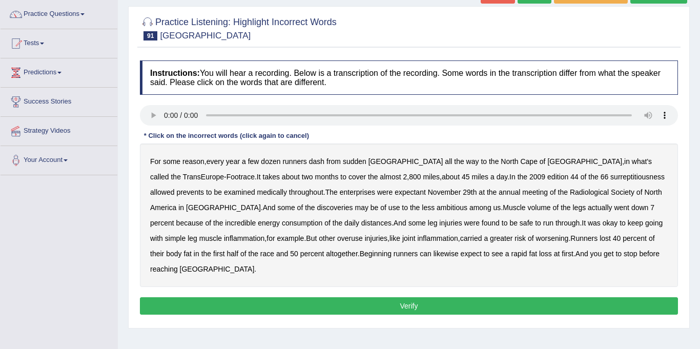
click at [611, 176] on b "surreptitiousness" at bounding box center [638, 177] width 54 height 8
click at [340, 192] on b "enterprises" at bounding box center [357, 192] width 35 height 8
click at [310, 176] on div "For some reason , every year a few dozen runners dash from sudden Italy all the…" at bounding box center [409, 216] width 538 height 144
click at [409, 180] on b "800" at bounding box center [415, 177] width 12 height 8
click at [403, 177] on b "2" at bounding box center [405, 177] width 4 height 8
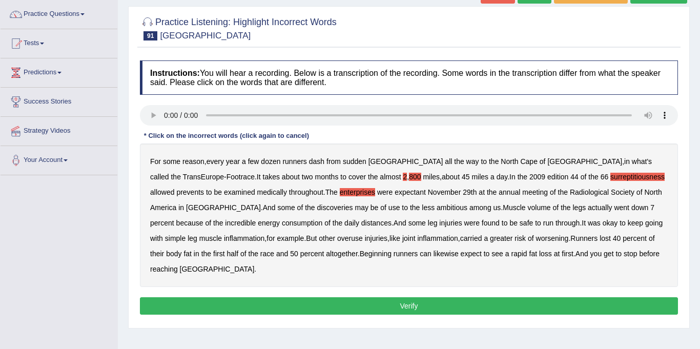
click at [399, 297] on button "Verify" at bounding box center [409, 305] width 538 height 17
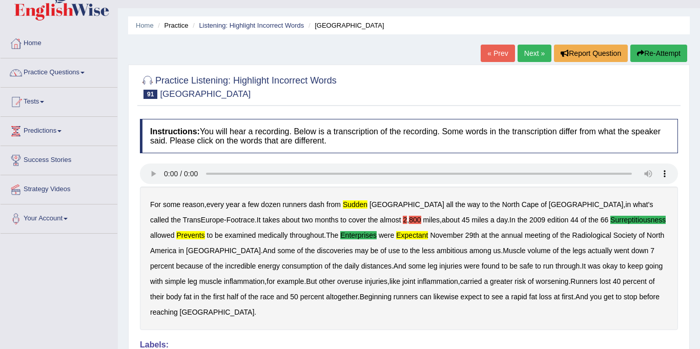
scroll to position [0, 0]
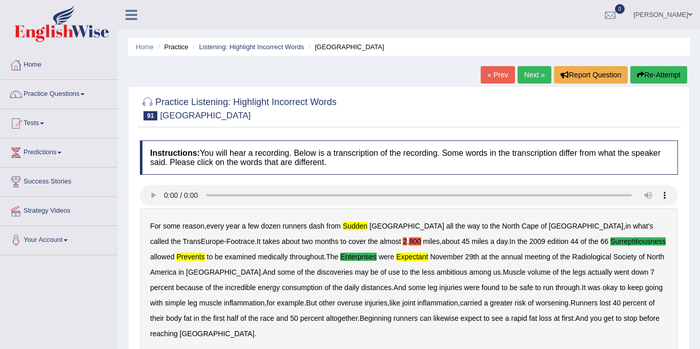
click at [539, 75] on link "Next »" at bounding box center [535, 74] width 34 height 17
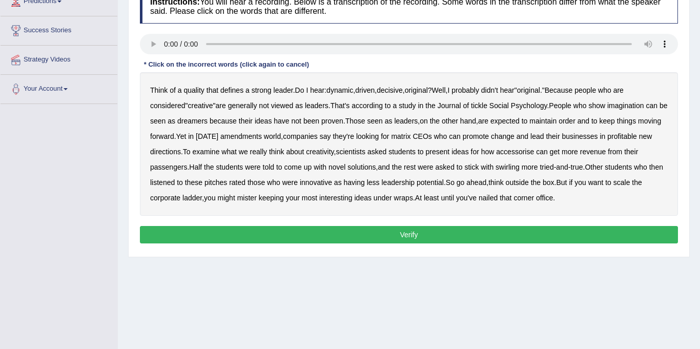
click at [220, 137] on b "amendments" at bounding box center [241, 136] width 42 height 8
click at [496, 151] on b "accessorise" at bounding box center [515, 152] width 38 height 8
click at [496, 168] on b "swirling" at bounding box center [508, 167] width 24 height 8
click at [237, 197] on b "mister" at bounding box center [246, 198] width 19 height 8
click at [471, 106] on b "tickle" at bounding box center [479, 106] width 16 height 8
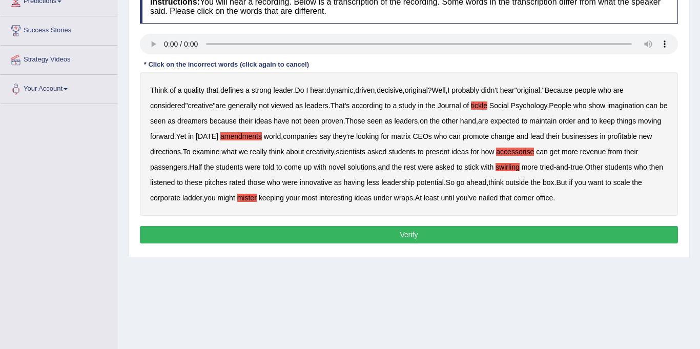
click at [418, 236] on button "Verify" at bounding box center [409, 234] width 538 height 17
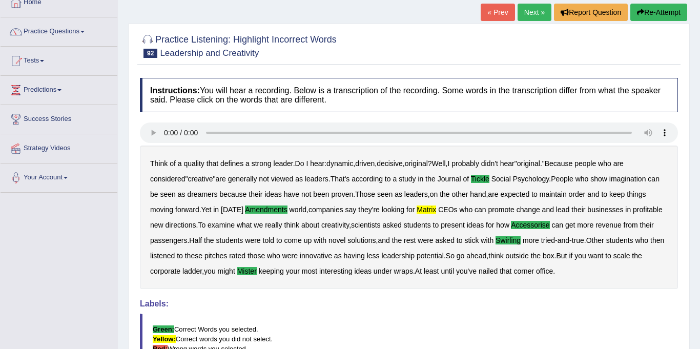
scroll to position [36, 0]
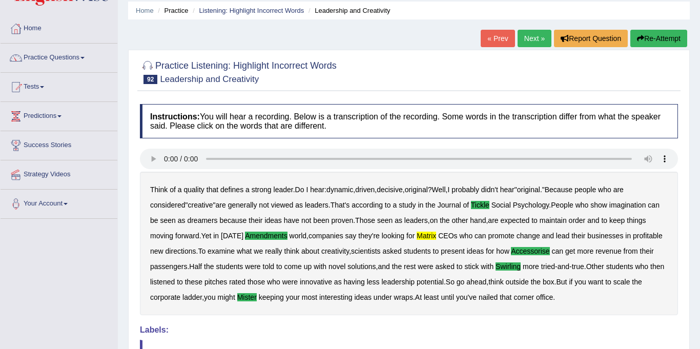
click at [528, 32] on link "Next »" at bounding box center [535, 38] width 34 height 17
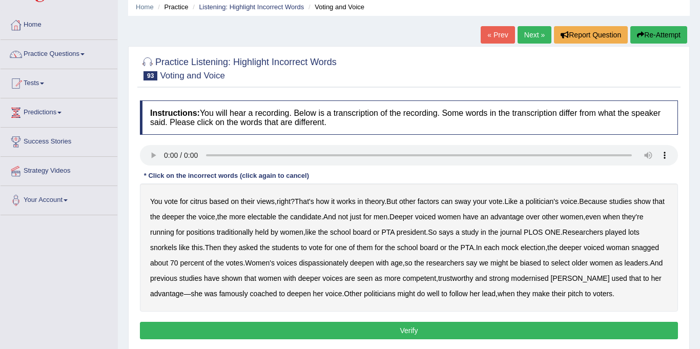
scroll to position [77, 0]
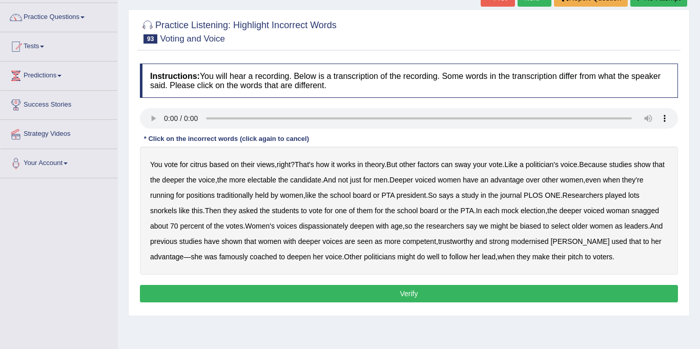
click at [195, 168] on b "citrus" at bounding box center [198, 164] width 17 height 8
click at [631, 198] on b "lots" at bounding box center [634, 195] width 11 height 8
click at [299, 226] on b "dispassionately" at bounding box center [323, 226] width 49 height 8
click at [511, 241] on b "modernised" at bounding box center [529, 241] width 37 height 8
click at [388, 293] on button "Verify" at bounding box center [409, 293] width 538 height 17
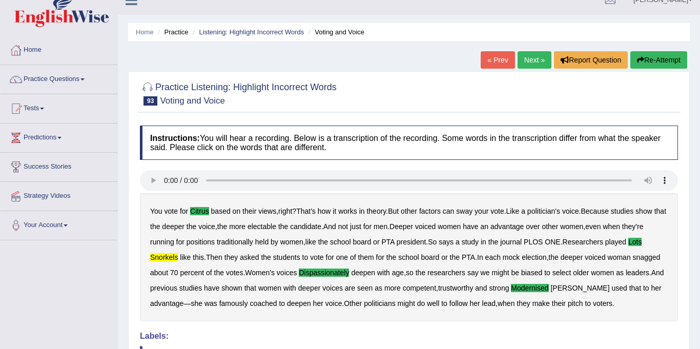
scroll to position [0, 0]
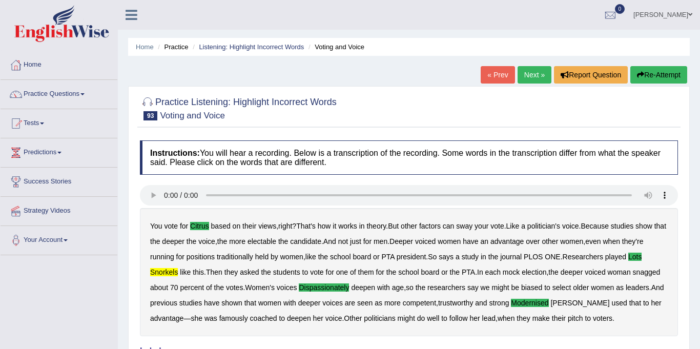
click at [528, 74] on link "Next »" at bounding box center [535, 74] width 34 height 17
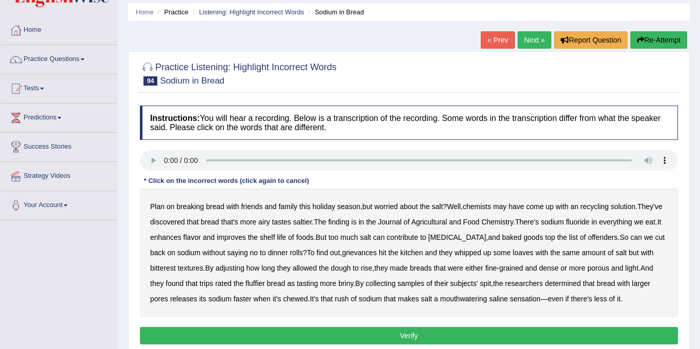
click at [591, 208] on b "recycling" at bounding box center [595, 206] width 28 height 8
click at [359, 250] on b "grievances" at bounding box center [359, 253] width 35 height 8
click at [167, 266] on b "bitterest" at bounding box center [163, 268] width 26 height 8
click at [202, 282] on b "trips" at bounding box center [206, 283] width 13 height 8
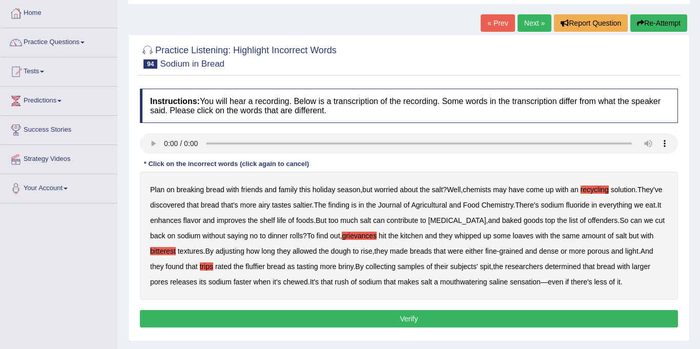
scroll to position [59, 0]
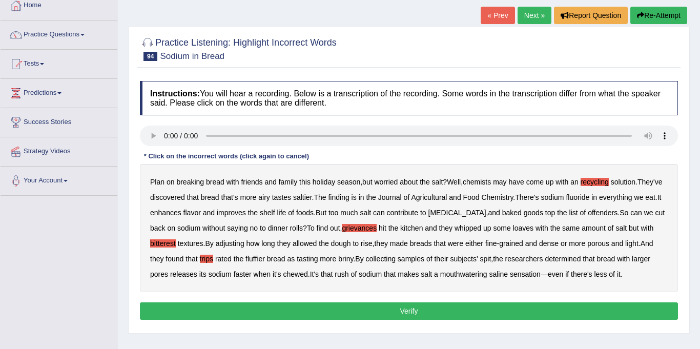
click at [392, 309] on button "Verify" at bounding box center [409, 310] width 538 height 17
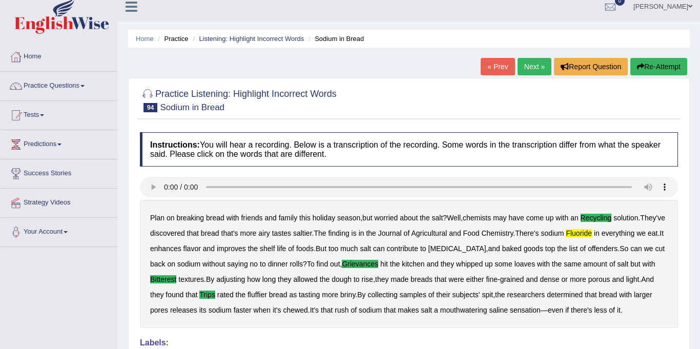
scroll to position [0, 0]
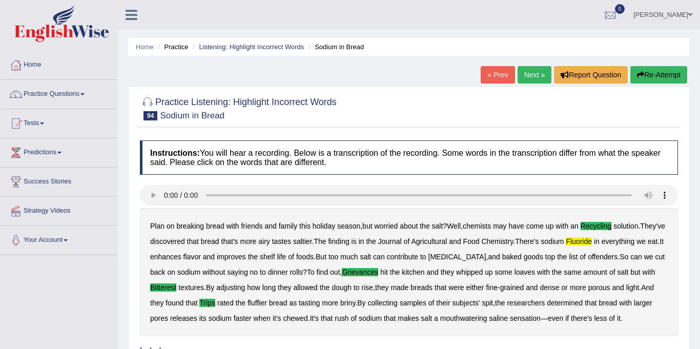
click at [531, 76] on link "Next »" at bounding box center [535, 74] width 34 height 17
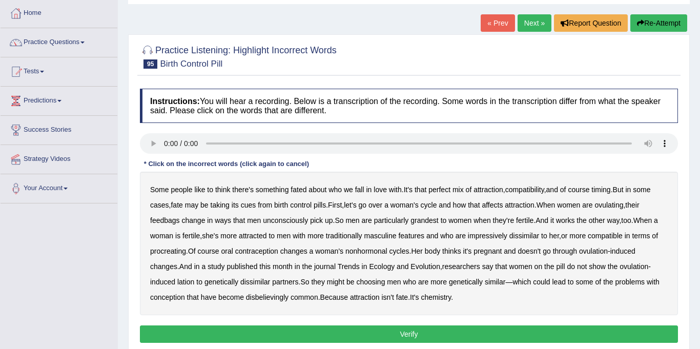
scroll to position [171, 0]
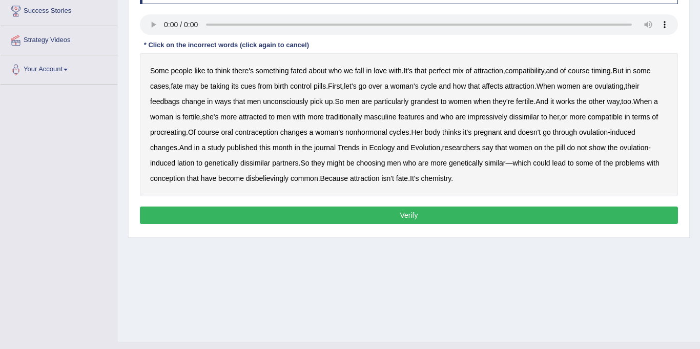
click at [246, 86] on b "cues" at bounding box center [248, 86] width 15 height 8
click at [164, 100] on b "feedbags" at bounding box center [165, 101] width 30 height 8
click at [490, 116] on b "impressively" at bounding box center [487, 117] width 39 height 8
click at [191, 164] on b "lation" at bounding box center [185, 163] width 17 height 8
click at [268, 174] on b "disbelievingly" at bounding box center [267, 178] width 43 height 8
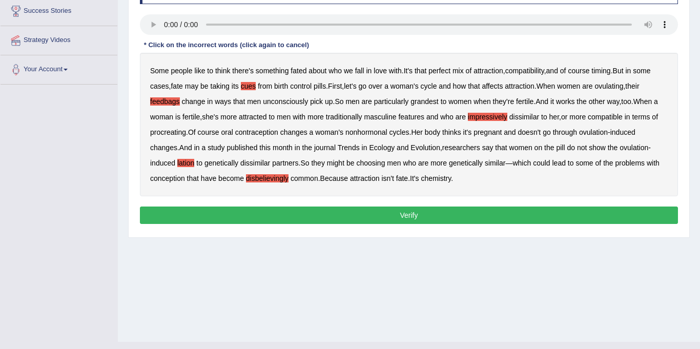
click at [397, 219] on button "Verify" at bounding box center [409, 215] width 538 height 17
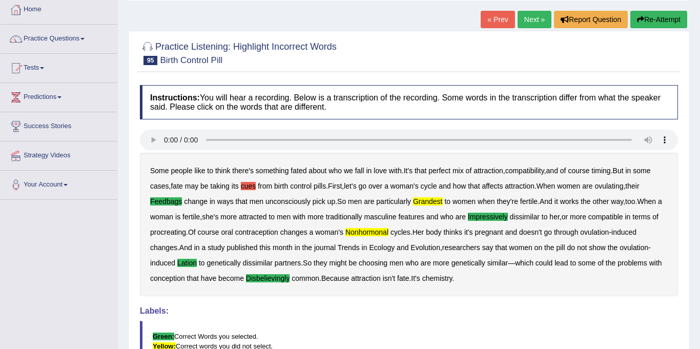
scroll to position [52, 0]
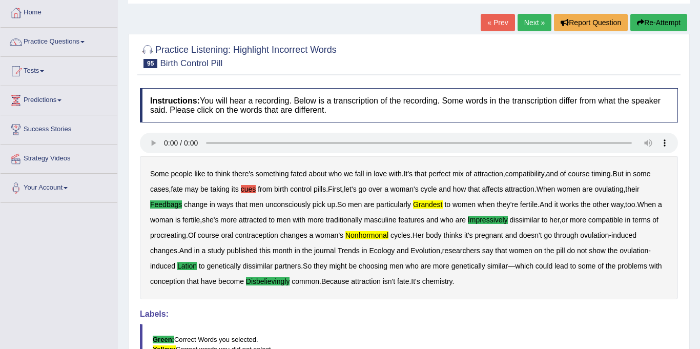
click at [526, 21] on link "Next »" at bounding box center [535, 22] width 34 height 17
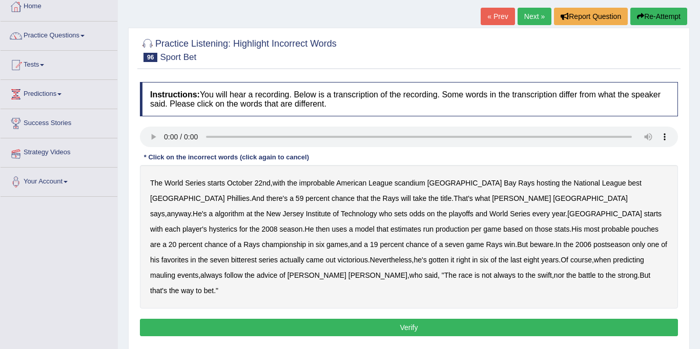
scroll to position [75, 0]
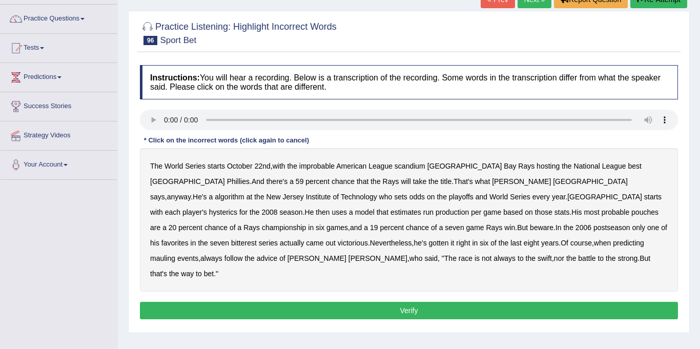
click at [384, 166] on b "League" at bounding box center [381, 166] width 24 height 8
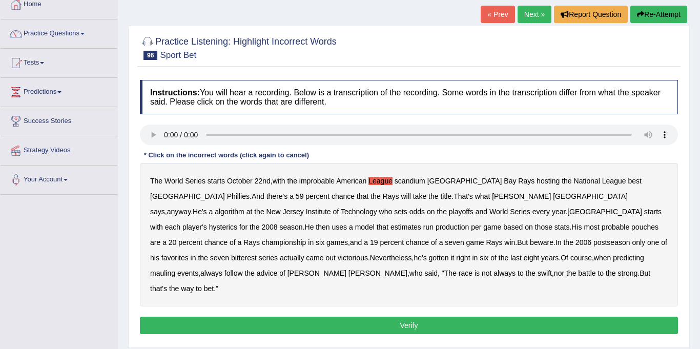
scroll to position [59, 0]
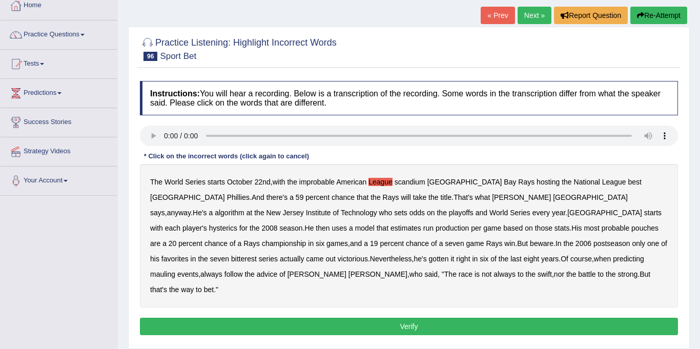
click at [524, 15] on link "Next »" at bounding box center [535, 15] width 34 height 17
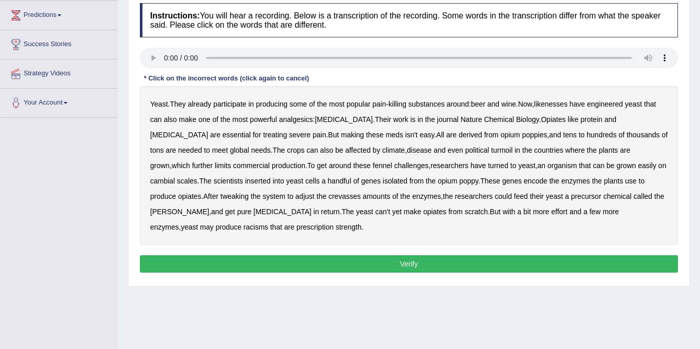
scroll to position [139, 0]
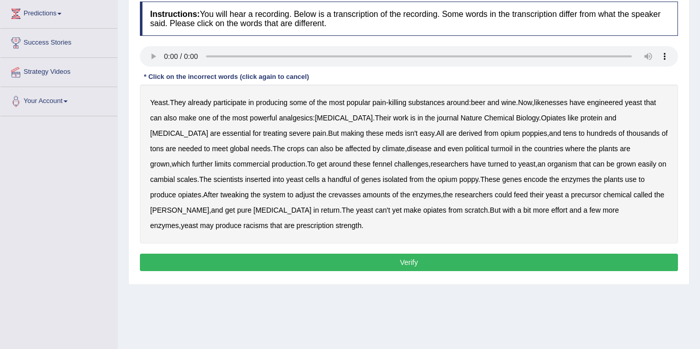
click at [560, 104] on b "likenesses" at bounding box center [550, 102] width 33 height 8
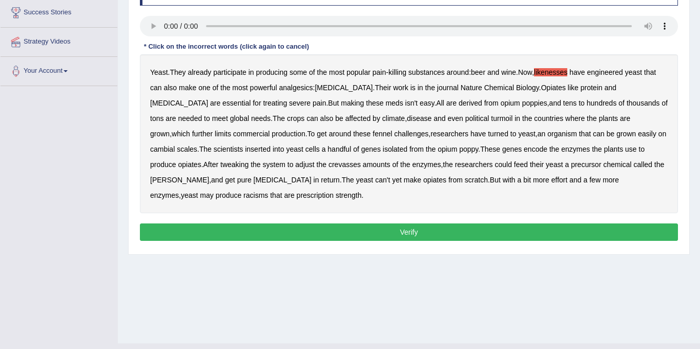
scroll to position [169, 0]
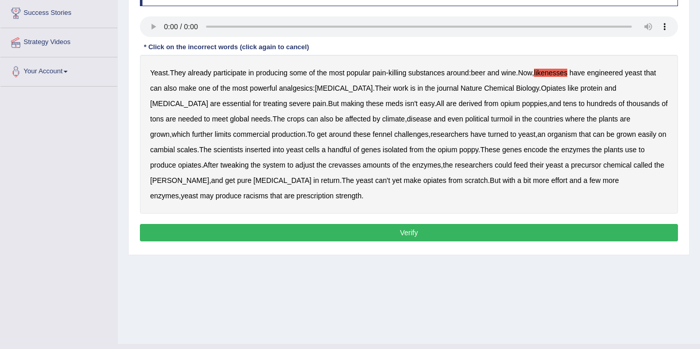
click at [373, 133] on b "fennel" at bounding box center [382, 134] width 19 height 8
click at [175, 146] on b "cambial" at bounding box center [162, 150] width 25 height 8
click at [329, 168] on b "crevasses" at bounding box center [345, 165] width 32 height 8
click at [268, 192] on b "racisms" at bounding box center [256, 196] width 25 height 8
click at [414, 234] on button "Verify" at bounding box center [409, 232] width 538 height 17
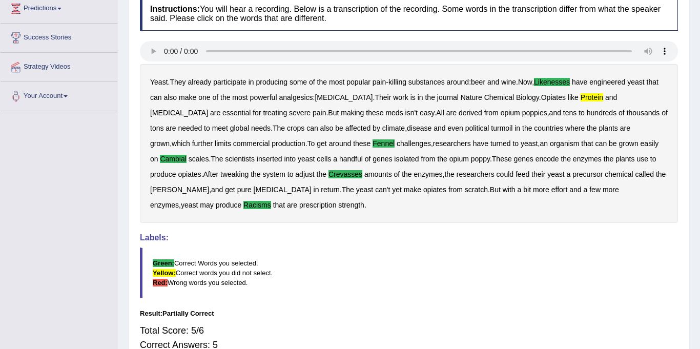
scroll to position [46, 0]
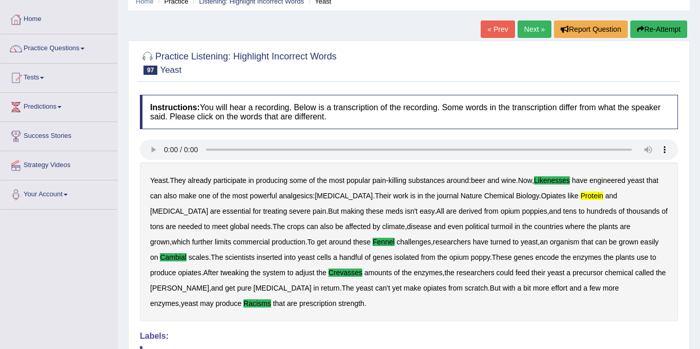
click at [530, 32] on link "Next »" at bounding box center [535, 29] width 34 height 17
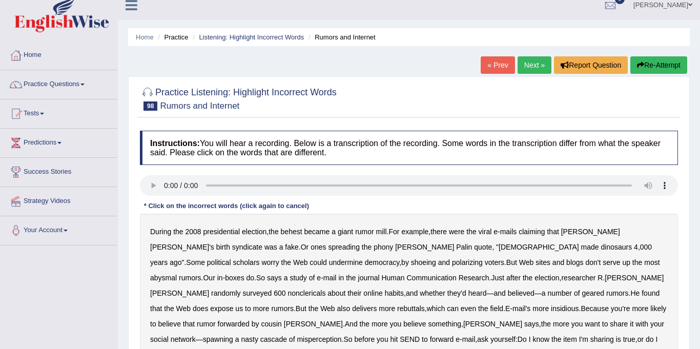
scroll to position [43, 0]
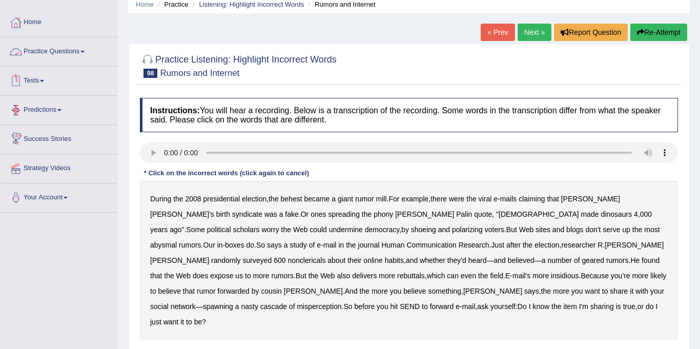
click at [48, 52] on link "Practice Questions" at bounding box center [59, 50] width 117 height 26
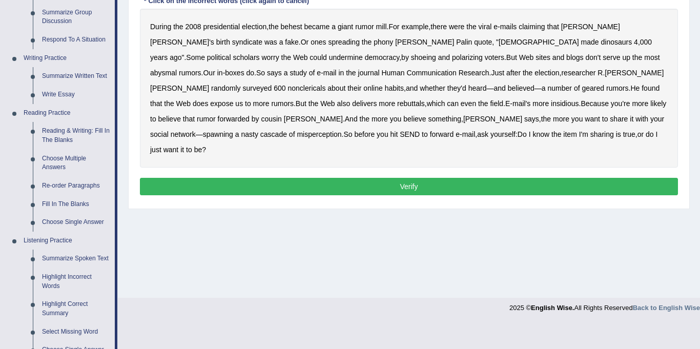
scroll to position [249, 0]
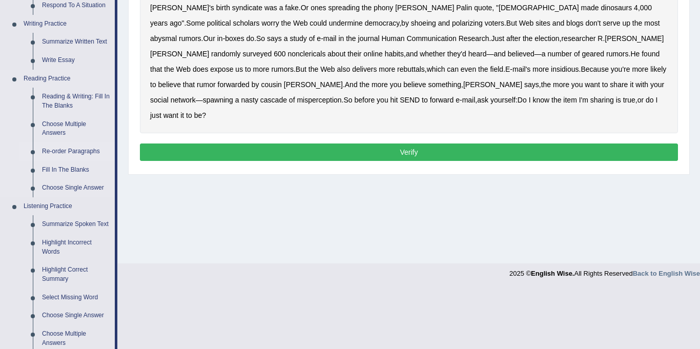
click at [88, 151] on link "Re-order Paragraphs" at bounding box center [75, 152] width 77 height 18
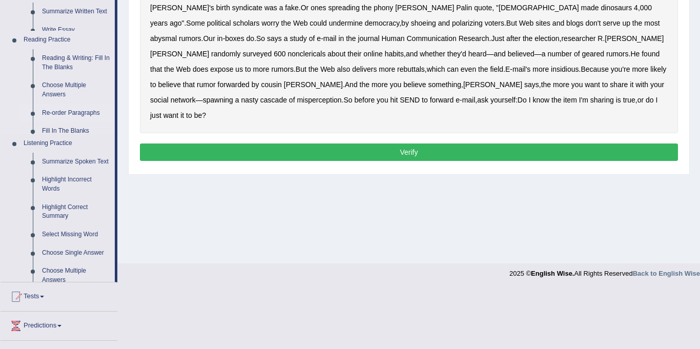
scroll to position [189, 0]
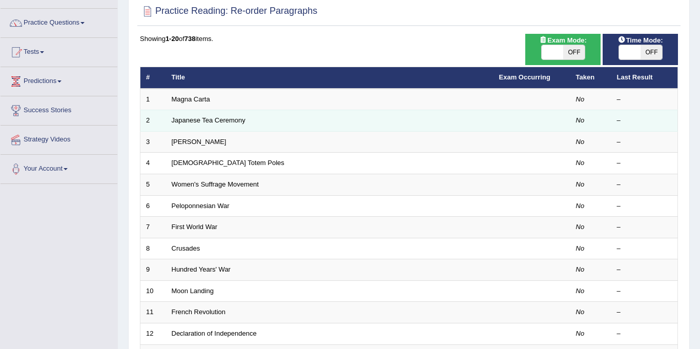
scroll to position [77, 0]
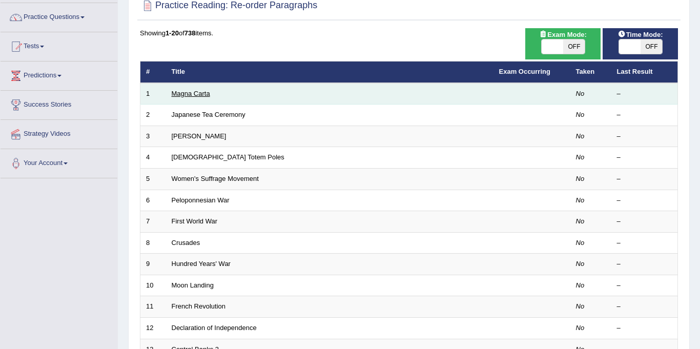
click at [177, 93] on link "Magna Carta" at bounding box center [191, 94] width 38 height 8
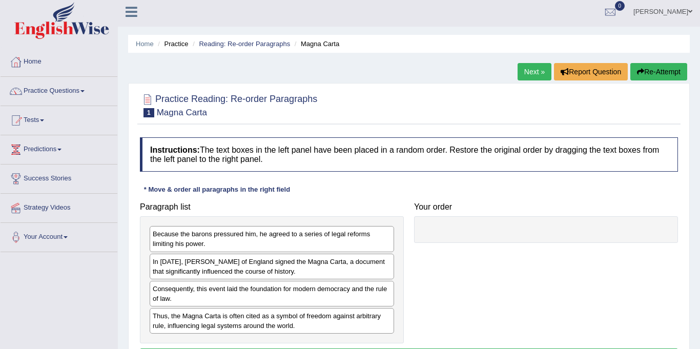
scroll to position [4, 0]
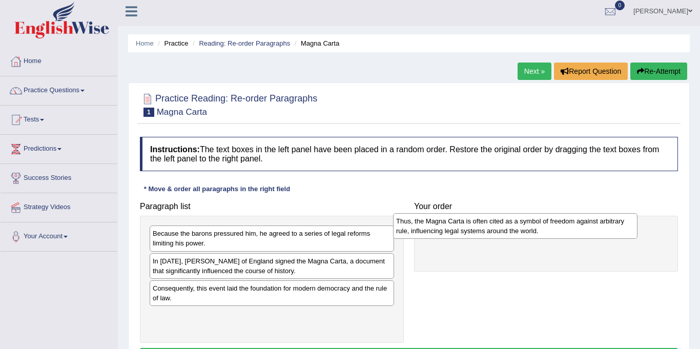
drag, startPoint x: 161, startPoint y: 322, endPoint x: 411, endPoint y: 228, distance: 266.9
click at [411, 228] on div "Thus, the Magna Carta is often cited as a symbol of freedom against arbitrary r…" at bounding box center [515, 226] width 245 height 26
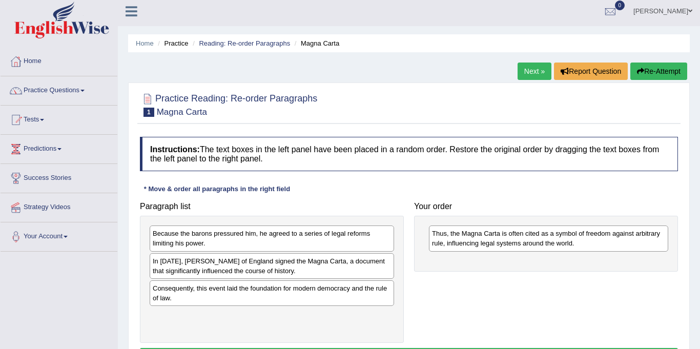
click at [534, 69] on link "Next »" at bounding box center [535, 71] width 34 height 17
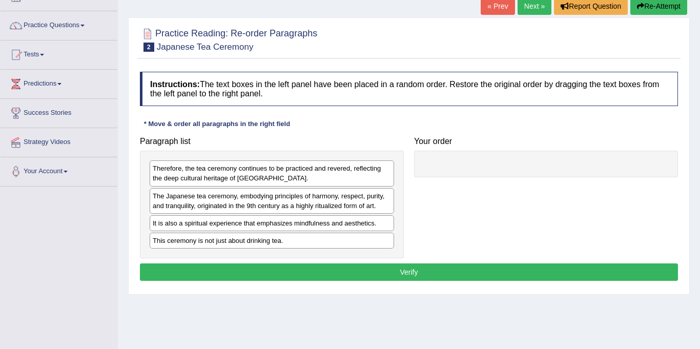
scroll to position [70, 0]
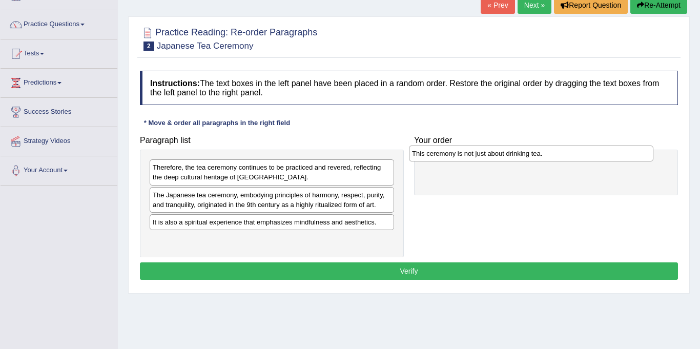
drag, startPoint x: 202, startPoint y: 238, endPoint x: 464, endPoint y: 155, distance: 274.5
click at [462, 152] on div "This ceremony is not just about drinking tea." at bounding box center [531, 154] width 245 height 16
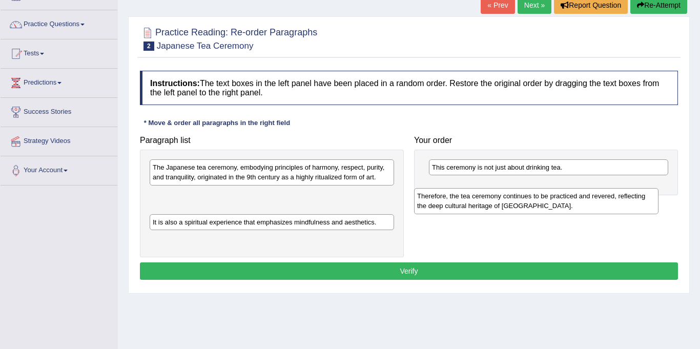
drag, startPoint x: 229, startPoint y: 174, endPoint x: 498, endPoint y: 202, distance: 271.2
click at [496, 202] on div "Therefore, the tea ceremony continues to be practiced and revered, reflecting t…" at bounding box center [536, 201] width 245 height 26
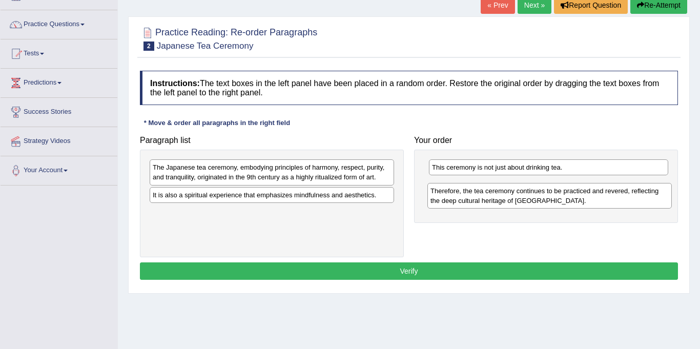
drag, startPoint x: 362, startPoint y: 195, endPoint x: 640, endPoint y: 191, distance: 277.9
click at [640, 191] on div "Therefore, the tea ceremony continues to be practiced and revered, reflecting t…" at bounding box center [550, 196] width 245 height 26
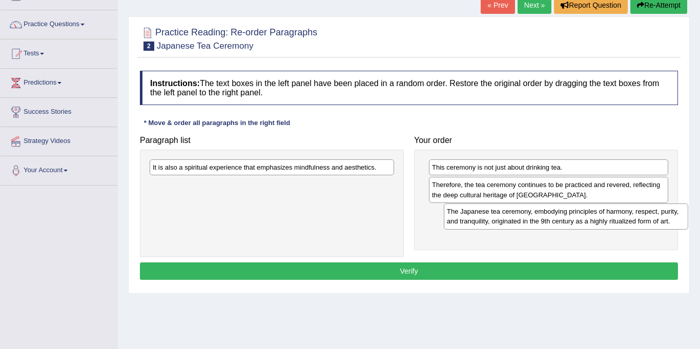
drag, startPoint x: 296, startPoint y: 177, endPoint x: 587, endPoint y: 221, distance: 294.0
click at [587, 221] on div "The Japanese tea ceremony, embodying principles of harmony, respect, purity, an…" at bounding box center [566, 217] width 245 height 26
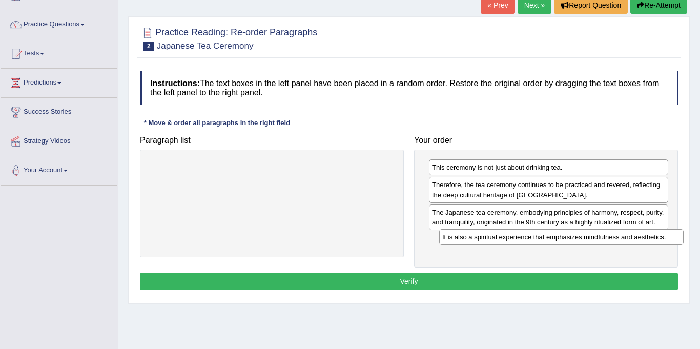
drag, startPoint x: 344, startPoint y: 167, endPoint x: 629, endPoint y: 234, distance: 292.2
click at [629, 234] on div "It is also a spiritual experience that emphasizes mindfulness and aesthetics." at bounding box center [561, 237] width 245 height 16
click at [429, 278] on button "Verify" at bounding box center [409, 281] width 538 height 17
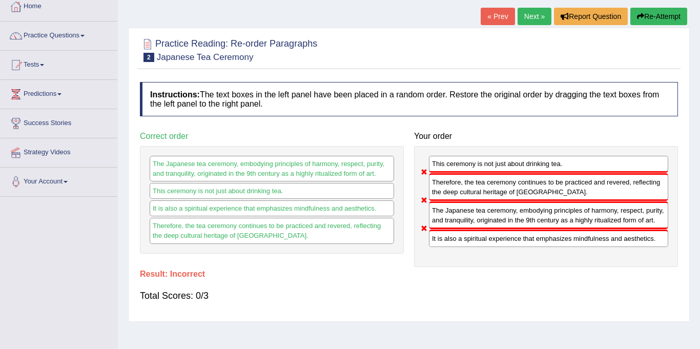
scroll to position [0, 0]
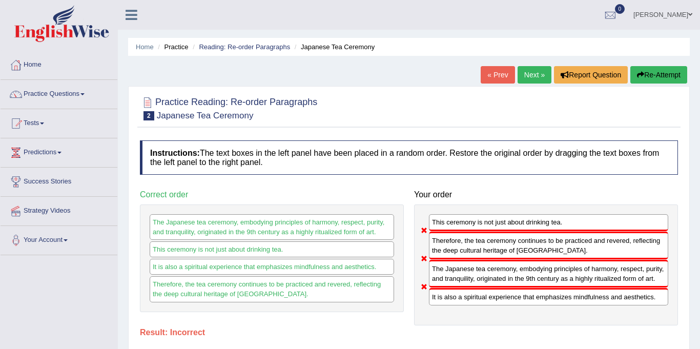
click at [521, 69] on link "Next »" at bounding box center [535, 74] width 34 height 17
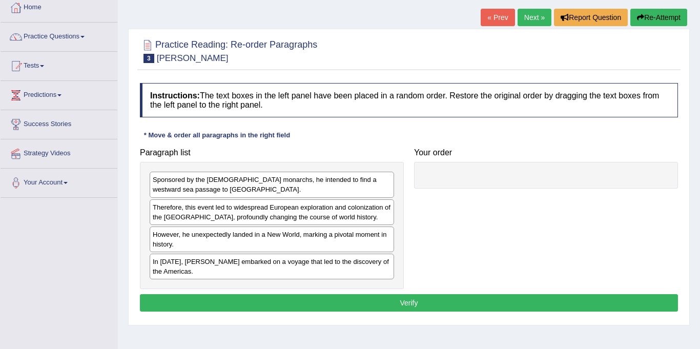
scroll to position [91, 0]
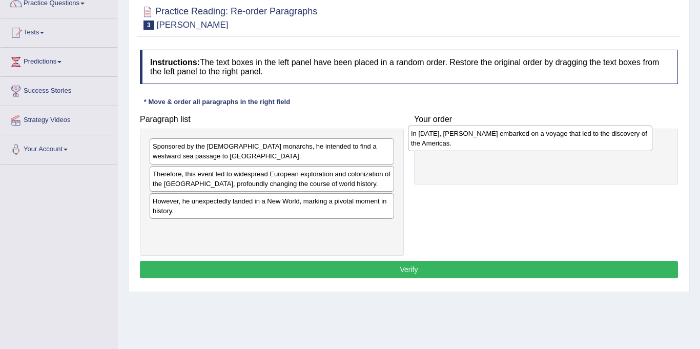
drag, startPoint x: 196, startPoint y: 235, endPoint x: 454, endPoint y: 138, distance: 275.8
click at [454, 138] on div "In 1492, Christopher Columbus embarked on a voyage that led to the discovery of…" at bounding box center [530, 139] width 245 height 26
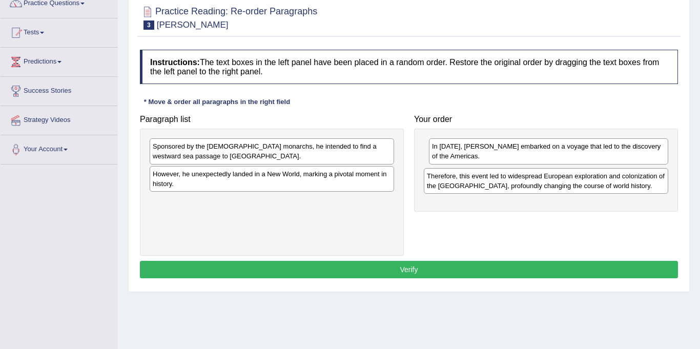
drag, startPoint x: 181, startPoint y: 183, endPoint x: 457, endPoint y: 184, distance: 275.8
click at [456, 184] on div "Therefore, this event led to widespread European exploration and colonization o…" at bounding box center [546, 181] width 245 height 26
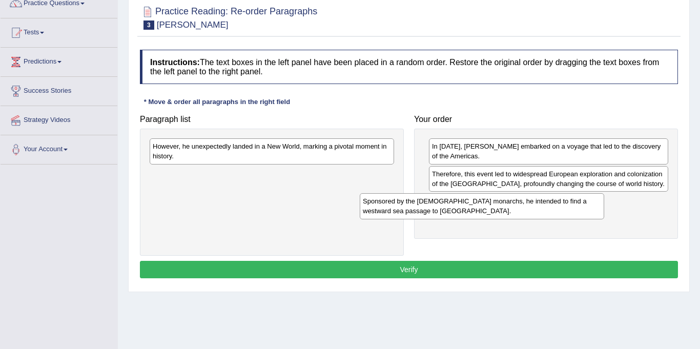
drag, startPoint x: 335, startPoint y: 153, endPoint x: 557, endPoint y: 209, distance: 228.5
click at [557, 209] on div "Sponsored by the Spanish monarchs, he intended to find a westward sea passage t…" at bounding box center [482, 206] width 245 height 26
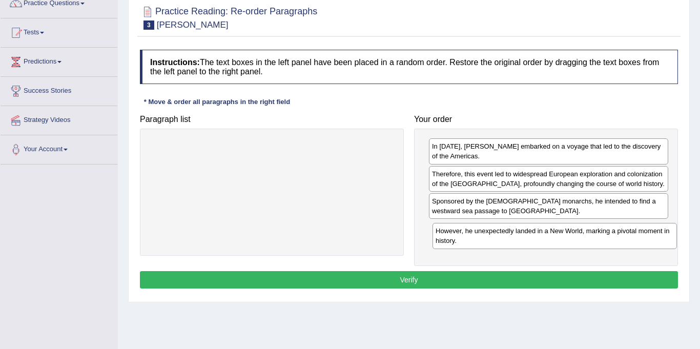
drag, startPoint x: 333, startPoint y: 152, endPoint x: 616, endPoint y: 237, distance: 295.4
click at [616, 237] on div "However, he unexpectedly landed in a New World, marking a pivotal moment in his…" at bounding box center [555, 236] width 245 height 26
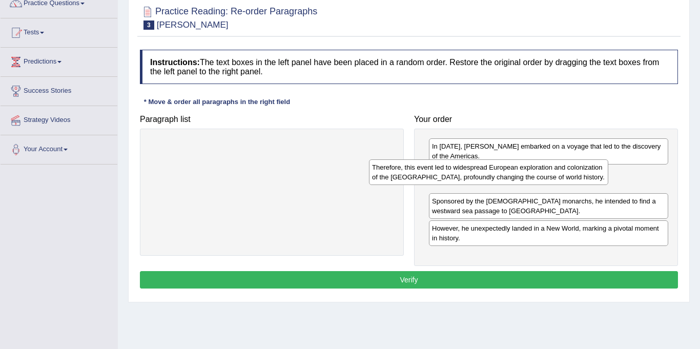
drag, startPoint x: 451, startPoint y: 174, endPoint x: 311, endPoint y: 164, distance: 140.4
click at [369, 164] on div "Therefore, this event led to widespread European exploration and colonization o…" at bounding box center [488, 172] width 239 height 26
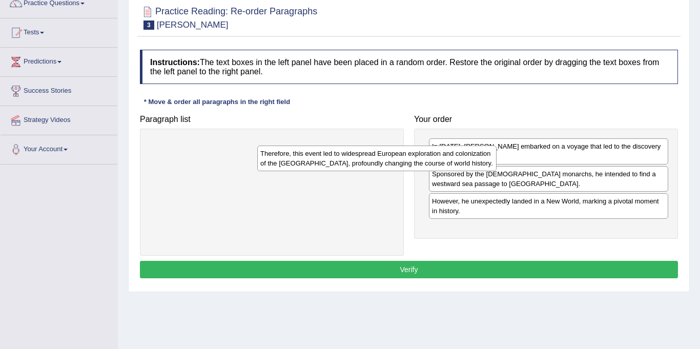
drag, startPoint x: 442, startPoint y: 183, endPoint x: 206, endPoint y: 163, distance: 237.6
click at [257, 163] on div "Therefore, this event led to widespread European exploration and colonization o…" at bounding box center [376, 159] width 239 height 26
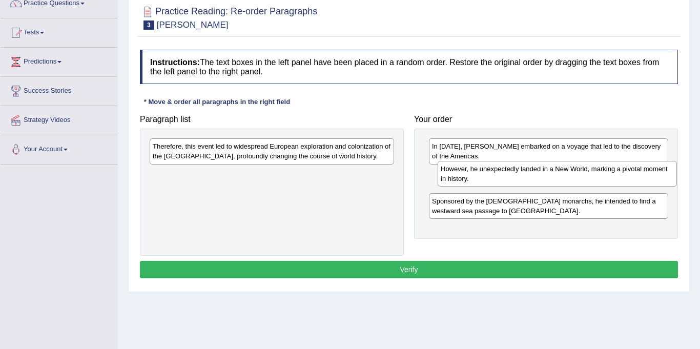
drag, startPoint x: 446, startPoint y: 202, endPoint x: 451, endPoint y: 174, distance: 28.6
click at [453, 172] on div "However, he unexpectedly landed in a New World, marking a pivotal moment in his…" at bounding box center [557, 174] width 239 height 26
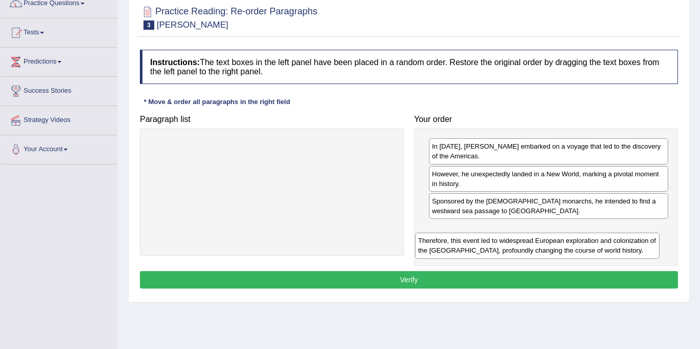
drag, startPoint x: 297, startPoint y: 143, endPoint x: 564, endPoint y: 231, distance: 280.8
click at [564, 233] on div "Therefore, this event led to widespread European exploration and colonization o…" at bounding box center [537, 246] width 245 height 26
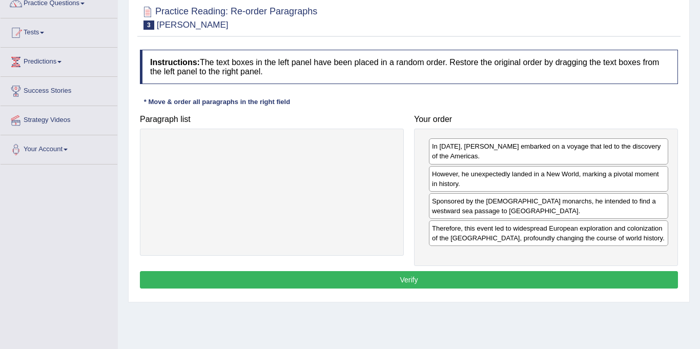
click at [384, 275] on button "Verify" at bounding box center [409, 279] width 538 height 17
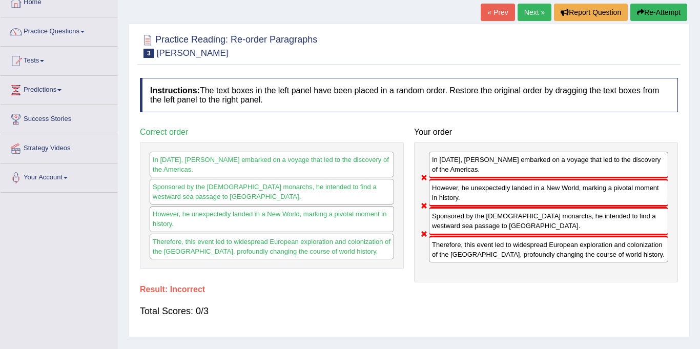
scroll to position [27, 0]
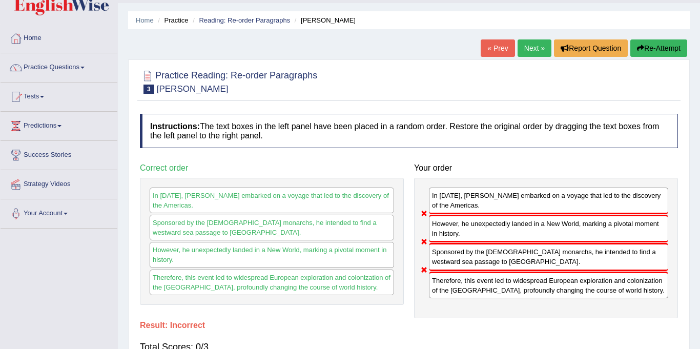
click at [541, 46] on link "Next »" at bounding box center [535, 47] width 34 height 17
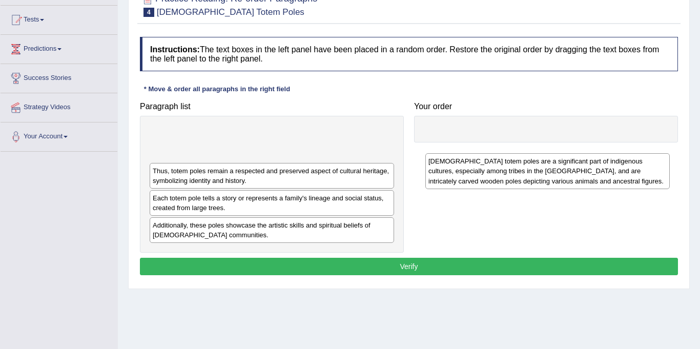
drag, startPoint x: 273, startPoint y: 149, endPoint x: 547, endPoint y: 176, distance: 275.6
click at [547, 176] on div "[DEMOGRAPHIC_DATA] totem poles are a significant part of indigenous cultures, e…" at bounding box center [547, 170] width 245 height 35
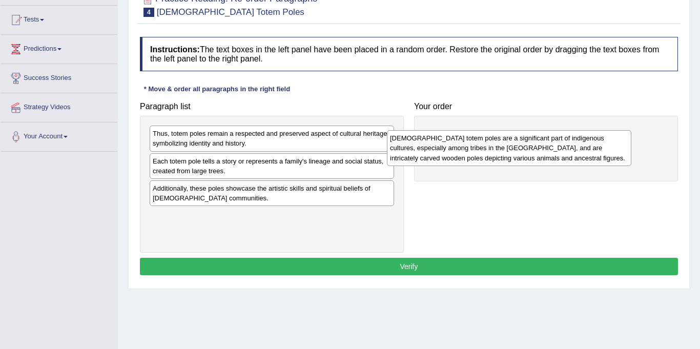
drag, startPoint x: 324, startPoint y: 137, endPoint x: 562, endPoint y: 142, distance: 237.9
click at [562, 142] on div "Native American totem poles are a significant part of indigenous cultures, espe…" at bounding box center [509, 147] width 245 height 35
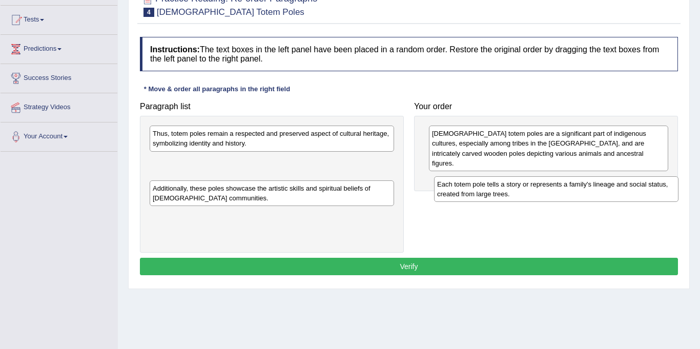
drag, startPoint x: 279, startPoint y: 165, endPoint x: 559, endPoint y: 184, distance: 280.5
click at [559, 184] on div "Each totem pole tells a story or represents a family's lineage and social statu…" at bounding box center [556, 189] width 245 height 26
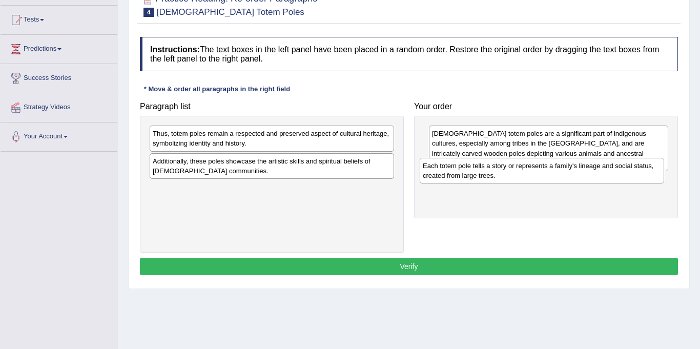
drag, startPoint x: 291, startPoint y: 166, endPoint x: 561, endPoint y: 172, distance: 270.2
click at [561, 171] on div "Each totem pole tells a story or represents a family's lineage and social statu…" at bounding box center [542, 171] width 245 height 26
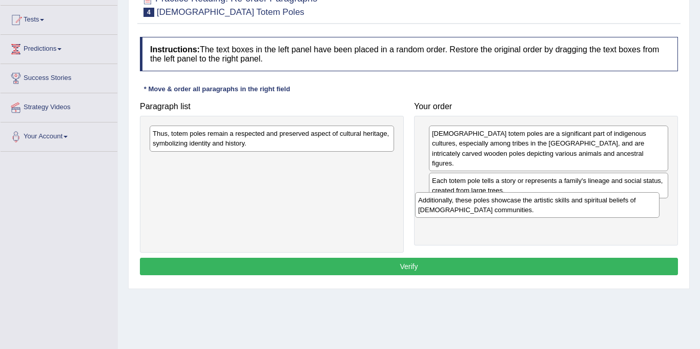
drag, startPoint x: 294, startPoint y: 163, endPoint x: 559, endPoint y: 202, distance: 268.0
click at [559, 202] on div "Additionally, these poles showcase the artistic skills and spiritual beliefs of…" at bounding box center [537, 205] width 245 height 26
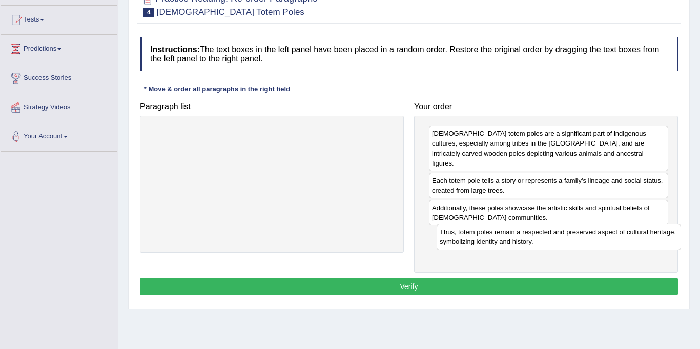
drag, startPoint x: 305, startPoint y: 144, endPoint x: 592, endPoint y: 239, distance: 302.5
click at [592, 239] on div "Thus, totem poles remain a respected and preserved aspect of cultural heritage,…" at bounding box center [559, 237] width 245 height 26
click at [502, 278] on button "Verify" at bounding box center [409, 286] width 538 height 17
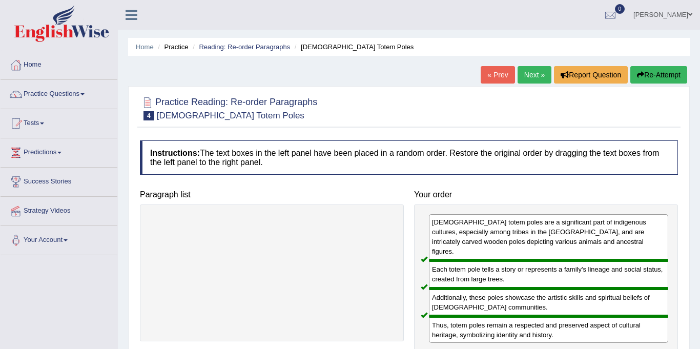
click at [539, 74] on link "Next »" at bounding box center [535, 74] width 34 height 17
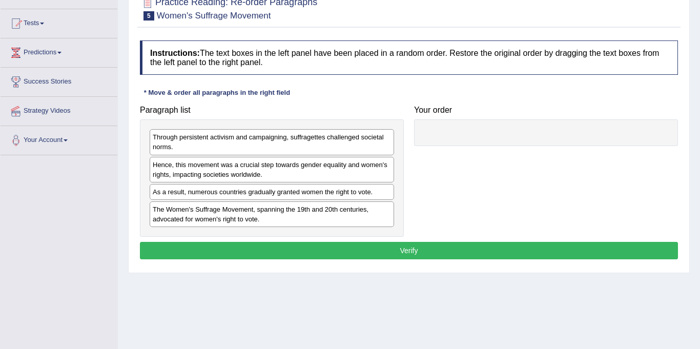
scroll to position [119, 0]
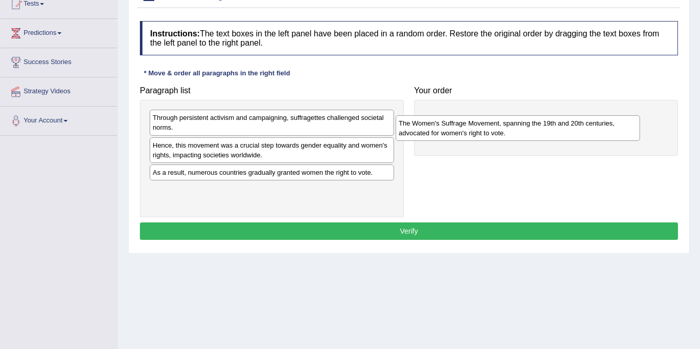
drag, startPoint x: 252, startPoint y: 199, endPoint x: 498, endPoint y: 132, distance: 254.9
click at [498, 132] on div "The Women's Suffrage Movement, spanning the 19th and 20th centuries, advocated …" at bounding box center [518, 128] width 245 height 26
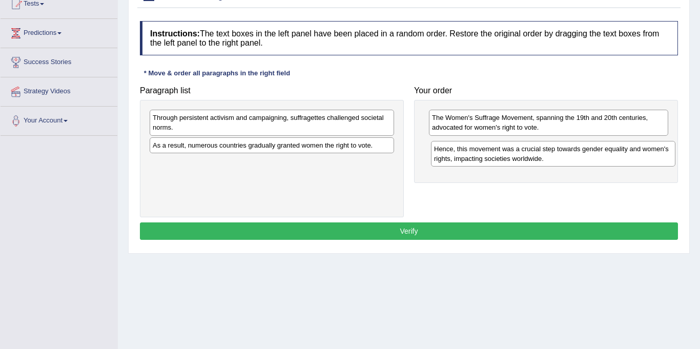
drag, startPoint x: 229, startPoint y: 156, endPoint x: 510, endPoint y: 157, distance: 280.4
click at [510, 157] on div "Hence, this movement was a crucial step towards gender equality and women's rig…" at bounding box center [553, 154] width 245 height 26
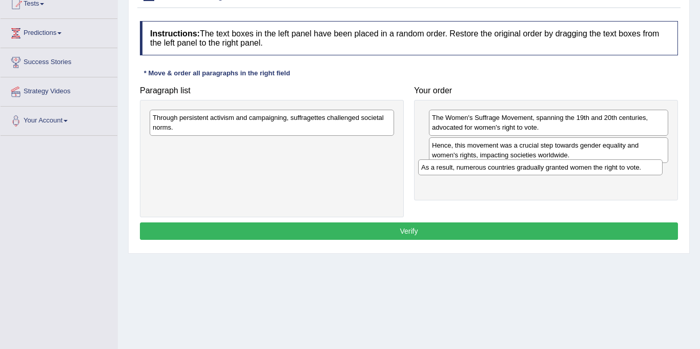
drag, startPoint x: 292, startPoint y: 149, endPoint x: 560, endPoint y: 171, distance: 269.5
click at [560, 171] on div "As a result, numerous countries gradually granted women the right to vote." at bounding box center [540, 167] width 245 height 16
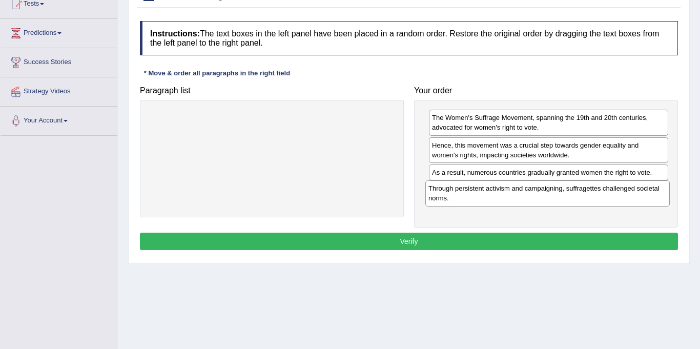
drag, startPoint x: 321, startPoint y: 124, endPoint x: 596, endPoint y: 194, distance: 284.1
click at [596, 194] on div "Through persistent activism and campaigning, suffragettes challenged societal n…" at bounding box center [547, 193] width 245 height 26
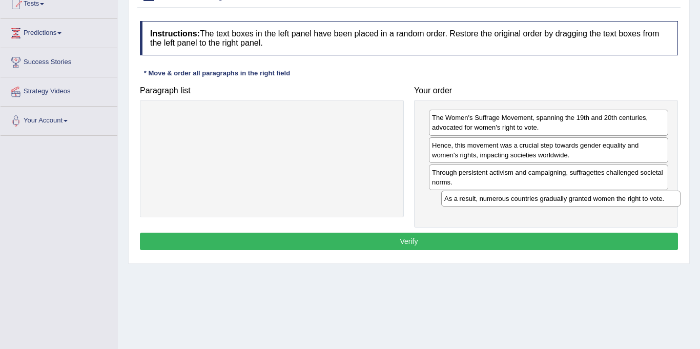
drag, startPoint x: 441, startPoint y: 171, endPoint x: 454, endPoint y: 205, distance: 36.4
click at [454, 205] on div "As a result, numerous countries gradually granted women the right to vote." at bounding box center [560, 199] width 239 height 16
click at [418, 244] on button "Verify" at bounding box center [409, 241] width 538 height 17
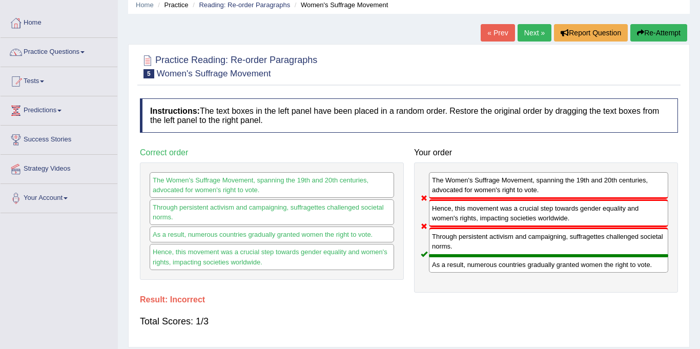
scroll to position [22, 0]
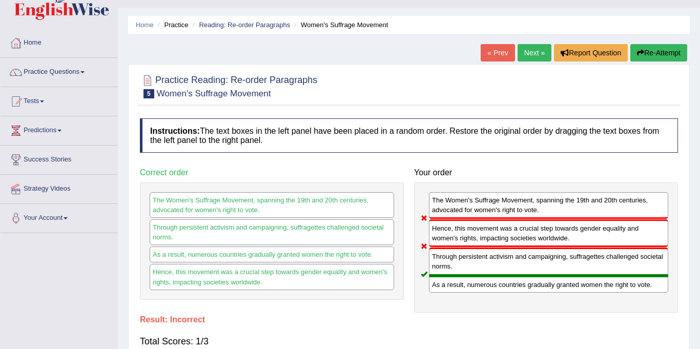
click at [521, 50] on link "Next »" at bounding box center [535, 52] width 34 height 17
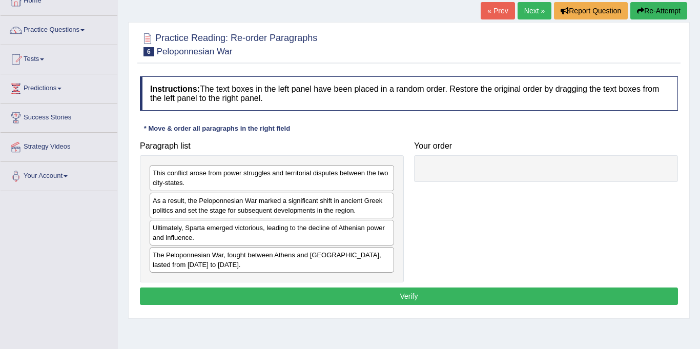
scroll to position [65, 0]
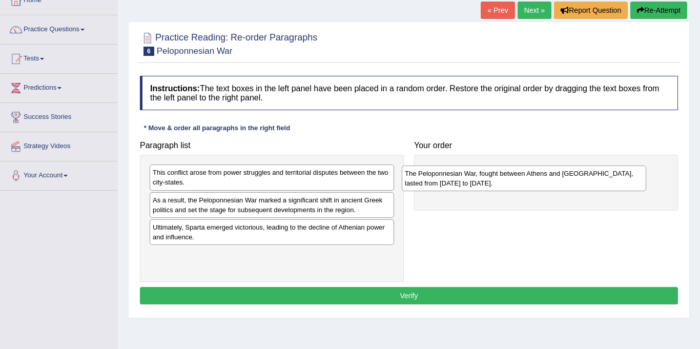
drag, startPoint x: 218, startPoint y: 257, endPoint x: 450, endPoint y: 172, distance: 247.3
click at [450, 172] on div "The Peloponnesian War, fought between Athens and [GEOGRAPHIC_DATA], lasted from…" at bounding box center [524, 179] width 245 height 26
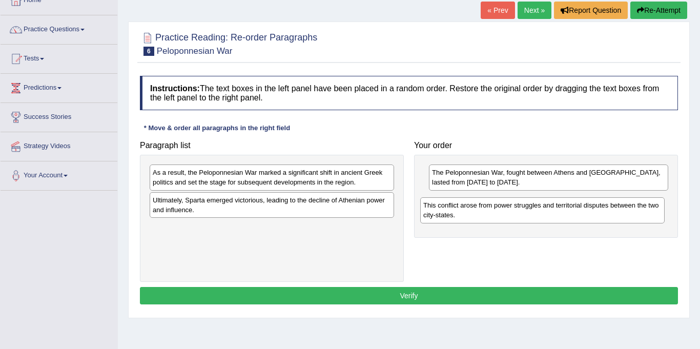
drag, startPoint x: 204, startPoint y: 181, endPoint x: 476, endPoint y: 213, distance: 273.6
click at [476, 213] on div "This conflict arose from power struggles and territorial disputes between the t…" at bounding box center [542, 210] width 245 height 26
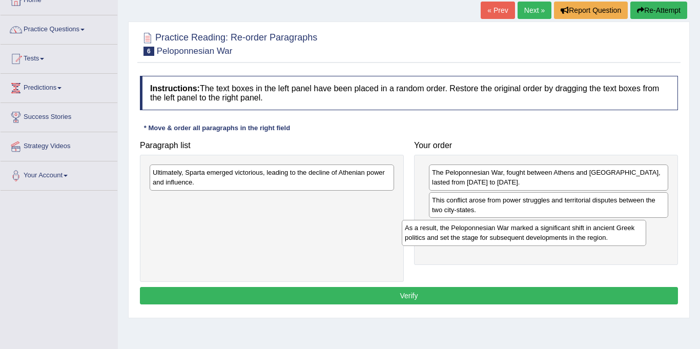
drag, startPoint x: 251, startPoint y: 178, endPoint x: 503, endPoint y: 234, distance: 258.2
click at [503, 234] on div "As a result, the Peloponnesian War marked a significant shift in ancient Greek …" at bounding box center [524, 233] width 245 height 26
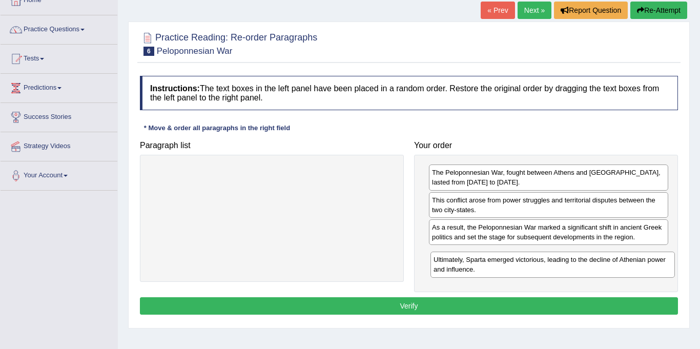
drag, startPoint x: 289, startPoint y: 179, endPoint x: 570, endPoint y: 266, distance: 294.1
click at [570, 266] on div "Ultimately, Sparta emerged victorious, leading to the decline of Athenian power…" at bounding box center [553, 265] width 245 height 26
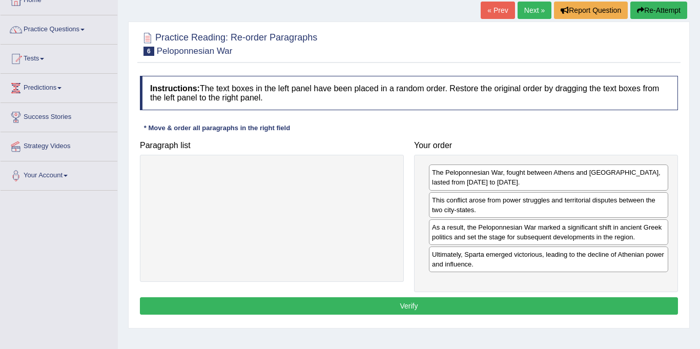
click at [421, 307] on button "Verify" at bounding box center [409, 305] width 538 height 17
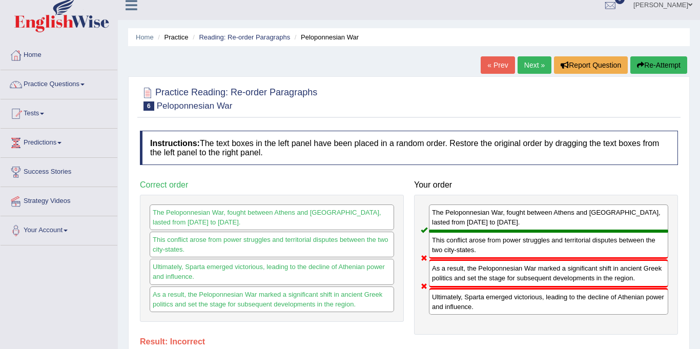
scroll to position [0, 0]
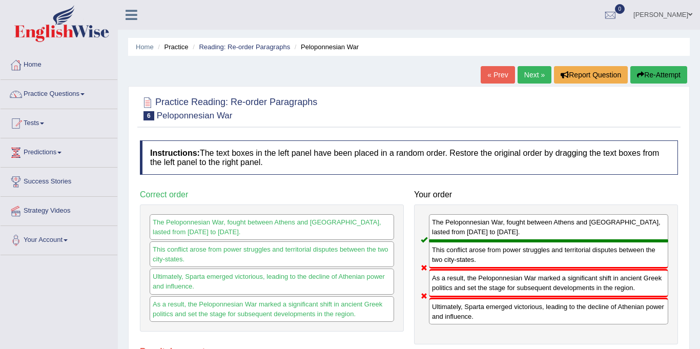
click at [532, 76] on link "Next »" at bounding box center [535, 74] width 34 height 17
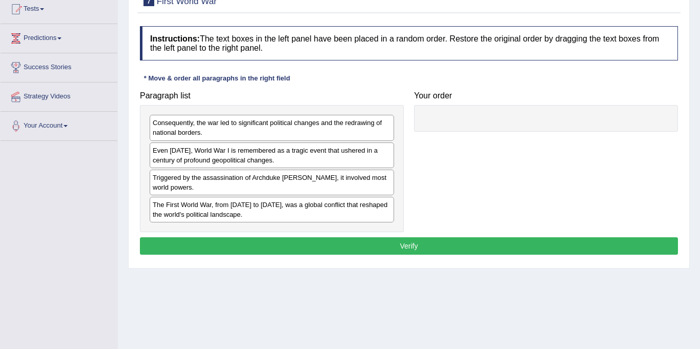
scroll to position [116, 0]
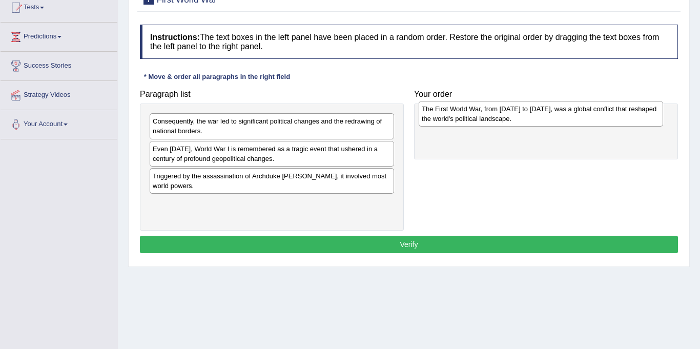
drag, startPoint x: 192, startPoint y: 208, endPoint x: 460, endPoint y: 115, distance: 284.4
click at [460, 115] on div "The First World War, from 1914 to 1918, was a global conflict that reshaped the…" at bounding box center [541, 114] width 245 height 26
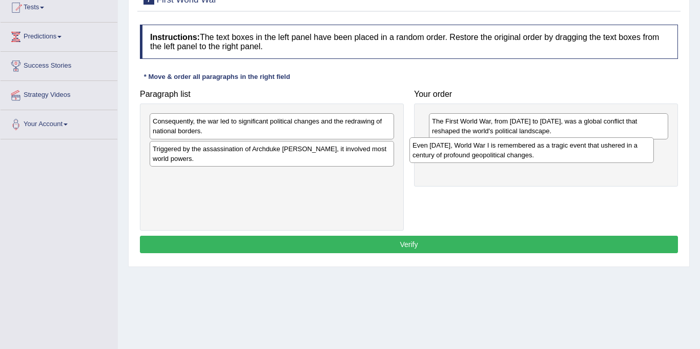
drag, startPoint x: 192, startPoint y: 155, endPoint x: 454, endPoint y: 149, distance: 262.6
click at [454, 149] on div "Even today, World War I is remembered as a tragic event that ushered in a centu…" at bounding box center [532, 150] width 245 height 26
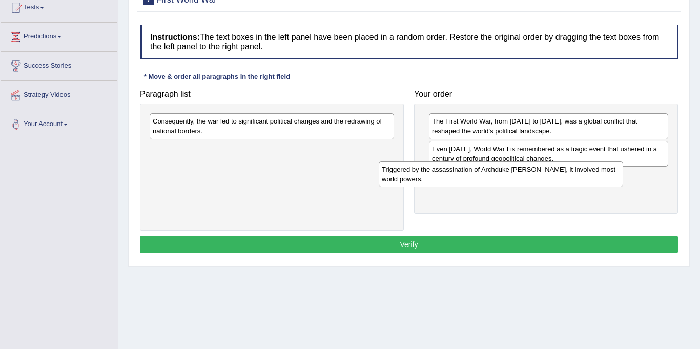
drag, startPoint x: 260, startPoint y: 157, endPoint x: 489, endPoint y: 177, distance: 230.1
click at [489, 177] on div "Triggered by the assassination of Archduke Franz Ferdinand, it involved most wo…" at bounding box center [501, 174] width 245 height 26
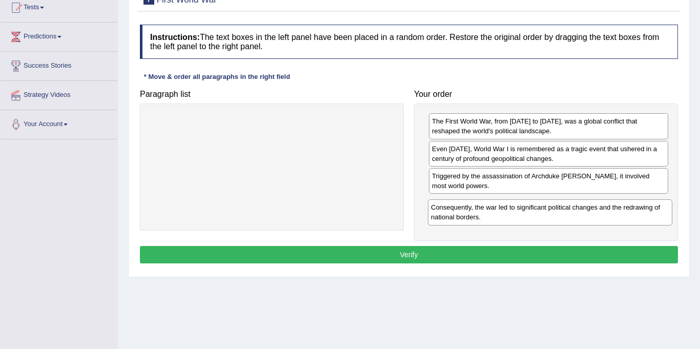
drag, startPoint x: 288, startPoint y: 121, endPoint x: 575, endPoint y: 198, distance: 296.7
click at [575, 199] on div "Consequently, the war led to significant political changes and the redrawing of…" at bounding box center [550, 212] width 245 height 26
click at [437, 255] on button "Verify" at bounding box center [409, 254] width 538 height 17
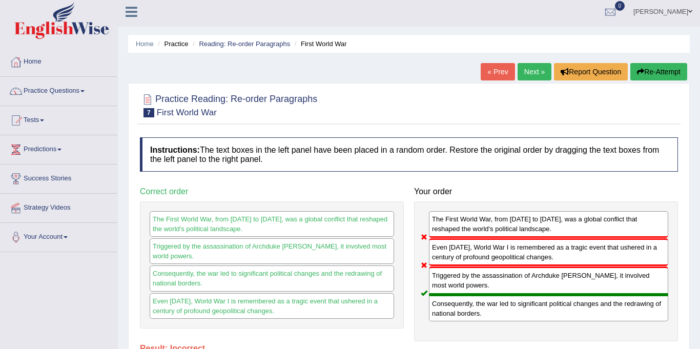
scroll to position [0, 0]
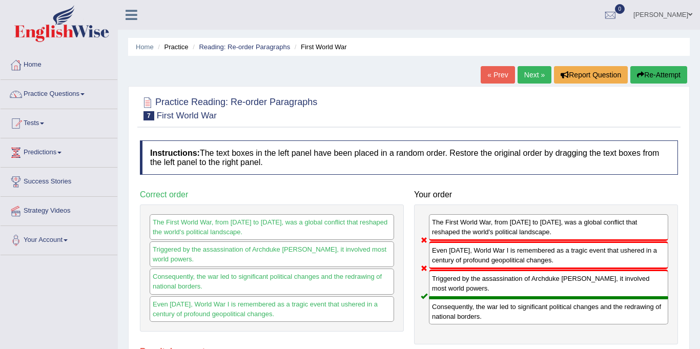
click at [522, 79] on link "Next »" at bounding box center [535, 74] width 34 height 17
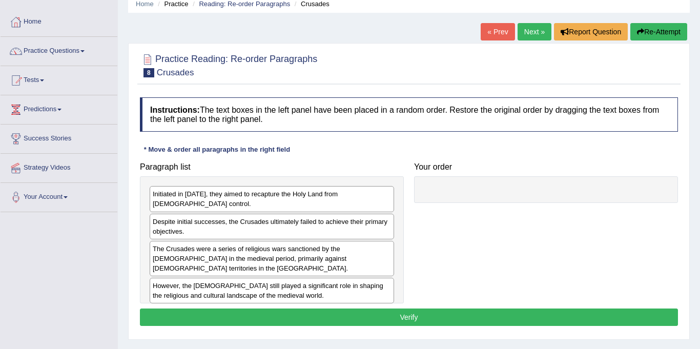
scroll to position [85, 0]
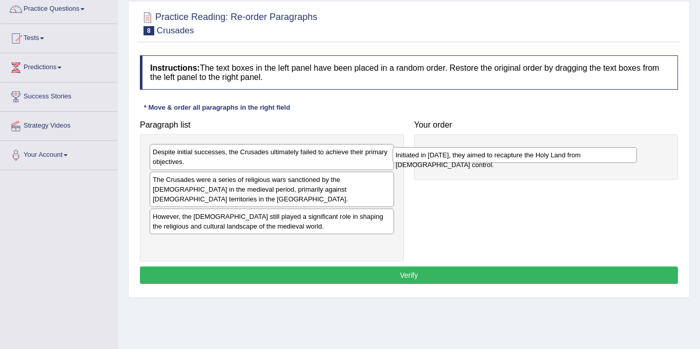
drag, startPoint x: 213, startPoint y: 155, endPoint x: 457, endPoint y: 157, distance: 244.0
click at [457, 157] on div "Initiated in 1095, they aimed to recapture the Holy Land from Muslim control." at bounding box center [515, 155] width 245 height 16
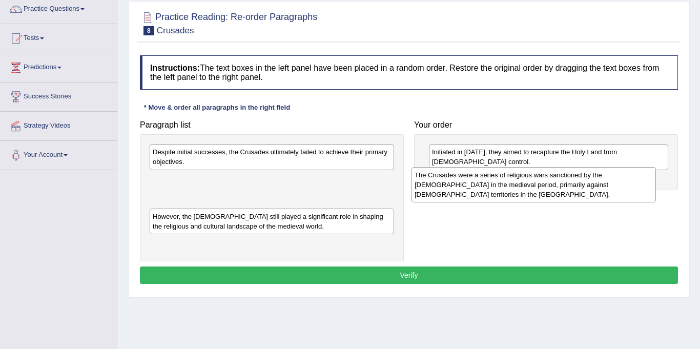
drag, startPoint x: 291, startPoint y: 190, endPoint x: 559, endPoint y: 184, distance: 268.2
click at [559, 184] on div "The Crusades were a series of religious wars sanctioned by the Latin Church in …" at bounding box center [534, 184] width 245 height 35
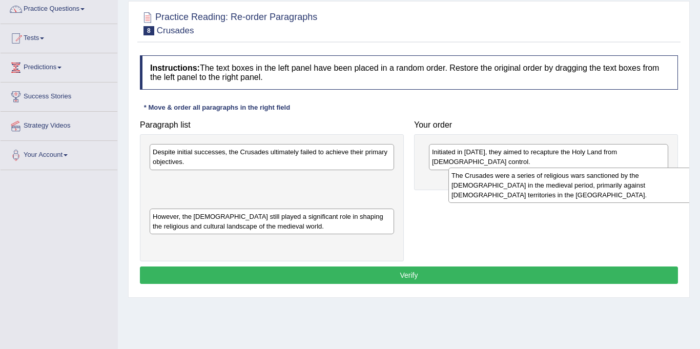
drag, startPoint x: 270, startPoint y: 189, endPoint x: 569, endPoint y: 185, distance: 298.9
click at [569, 185] on div "The Crusades were a series of religious wars sanctioned by the Latin Church in …" at bounding box center [571, 185] width 245 height 35
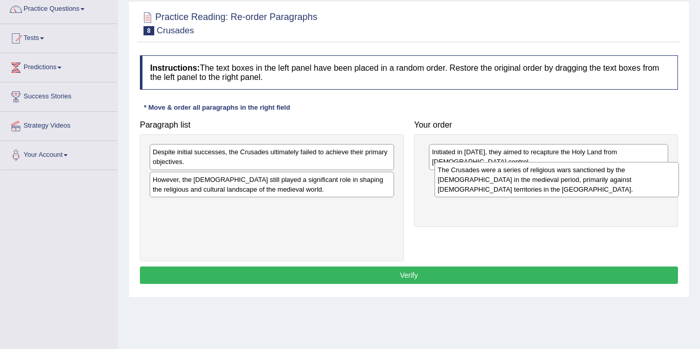
drag, startPoint x: 332, startPoint y: 189, endPoint x: 617, endPoint y: 179, distance: 285.2
click at [617, 179] on div "The Crusades were a series of religious wars sanctioned by the Latin Church in …" at bounding box center [557, 179] width 245 height 35
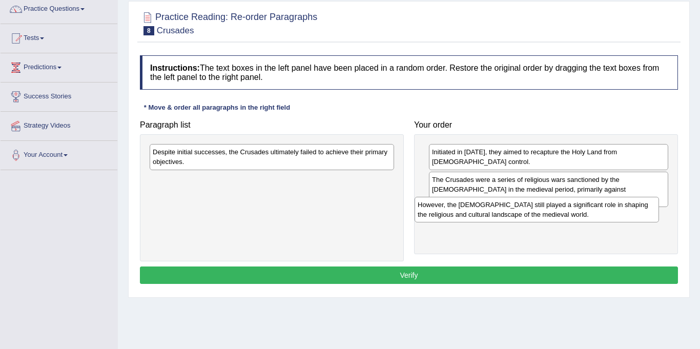
drag, startPoint x: 283, startPoint y: 186, endPoint x: 549, endPoint y: 210, distance: 266.2
click at [549, 210] on div "However, the Crusades still played a significant role in shaping the religious …" at bounding box center [537, 210] width 245 height 26
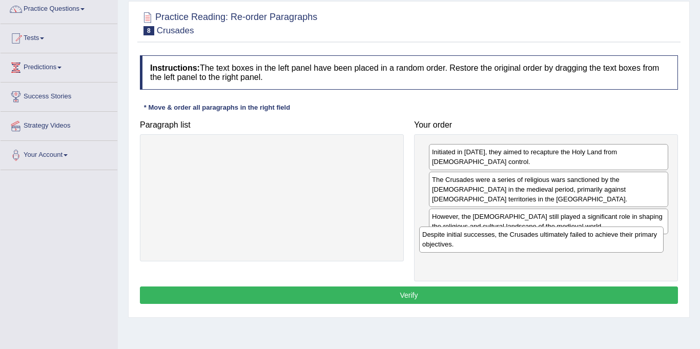
drag, startPoint x: 334, startPoint y: 157, endPoint x: 604, endPoint y: 240, distance: 282.0
click at [604, 240] on div "Despite initial successes, the Crusades ultimately failed to achieve their prim…" at bounding box center [541, 240] width 245 height 26
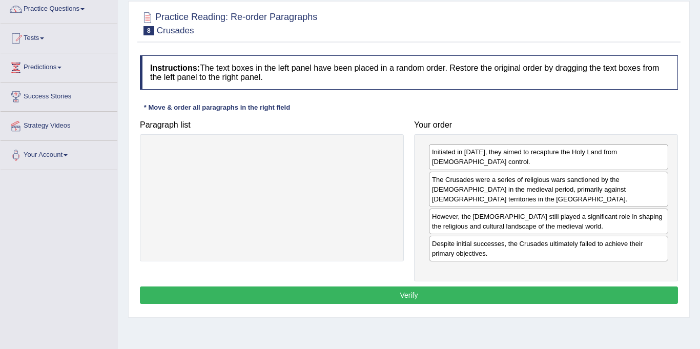
click at [466, 287] on button "Verify" at bounding box center [409, 295] width 538 height 17
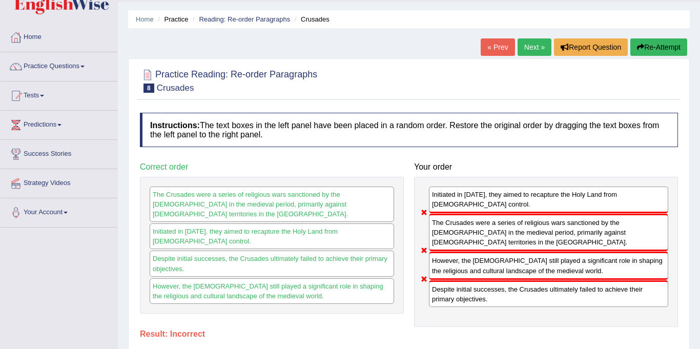
scroll to position [11, 0]
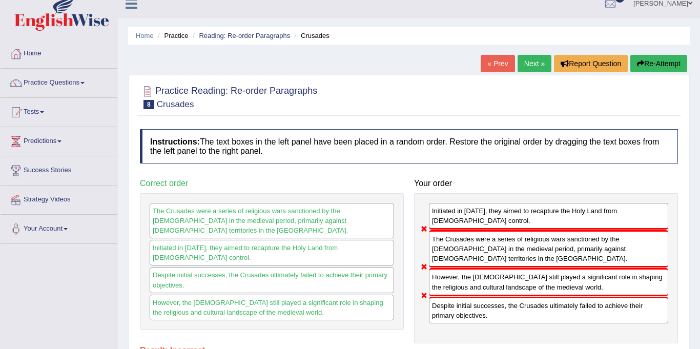
click at [532, 61] on link "Next »" at bounding box center [535, 63] width 34 height 17
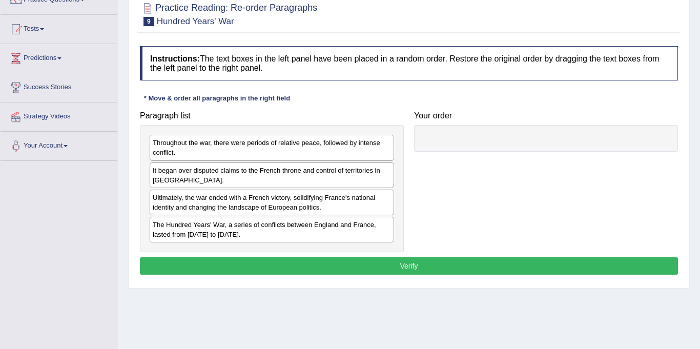
scroll to position [97, 0]
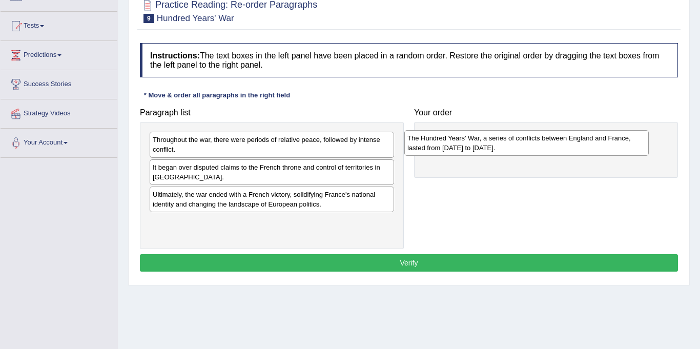
drag, startPoint x: 197, startPoint y: 234, endPoint x: 452, endPoint y: 150, distance: 268.1
click at [452, 150] on div "The Hundred Years' War, a series of conflicts between England and France, laste…" at bounding box center [526, 143] width 245 height 26
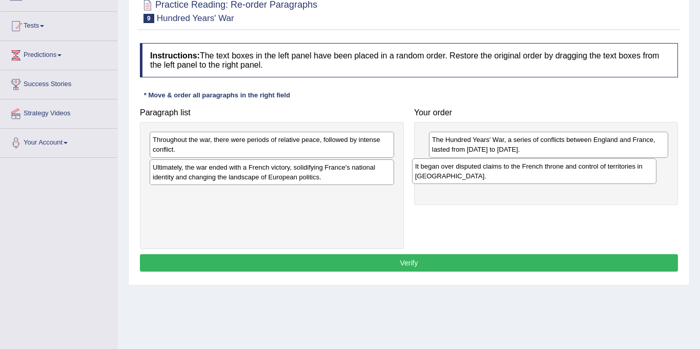
drag, startPoint x: 247, startPoint y: 171, endPoint x: 501, endPoint y: 174, distance: 253.8
click at [501, 174] on div "It began over disputed claims to the French throne and control of territories i…" at bounding box center [534, 171] width 245 height 26
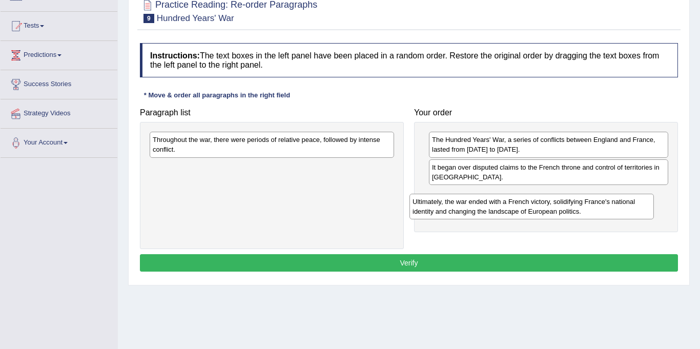
drag, startPoint x: 259, startPoint y: 178, endPoint x: 515, endPoint y: 207, distance: 257.4
click at [515, 207] on div "Ultimately, the war ended with a French victory, solidifying France's national …" at bounding box center [532, 207] width 245 height 26
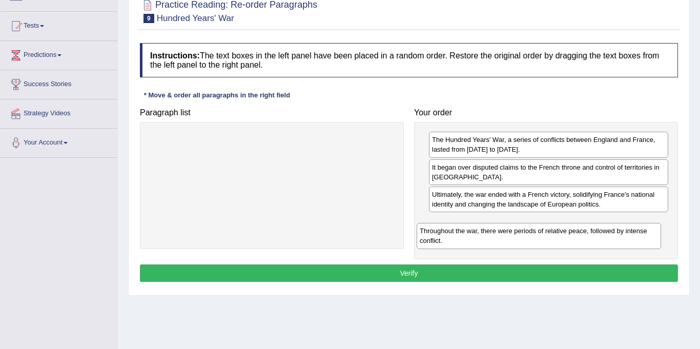
drag, startPoint x: 332, startPoint y: 147, endPoint x: 598, endPoint y: 238, distance: 281.6
click at [599, 238] on div "Throughout the war, there were periods of relative peace, followed by intense c…" at bounding box center [539, 236] width 245 height 26
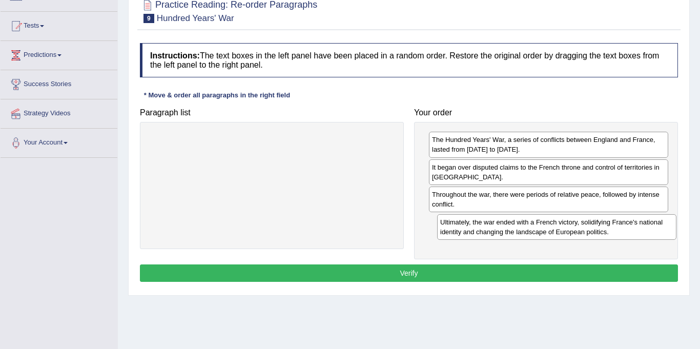
drag, startPoint x: 464, startPoint y: 202, endPoint x: 475, endPoint y: 229, distance: 28.9
click at [473, 231] on div "Ultimately, the war ended with a French victory, solidifying France's national …" at bounding box center [556, 227] width 239 height 26
click at [399, 270] on button "Verify" at bounding box center [409, 273] width 538 height 17
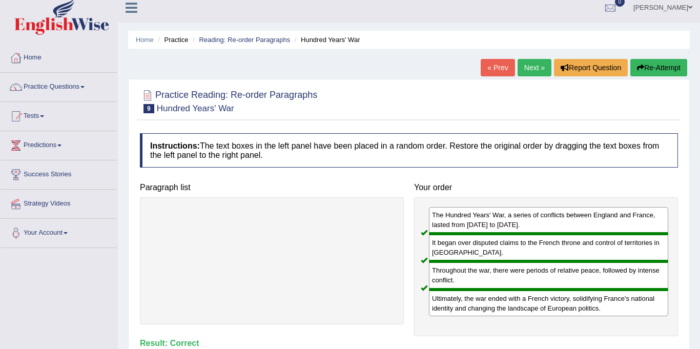
scroll to position [0, 0]
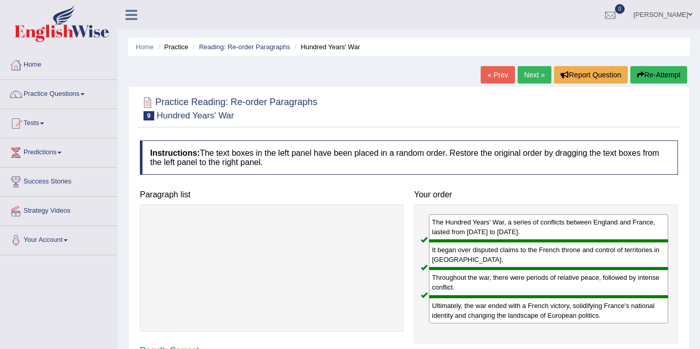
click at [524, 79] on link "Next »" at bounding box center [535, 74] width 34 height 17
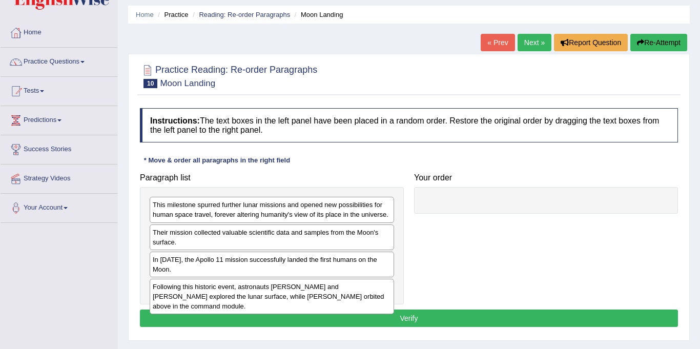
scroll to position [63, 0]
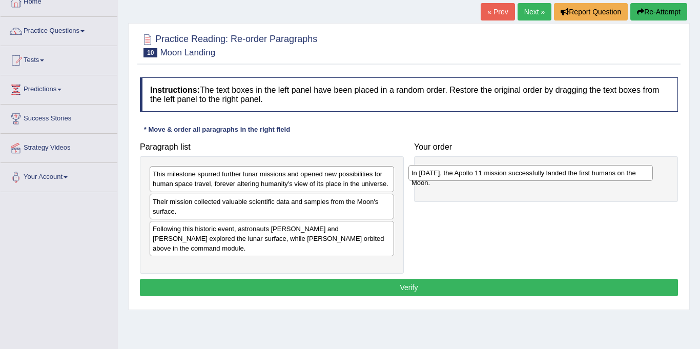
drag, startPoint x: 198, startPoint y: 231, endPoint x: 460, endPoint y: 169, distance: 268.7
click at [459, 169] on div "In [DATE], the Apollo 11 mission successfully landed the first humans on the Mo…" at bounding box center [531, 173] width 245 height 16
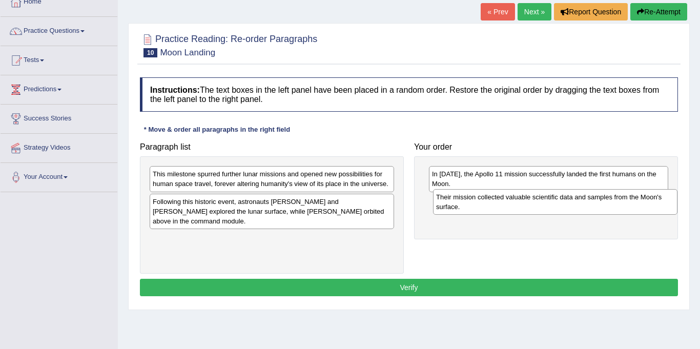
drag, startPoint x: 183, startPoint y: 208, endPoint x: 465, endPoint y: 203, distance: 282.5
click at [466, 203] on div "Their mission collected valuable scientific data and samples from the Moon's su…" at bounding box center [555, 202] width 245 height 26
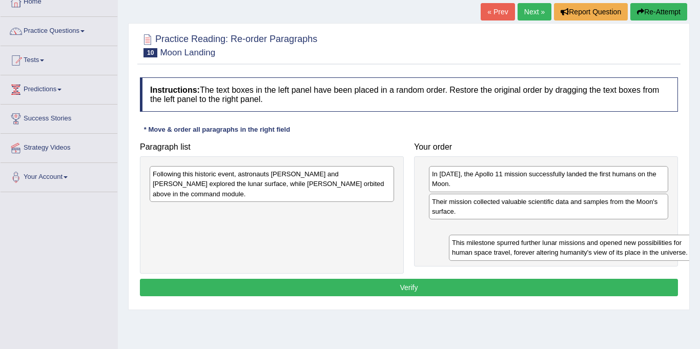
drag, startPoint x: 246, startPoint y: 181, endPoint x: 529, endPoint y: 239, distance: 288.3
click at [529, 239] on div "This milestone spurred further lunar missions and opened new possibilities for …" at bounding box center [571, 248] width 245 height 26
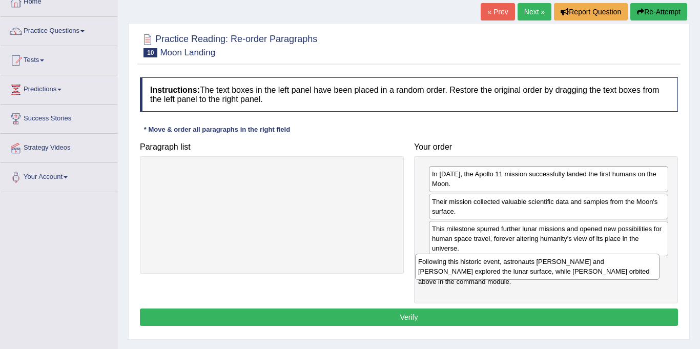
drag, startPoint x: 321, startPoint y: 176, endPoint x: 587, endPoint y: 263, distance: 280.0
click at [587, 263] on div "Following this historic event, astronauts Neil Armstrong and Buzz Aldrin explor…" at bounding box center [537, 267] width 245 height 26
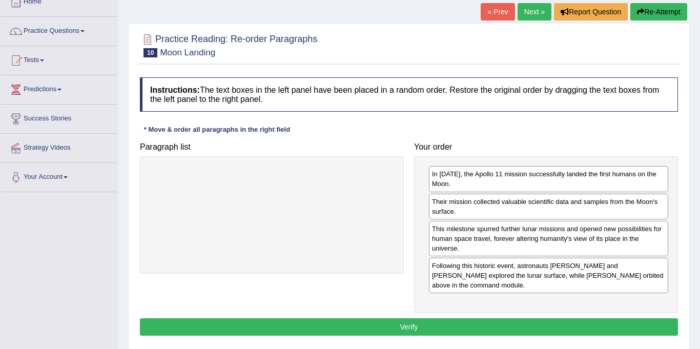
click at [416, 318] on button "Verify" at bounding box center [409, 326] width 538 height 17
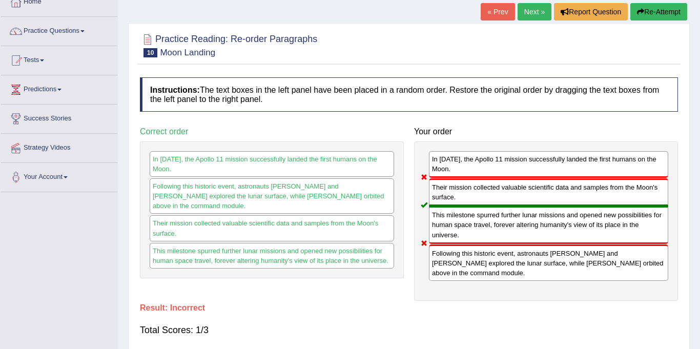
click at [532, 14] on link "Next »" at bounding box center [535, 11] width 34 height 17
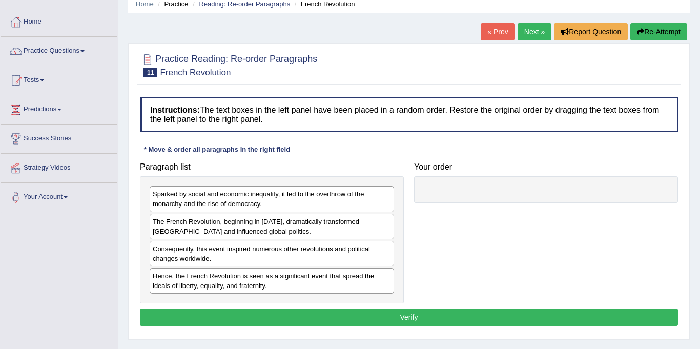
scroll to position [47, 0]
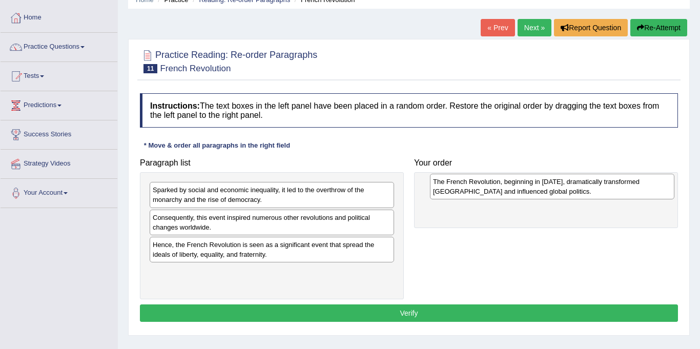
drag, startPoint x: 236, startPoint y: 231, endPoint x: 510, endPoint y: 198, distance: 275.7
click at [512, 195] on div "The French Revolution, beginning in 1789, dramatically transformed France and i…" at bounding box center [552, 187] width 245 height 26
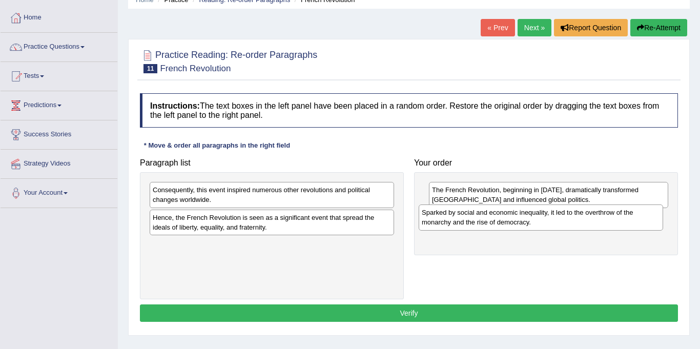
drag, startPoint x: 289, startPoint y: 202, endPoint x: 556, endPoint y: 228, distance: 268.3
click at [558, 225] on div "Sparked by social and economic inequality, it led to the overthrow of the monar…" at bounding box center [541, 218] width 245 height 26
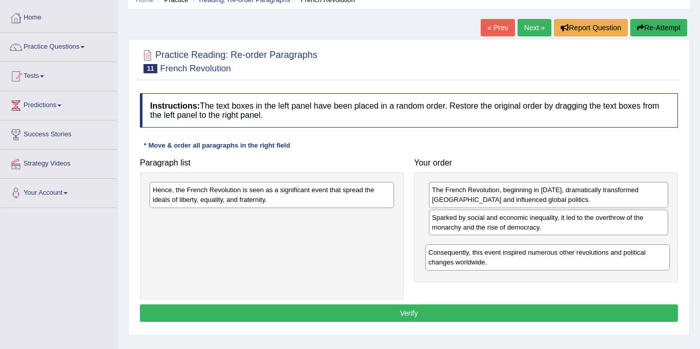
drag, startPoint x: 332, startPoint y: 205, endPoint x: 609, endPoint y: 262, distance: 282.7
click at [609, 262] on div "Consequently, this event inspired numerous other revolutions and political chan…" at bounding box center [547, 258] width 245 height 26
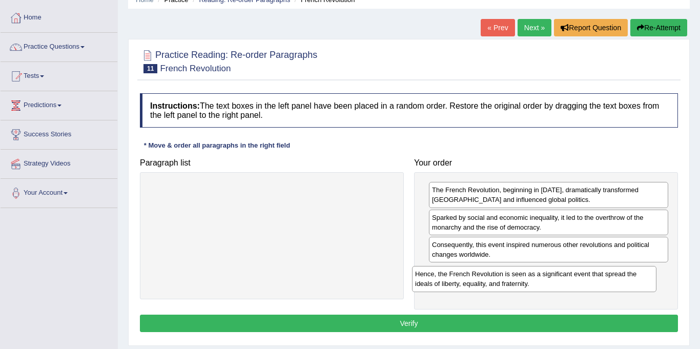
drag, startPoint x: 326, startPoint y: 193, endPoint x: 588, endPoint y: 277, distance: 275.6
click at [588, 277] on div "Hence, the French Revolution is seen as a significant event that spread the ide…" at bounding box center [534, 279] width 245 height 26
click at [476, 322] on button "Verify" at bounding box center [409, 323] width 538 height 17
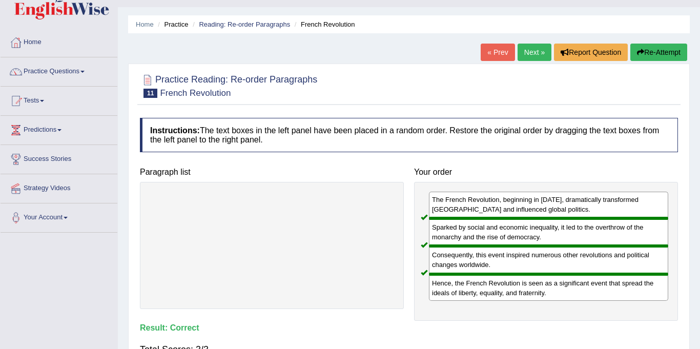
scroll to position [21, 0]
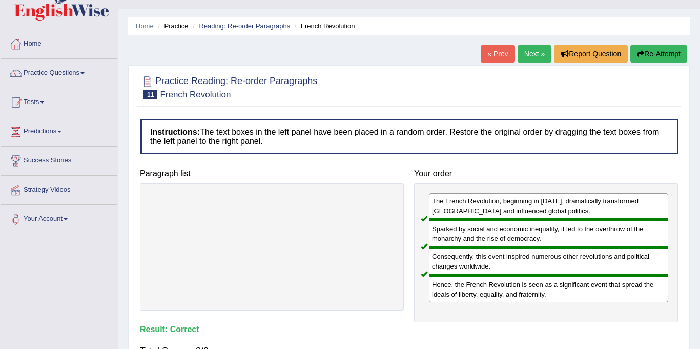
click at [528, 57] on link "Next »" at bounding box center [535, 53] width 34 height 17
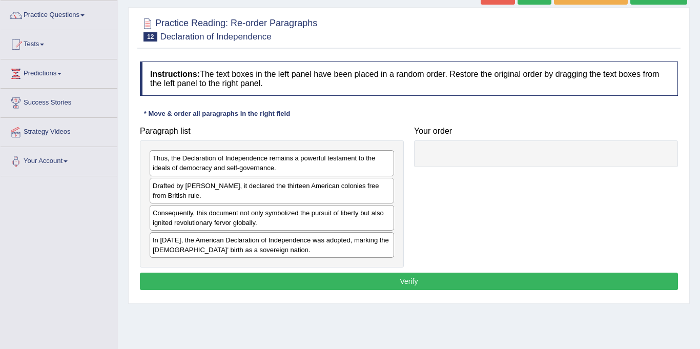
scroll to position [86, 0]
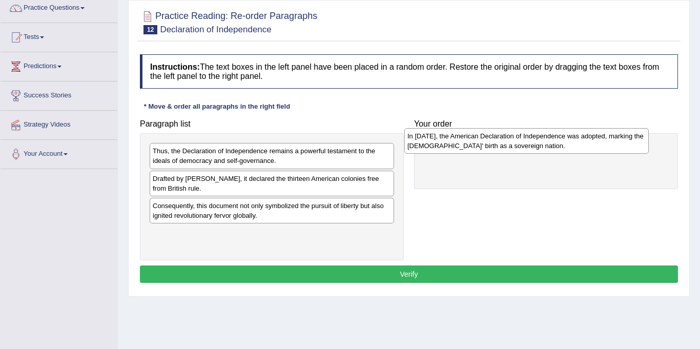
drag, startPoint x: 180, startPoint y: 238, endPoint x: 436, endPoint y: 140, distance: 274.4
click at [436, 140] on div "In [DATE], the American Declaration of Independence was adopted, marking the [D…" at bounding box center [526, 141] width 245 height 26
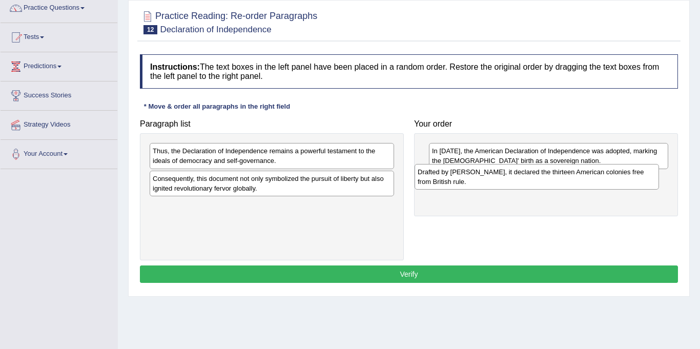
drag, startPoint x: 199, startPoint y: 187, endPoint x: 467, endPoint y: 181, distance: 268.2
click at [467, 181] on div "Drafted by Thomas Jefferson, it declared the thirteen American colonies free fr…" at bounding box center [537, 177] width 245 height 26
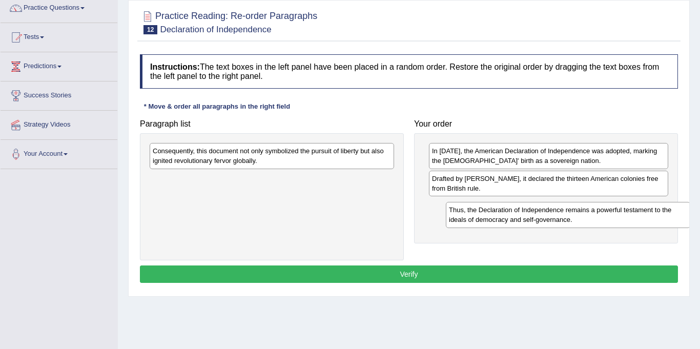
drag, startPoint x: 202, startPoint y: 160, endPoint x: 487, endPoint y: 211, distance: 288.9
click at [487, 211] on div "Thus, the Declaration of Independence remains a powerful testament to the ideal…" at bounding box center [568, 215] width 245 height 26
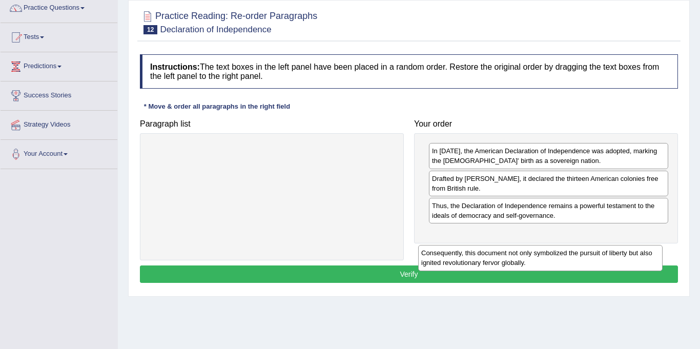
drag, startPoint x: 283, startPoint y: 153, endPoint x: 555, endPoint y: 242, distance: 285.5
click at [555, 245] on div "Consequently, this document not only symbolized the pursuit of liberty but also…" at bounding box center [540, 258] width 245 height 26
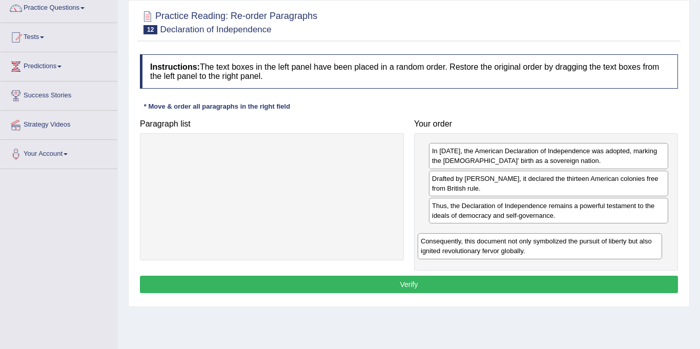
drag, startPoint x: 328, startPoint y: 155, endPoint x: 596, endPoint y: 241, distance: 281.8
click at [596, 241] on div "Consequently, this document not only symbolized the pursuit of liberty but also…" at bounding box center [540, 246] width 245 height 26
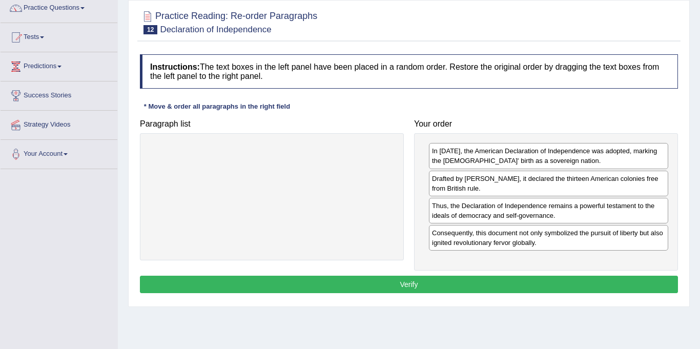
click at [411, 283] on button "Verify" at bounding box center [409, 284] width 538 height 17
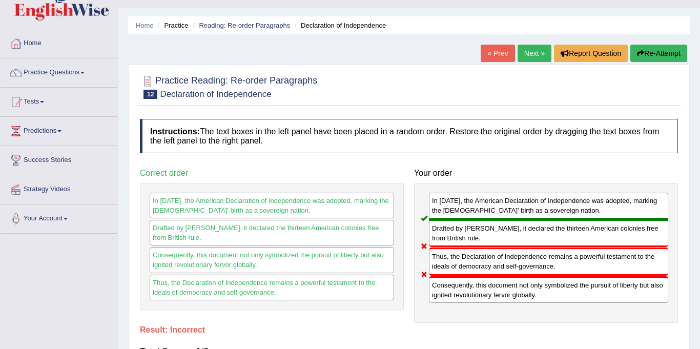
scroll to position [19, 0]
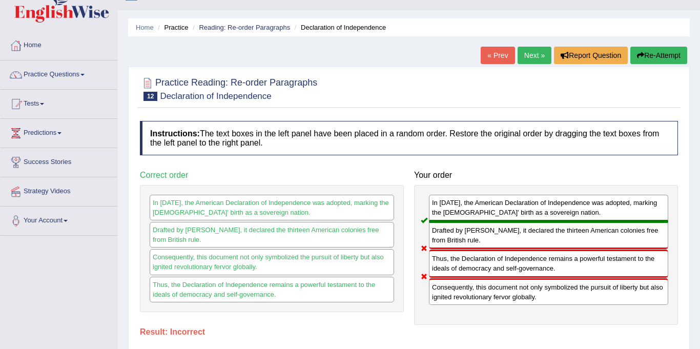
click at [532, 56] on link "Next »" at bounding box center [535, 55] width 34 height 17
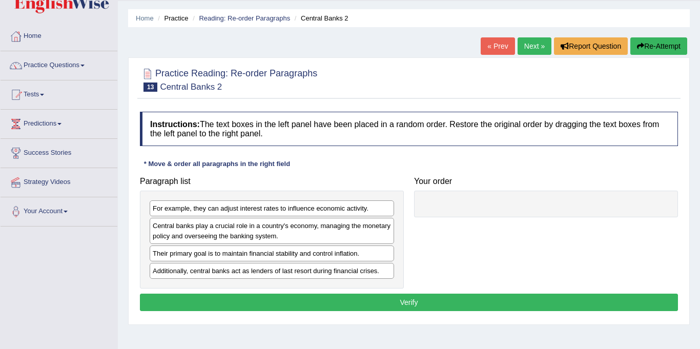
scroll to position [36, 0]
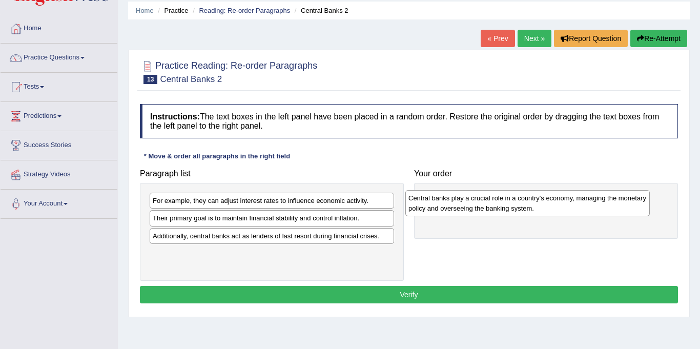
drag, startPoint x: 265, startPoint y: 233, endPoint x: 520, endPoint y: 213, distance: 256.6
click at [520, 213] on div "Central banks play a crucial role in a country's economy, managing the monetary…" at bounding box center [528, 203] width 245 height 26
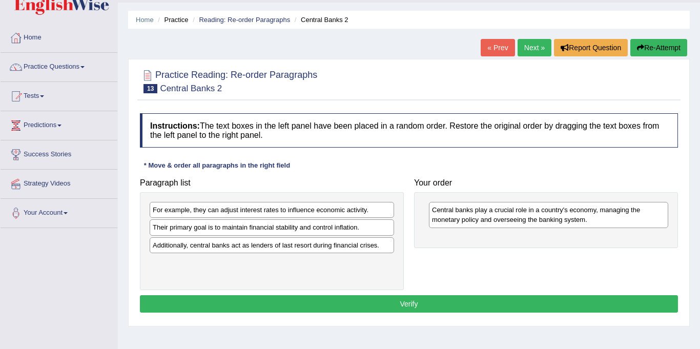
scroll to position [26, 0]
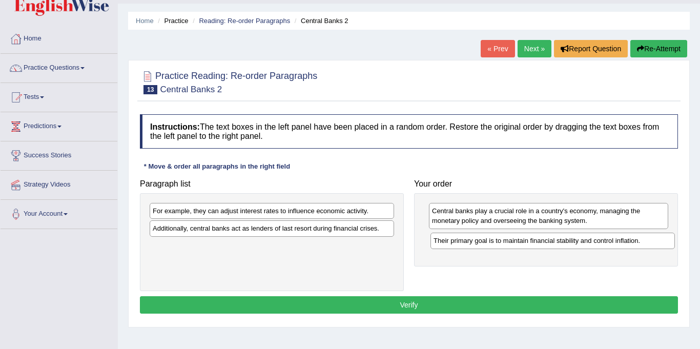
drag, startPoint x: 315, startPoint y: 231, endPoint x: 593, endPoint y: 241, distance: 278.0
click at [595, 241] on div "Their primary goal is to maintain financial stability and control inflation." at bounding box center [553, 241] width 245 height 16
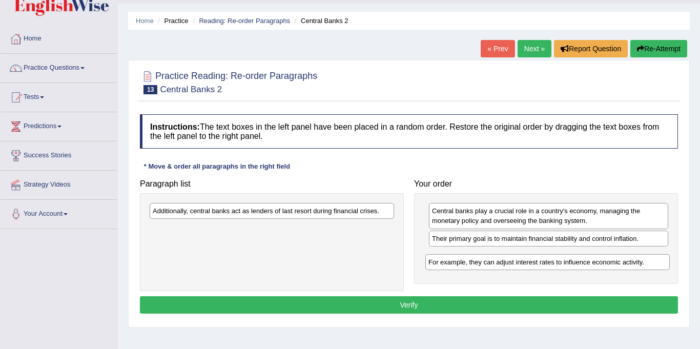
drag, startPoint x: 306, startPoint y: 212, endPoint x: 584, endPoint y: 261, distance: 283.2
click at [583, 261] on div "For example, they can adjust interest rates to influence economic activity." at bounding box center [547, 262] width 245 height 16
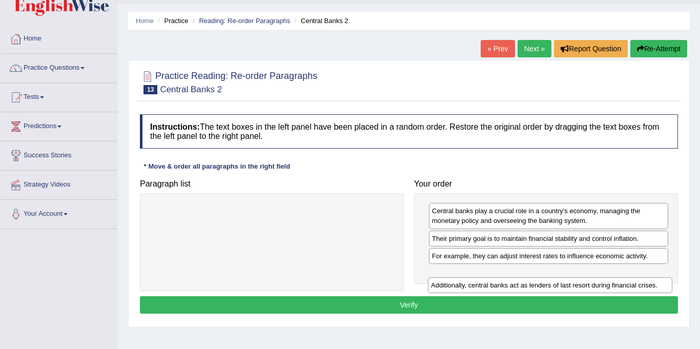
drag, startPoint x: 362, startPoint y: 215, endPoint x: 641, endPoint y: 289, distance: 288.1
click at [641, 289] on div "Additionally, central banks act as lenders of last resort during financial cris…" at bounding box center [550, 285] width 245 height 16
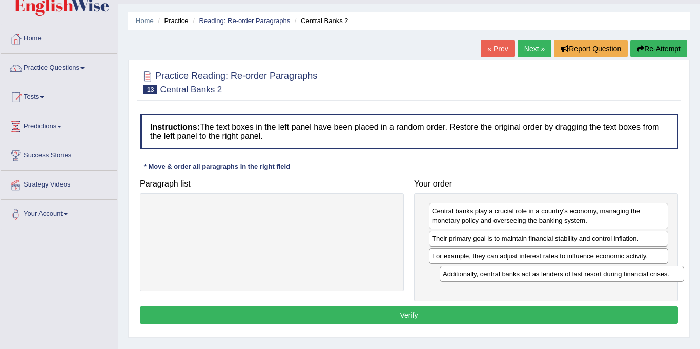
drag, startPoint x: 322, startPoint y: 210, endPoint x: 613, endPoint y: 273, distance: 297.0
click at [613, 273] on div "Additionally, central banks act as lenders of last resort during financial cris…" at bounding box center [562, 274] width 245 height 16
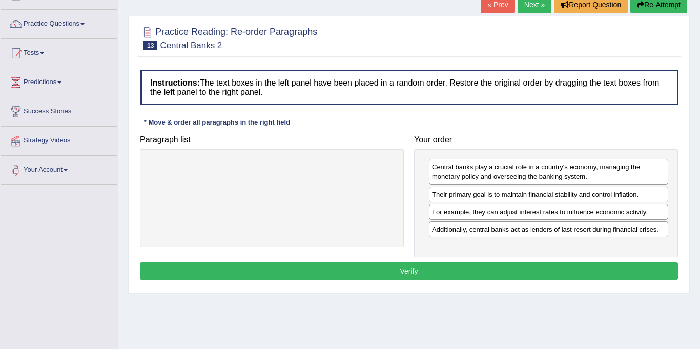
scroll to position [73, 0]
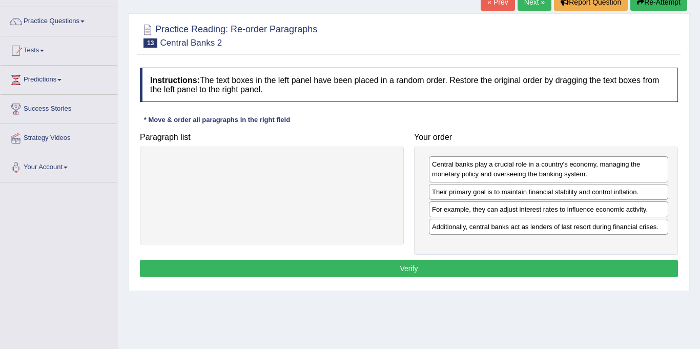
click at [431, 267] on button "Verify" at bounding box center [409, 268] width 538 height 17
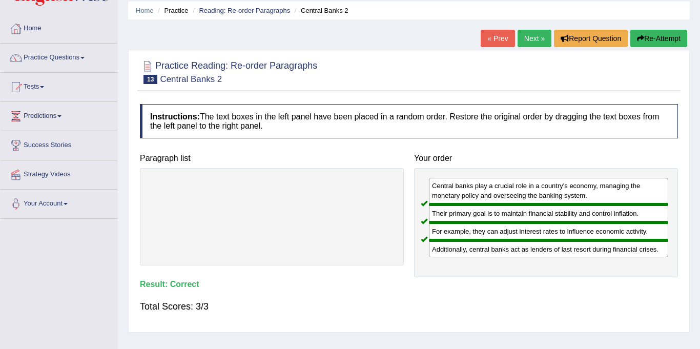
scroll to position [0, 0]
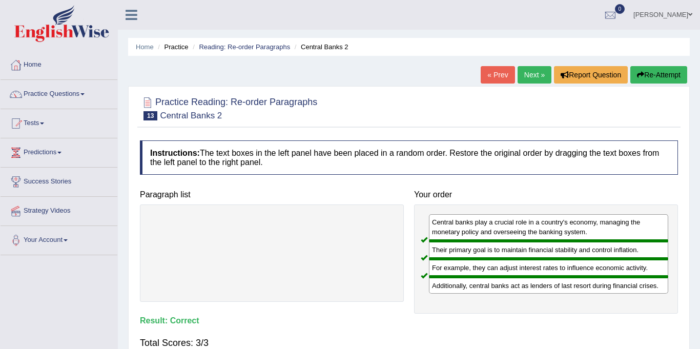
click at [523, 72] on link "Next »" at bounding box center [535, 74] width 34 height 17
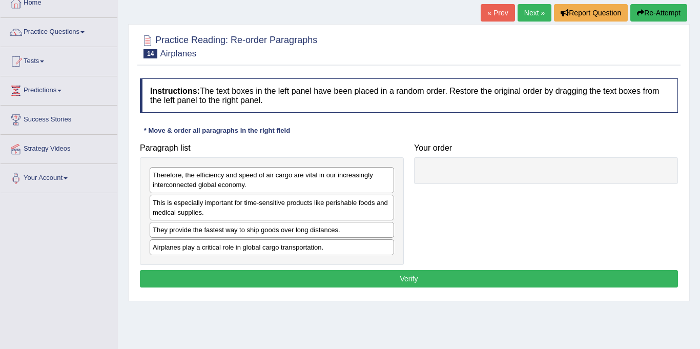
scroll to position [78, 0]
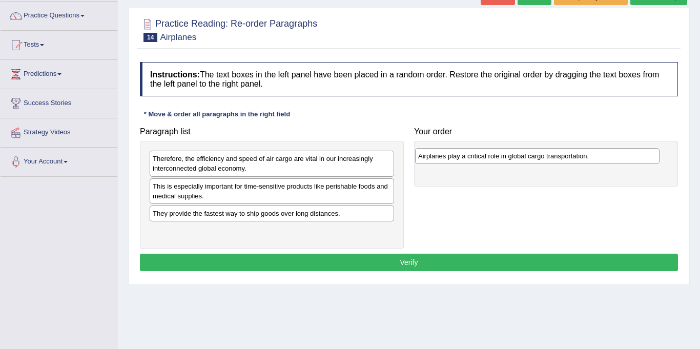
drag, startPoint x: 184, startPoint y: 239, endPoint x: 449, endPoint y: 158, distance: 276.6
click at [449, 158] on div "Airplanes play a critical role in global cargo transportation." at bounding box center [537, 156] width 245 height 16
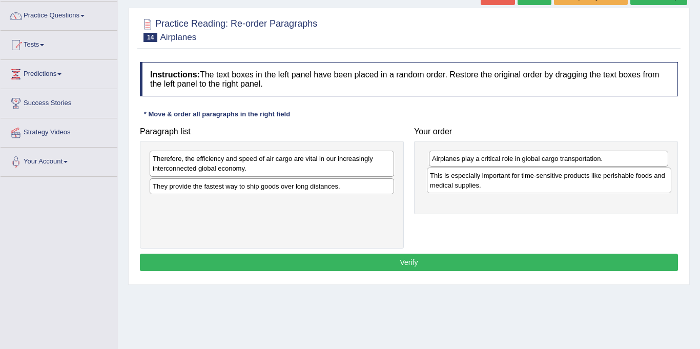
drag, startPoint x: 190, startPoint y: 198, endPoint x: 468, endPoint y: 189, distance: 278.0
click at [468, 188] on div "This is especially important for time-sensitive products like perishable foods …" at bounding box center [549, 181] width 245 height 26
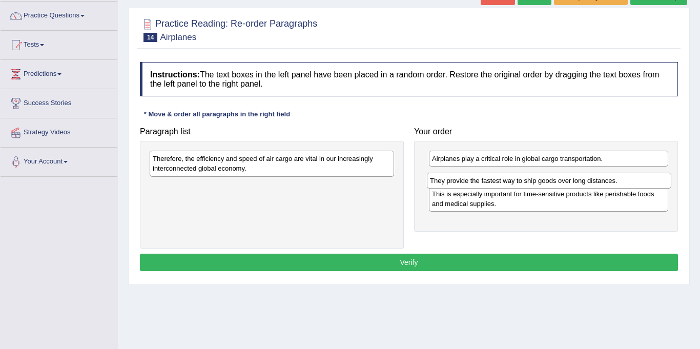
drag, startPoint x: 323, startPoint y: 187, endPoint x: 599, endPoint y: 180, distance: 275.9
click at [599, 180] on div "They provide the fastest way to ship goods over long distances." at bounding box center [549, 181] width 245 height 16
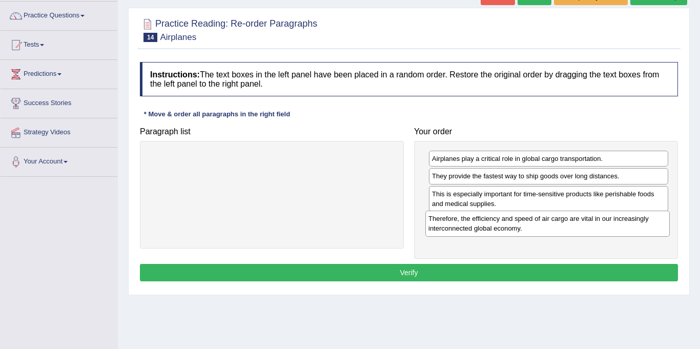
drag, startPoint x: 215, startPoint y: 164, endPoint x: 492, endPoint y: 224, distance: 282.9
click at [492, 224] on div "Therefore, the efficiency and speed of air cargo are vital in our increasingly …" at bounding box center [547, 224] width 245 height 26
click at [418, 272] on button "Verify" at bounding box center [409, 272] width 538 height 17
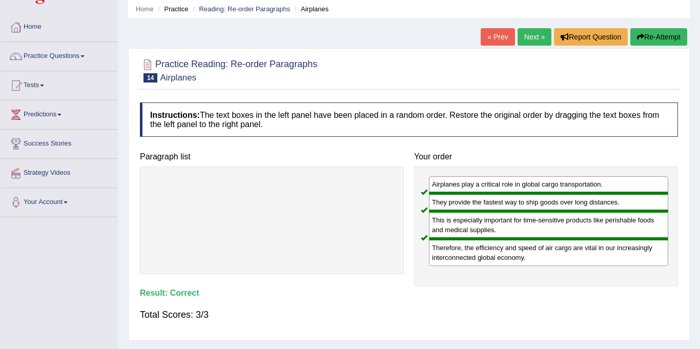
scroll to position [25, 0]
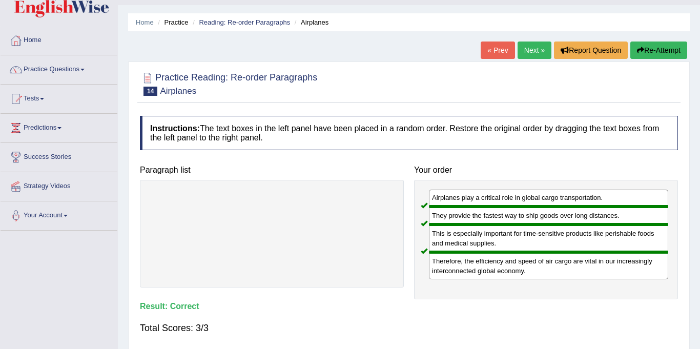
click at [532, 51] on link "Next »" at bounding box center [535, 50] width 34 height 17
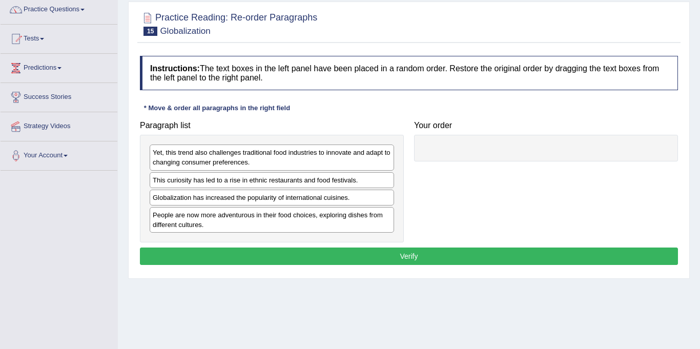
scroll to position [86, 0]
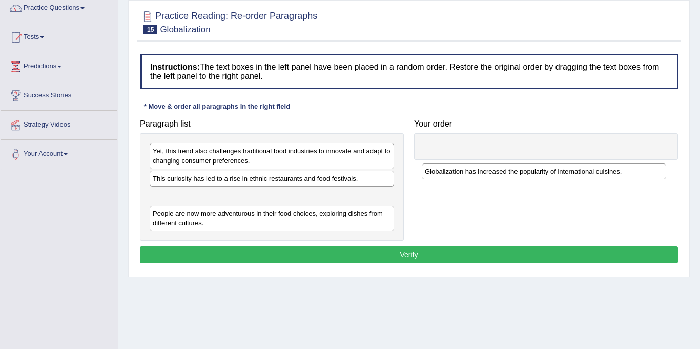
drag, startPoint x: 237, startPoint y: 200, endPoint x: 509, endPoint y: 175, distance: 273.3
click at [509, 175] on div "Globalization has increased the popularity of international cuisines." at bounding box center [544, 172] width 245 height 16
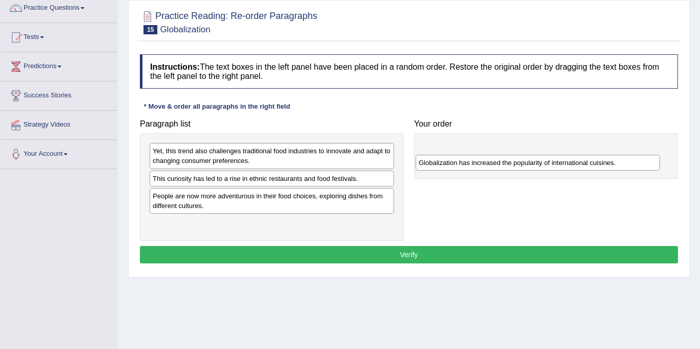
drag, startPoint x: 170, startPoint y: 197, endPoint x: 452, endPoint y: 163, distance: 284.0
click at [452, 163] on div "Globalization has increased the popularity of international cuisines." at bounding box center [538, 163] width 245 height 16
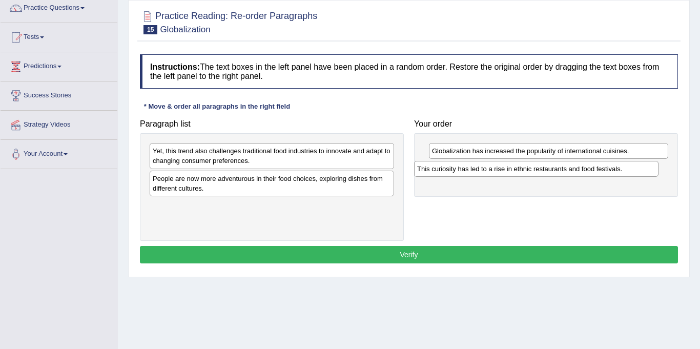
drag, startPoint x: 214, startPoint y: 183, endPoint x: 479, endPoint y: 173, distance: 265.2
click at [479, 173] on div "This curiosity has led to a rise in ethnic restaurants and food festivals." at bounding box center [536, 169] width 245 height 16
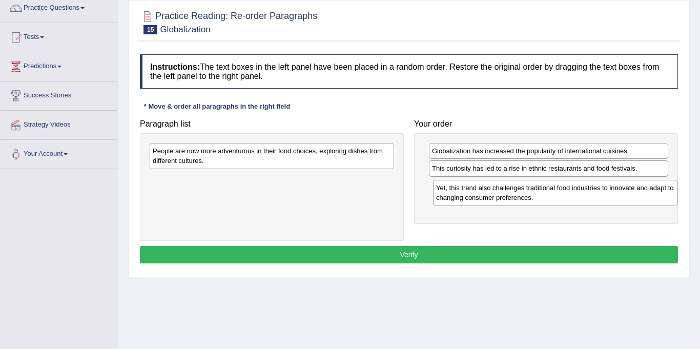
drag, startPoint x: 240, startPoint y: 160, endPoint x: 523, endPoint y: 197, distance: 286.0
click at [523, 197] on div "Yet, this trend also challenges traditional food industries to innovate and ada…" at bounding box center [555, 193] width 245 height 26
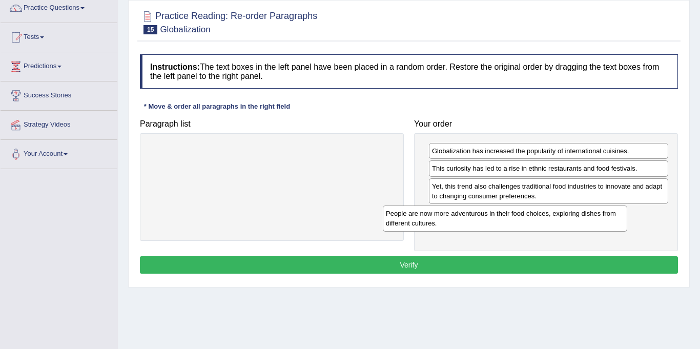
drag, startPoint x: 301, startPoint y: 153, endPoint x: 549, endPoint y: 211, distance: 254.2
click at [549, 211] on div "People are now more adventurous in their food choices, exploring dishes from di…" at bounding box center [505, 219] width 245 height 26
click at [415, 268] on button "Verify" at bounding box center [409, 264] width 538 height 17
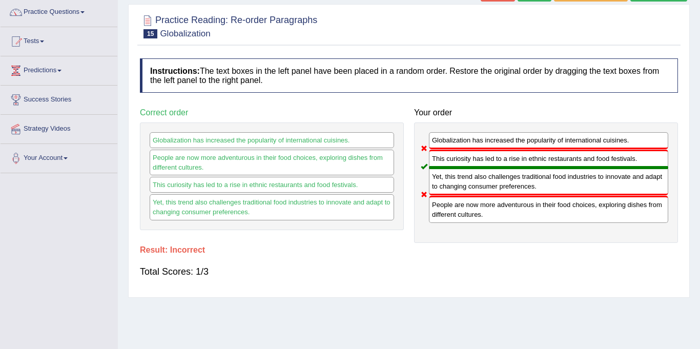
scroll to position [70, 0]
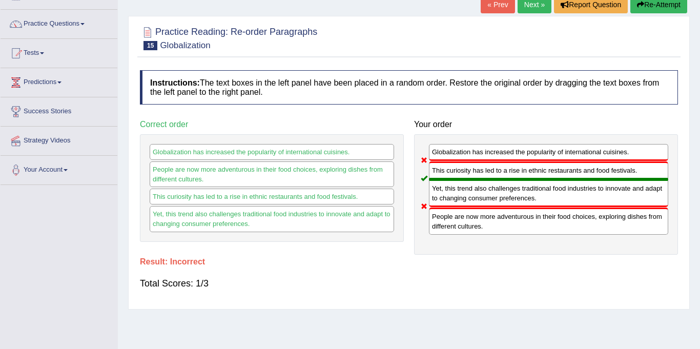
click at [531, 4] on link "Next »" at bounding box center [535, 4] width 34 height 17
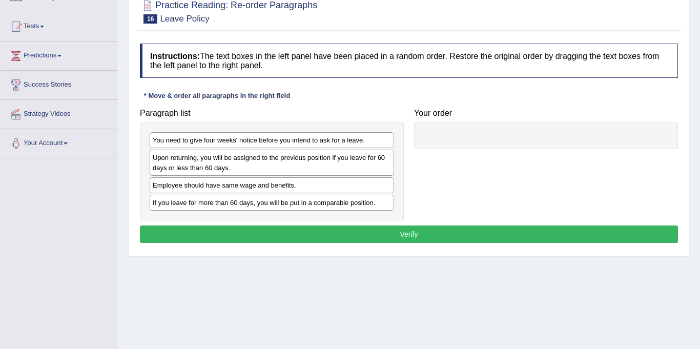
scroll to position [97, 0]
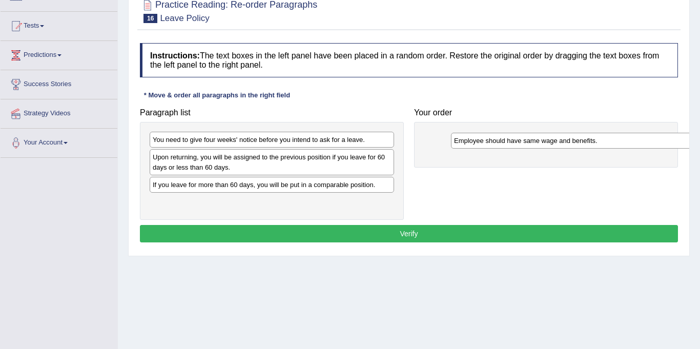
drag, startPoint x: 218, startPoint y: 187, endPoint x: 515, endPoint y: 143, distance: 300.0
click at [517, 143] on div "Employee should have same wage and benefits." at bounding box center [573, 141] width 245 height 16
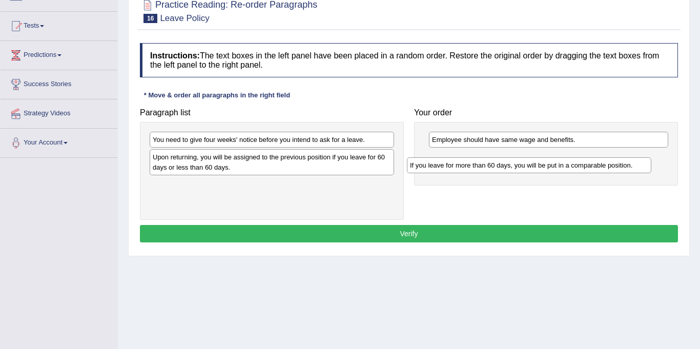
drag, startPoint x: 235, startPoint y: 192, endPoint x: 493, endPoint y: 172, distance: 258.1
click at [493, 172] on div "If you leave for more than 60 days, you will be put in a comparable position." at bounding box center [529, 165] width 245 height 16
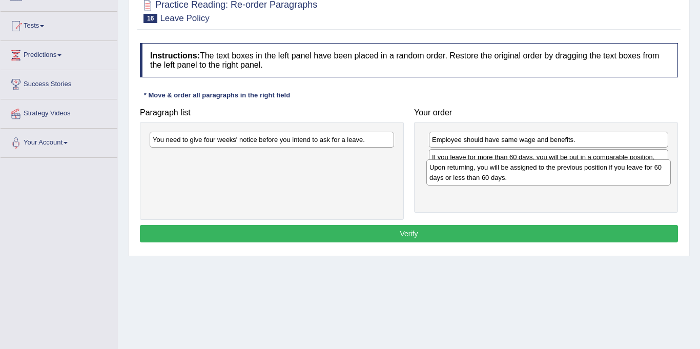
drag, startPoint x: 211, startPoint y: 164, endPoint x: 488, endPoint y: 174, distance: 277.0
click at [488, 174] on div "Upon returning, you will be assigned to the previous position if you leave for …" at bounding box center [549, 172] width 245 height 26
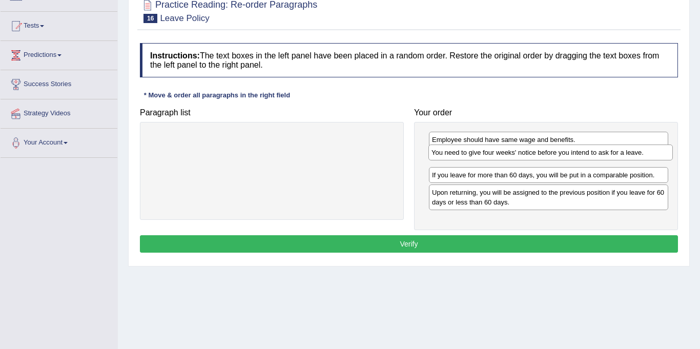
drag, startPoint x: 286, startPoint y: 141, endPoint x: 558, endPoint y: 157, distance: 273.2
click at [559, 155] on div "You need to give four weeks' notice before you intend to ask for a leave." at bounding box center [551, 153] width 245 height 16
click at [456, 244] on button "Verify" at bounding box center [409, 243] width 538 height 17
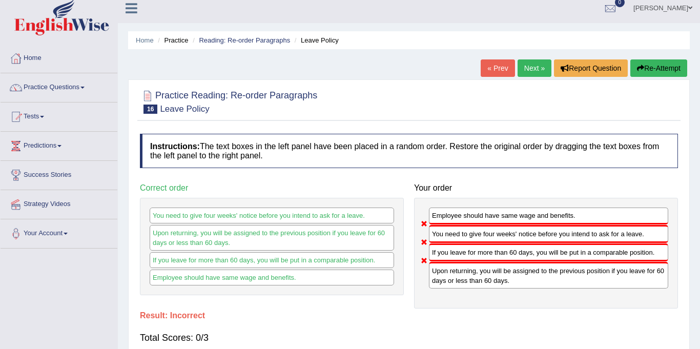
scroll to position [3, 0]
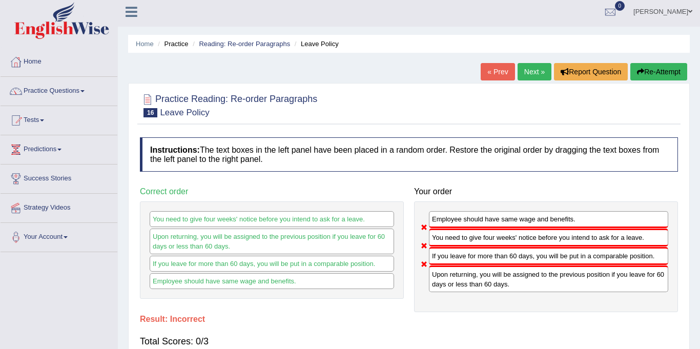
click at [531, 74] on link "Next »" at bounding box center [535, 71] width 34 height 17
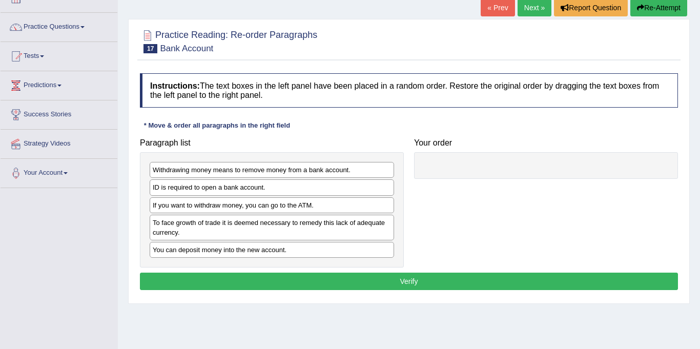
scroll to position [66, 0]
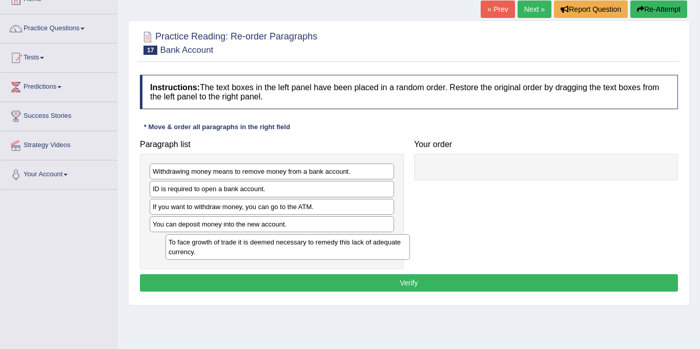
drag, startPoint x: 220, startPoint y: 232, endPoint x: 236, endPoint y: 250, distance: 24.0
click at [236, 250] on div "To face growth of trade it is deemed necessary to remedy this lack of adequate …" at bounding box center [288, 247] width 245 height 26
click at [533, 5] on link "Next »" at bounding box center [535, 9] width 34 height 17
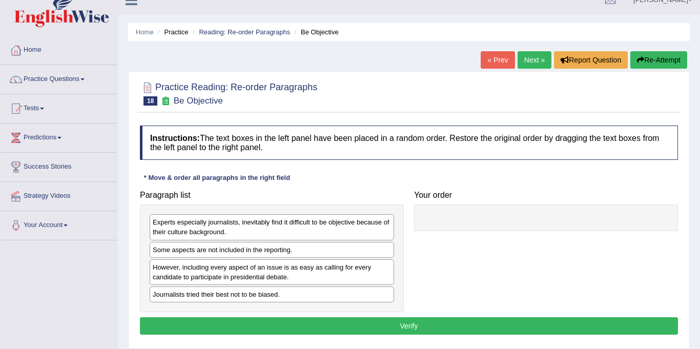
scroll to position [10, 0]
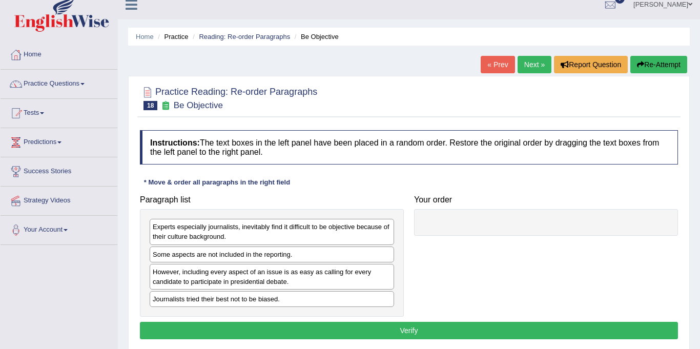
click at [533, 68] on link "Next »" at bounding box center [535, 64] width 34 height 17
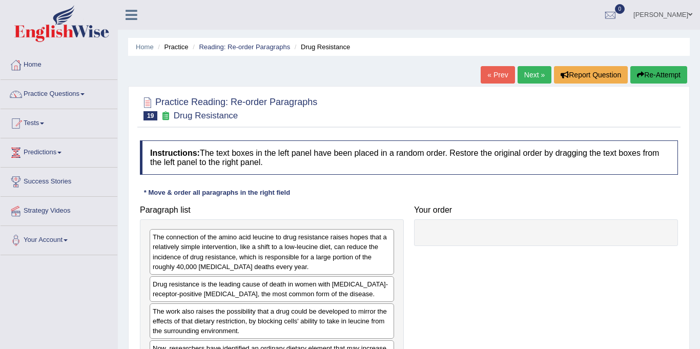
click at [531, 71] on link "Next »" at bounding box center [535, 74] width 34 height 17
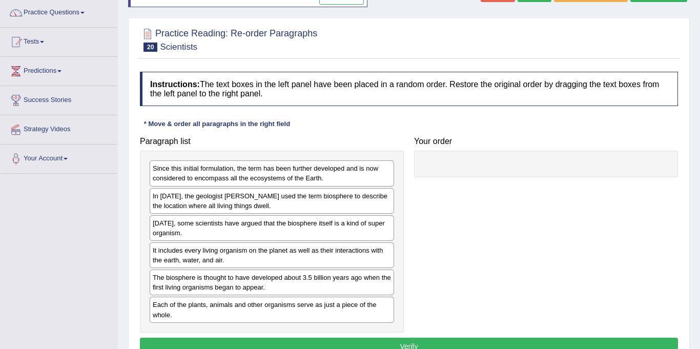
scroll to position [90, 0]
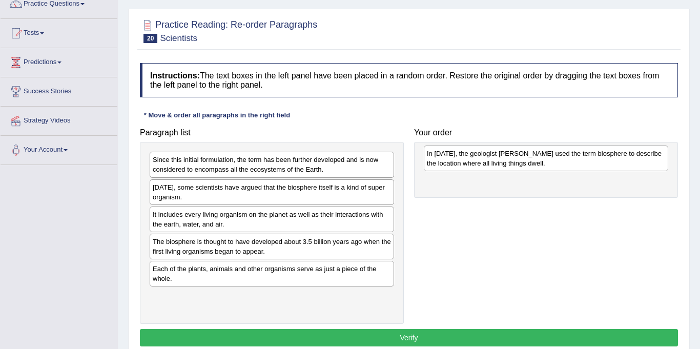
drag, startPoint x: 237, startPoint y: 198, endPoint x: 512, endPoint y: 165, distance: 276.3
click at [512, 165] on div "In 1875, the geologist Eduard Suess used the term biosphere to describe the loc…" at bounding box center [546, 159] width 245 height 26
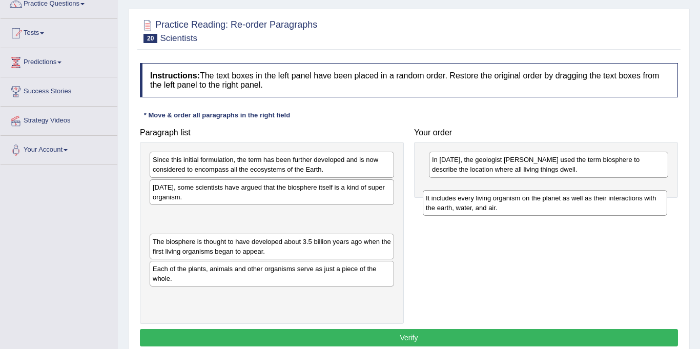
drag, startPoint x: 226, startPoint y: 217, endPoint x: 499, endPoint y: 200, distance: 273.7
click at [499, 200] on div "It includes every living organism on the planet as well as their interactions w…" at bounding box center [545, 203] width 245 height 26
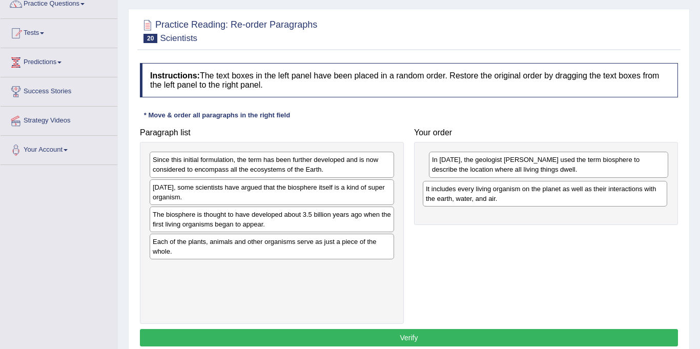
drag, startPoint x: 362, startPoint y: 215, endPoint x: 636, endPoint y: 189, distance: 274.4
click at [636, 189] on div "It includes every living organism on the planet as well as their interactions w…" at bounding box center [545, 194] width 245 height 26
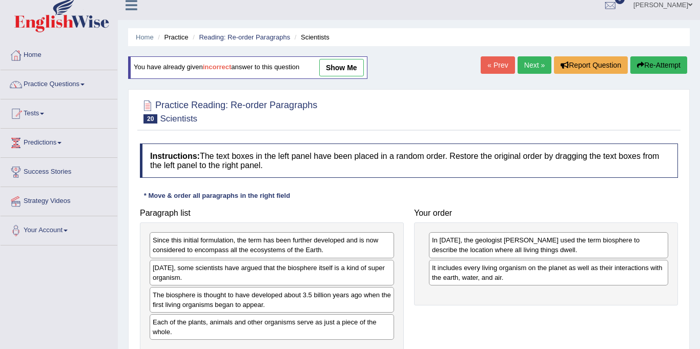
scroll to position [0, 0]
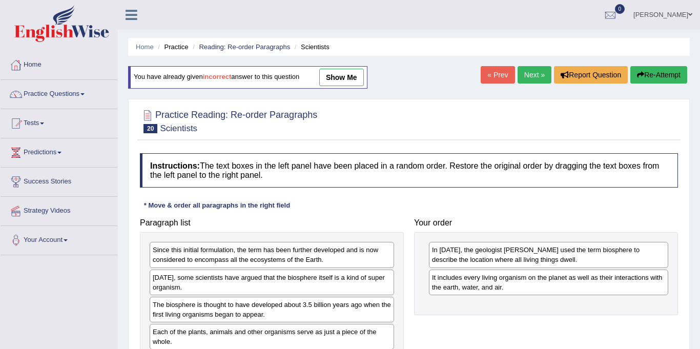
click at [530, 76] on link "Next »" at bounding box center [535, 74] width 34 height 17
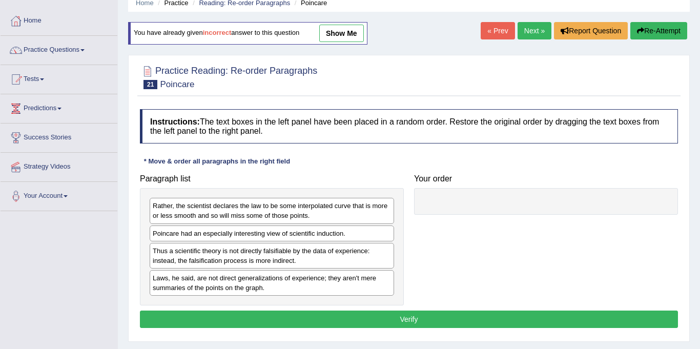
scroll to position [44, 0]
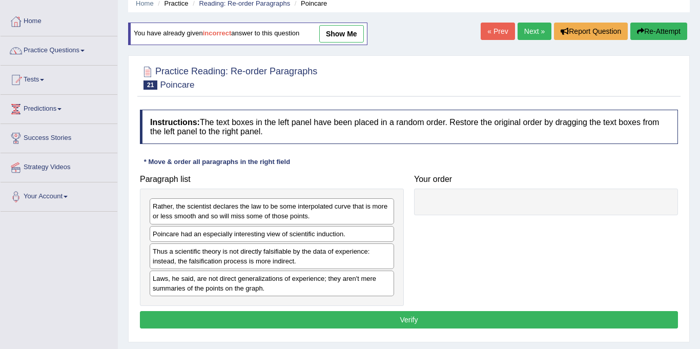
click at [326, 23] on div "Home Practice Reading: Re-order Paragraphs Poincare You have already given inco…" at bounding box center [409, 212] width 582 height 513
click at [330, 30] on link "show me" at bounding box center [341, 33] width 45 height 17
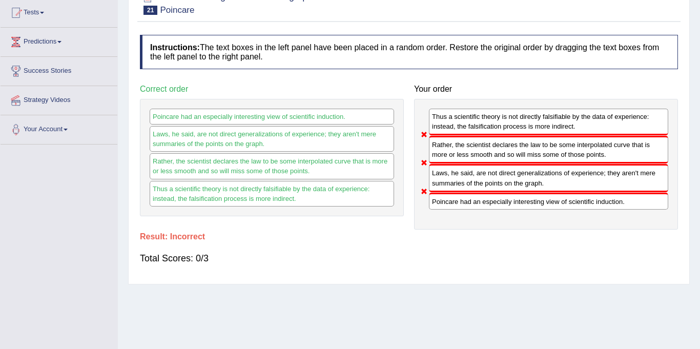
scroll to position [0, 0]
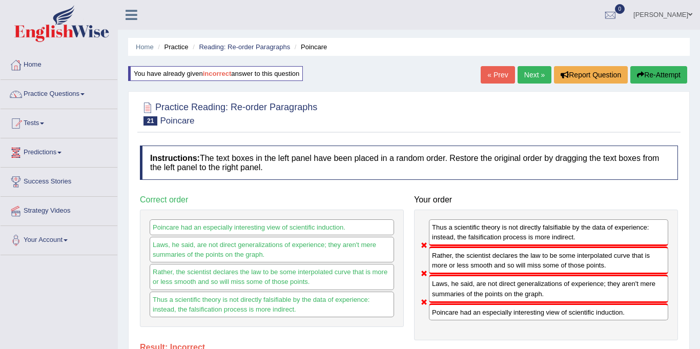
click at [653, 73] on button "Re-Attempt" at bounding box center [659, 74] width 57 height 17
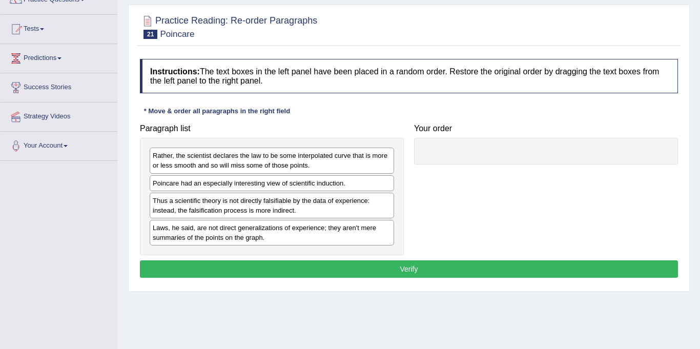
scroll to position [96, 0]
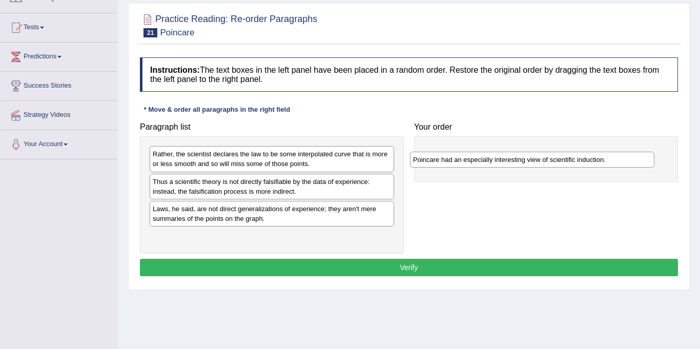
drag, startPoint x: 170, startPoint y: 180, endPoint x: 430, endPoint y: 158, distance: 261.4
click at [430, 158] on div "Poincare had an especially interesting view of scientific induction." at bounding box center [532, 160] width 245 height 16
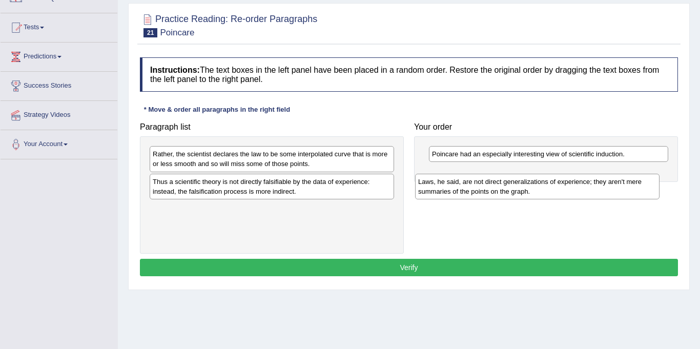
drag, startPoint x: 191, startPoint y: 218, endPoint x: 457, endPoint y: 191, distance: 266.9
click at [457, 191] on div "Laws, he said, are not direct generalizations of experience; they aren't mere s…" at bounding box center [537, 187] width 245 height 26
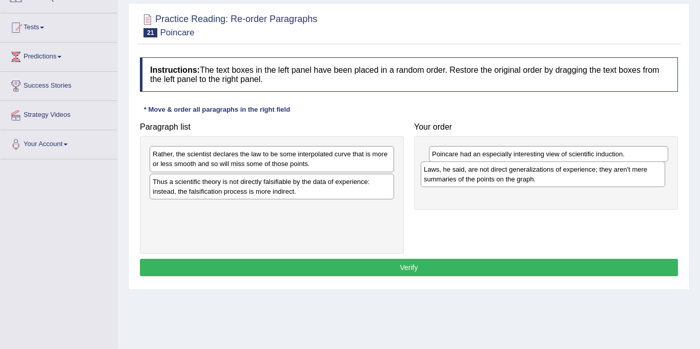
drag, startPoint x: 315, startPoint y: 214, endPoint x: 586, endPoint y: 174, distance: 274.0
click at [586, 174] on div "Laws, he said, are not direct generalizations of experience; they aren't mere s…" at bounding box center [543, 174] width 245 height 26
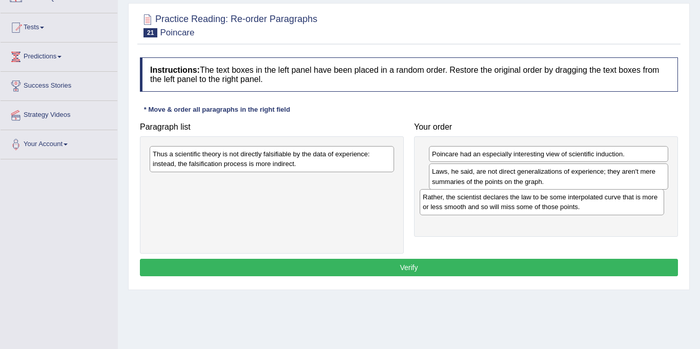
drag, startPoint x: 309, startPoint y: 158, endPoint x: 579, endPoint y: 201, distance: 274.2
click at [579, 201] on div "Rather, the scientist declares the law to be some interpolated curve that is mo…" at bounding box center [542, 202] width 245 height 26
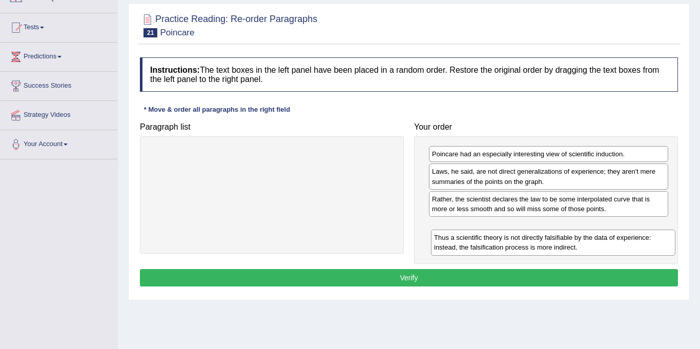
drag, startPoint x: 329, startPoint y: 161, endPoint x: 609, endPoint y: 243, distance: 291.5
click at [612, 244] on div "Thus a scientific theory is not directly falsifiable by the data of experience:…" at bounding box center [553, 243] width 245 height 26
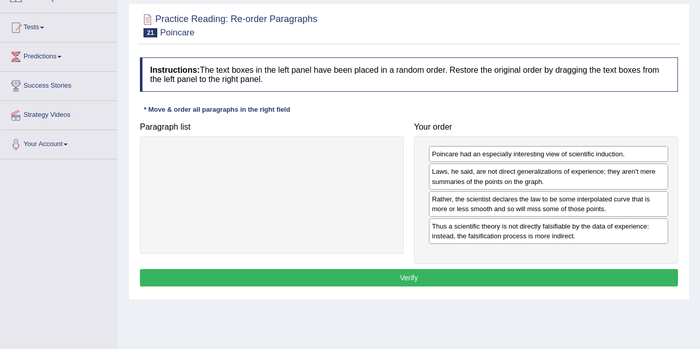
click at [454, 282] on button "Verify" at bounding box center [409, 277] width 538 height 17
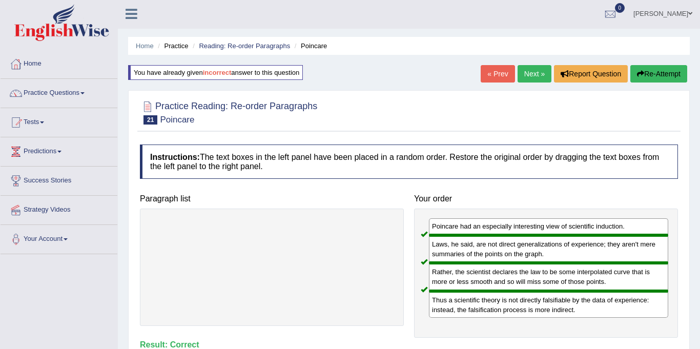
scroll to position [0, 0]
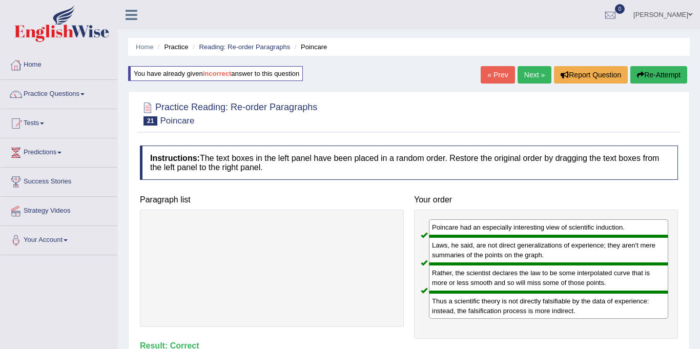
click at [530, 69] on link "Next »" at bounding box center [535, 74] width 34 height 17
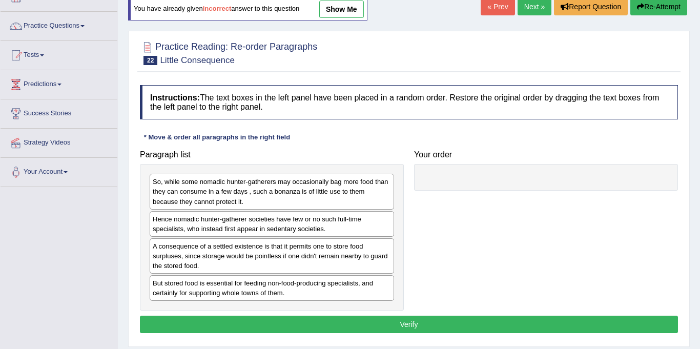
scroll to position [80, 0]
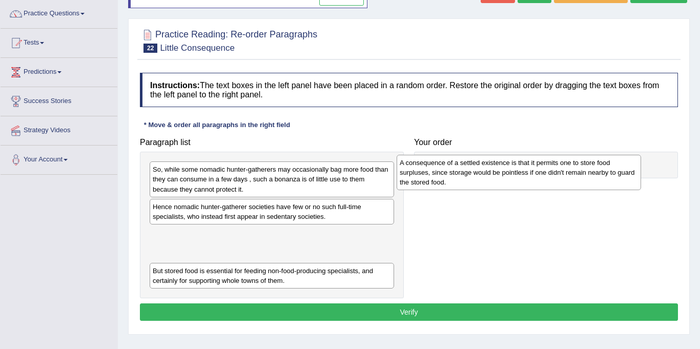
drag, startPoint x: 184, startPoint y: 251, endPoint x: 431, endPoint y: 179, distance: 257.2
click at [431, 179] on div "A consequence of a settled existence is that it permits one to store food surpl…" at bounding box center [519, 172] width 245 height 35
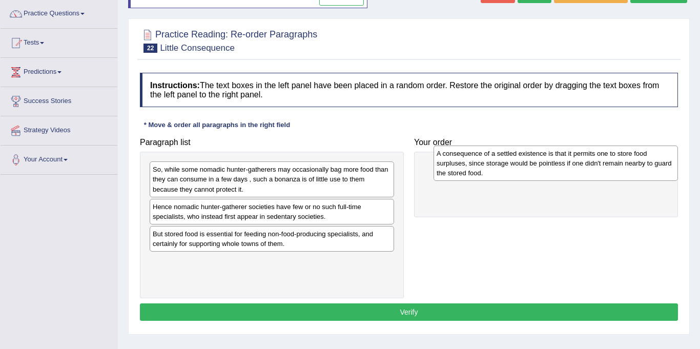
drag, startPoint x: 268, startPoint y: 246, endPoint x: 552, endPoint y: 166, distance: 295.2
click at [552, 166] on div "A consequence of a settled existence is that it permits one to store food surpl…" at bounding box center [556, 163] width 245 height 35
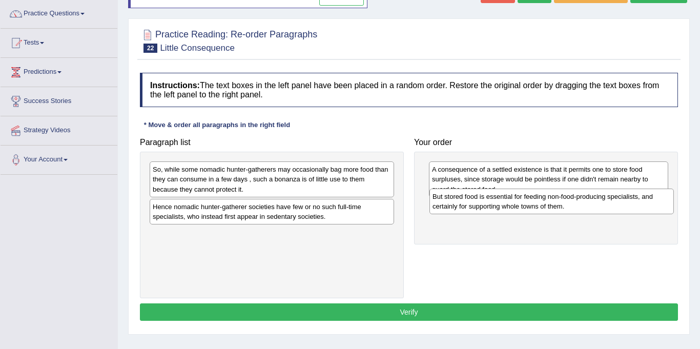
drag, startPoint x: 217, startPoint y: 242, endPoint x: 489, endPoint y: 208, distance: 274.4
click at [491, 207] on div "But stored food is essential for feeding non-food-producing specialists, and ce…" at bounding box center [552, 202] width 245 height 26
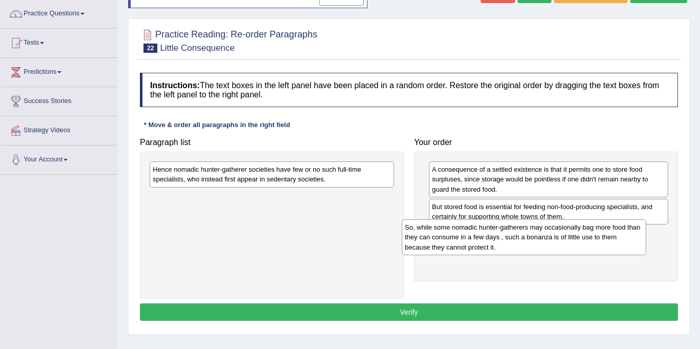
drag, startPoint x: 350, startPoint y: 178, endPoint x: 602, endPoint y: 236, distance: 258.8
click at [602, 236] on div "So, while some nomadic hunter-gatherers may occasionally bag more food than the…" at bounding box center [524, 236] width 245 height 35
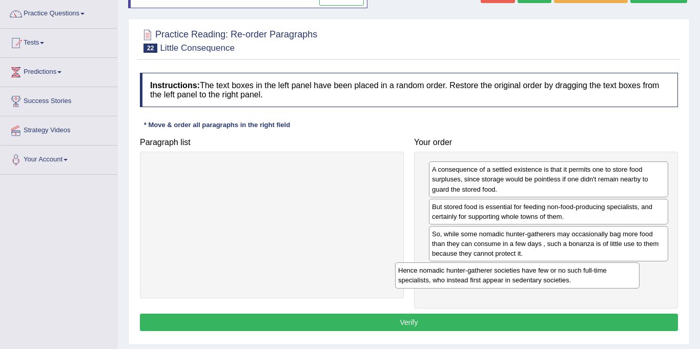
drag, startPoint x: 347, startPoint y: 180, endPoint x: 599, endPoint y: 287, distance: 273.2
click at [599, 287] on div "Hence nomadic hunter-gatherer societies have few or no such full-time specialis…" at bounding box center [517, 275] width 245 height 26
click at [497, 321] on button "Verify" at bounding box center [409, 322] width 538 height 17
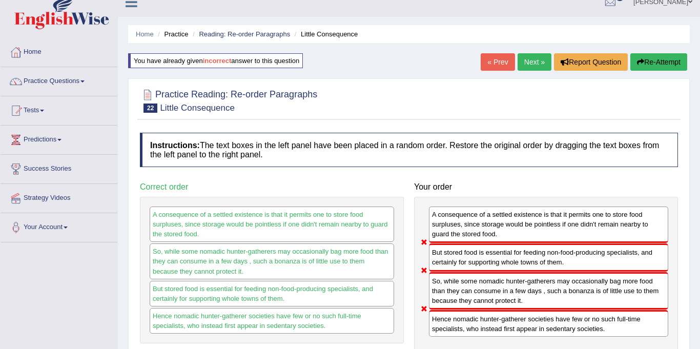
scroll to position [0, 0]
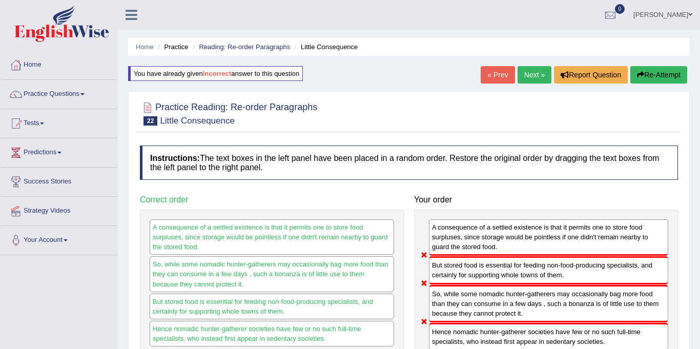
click at [531, 68] on link "Next »" at bounding box center [535, 74] width 34 height 17
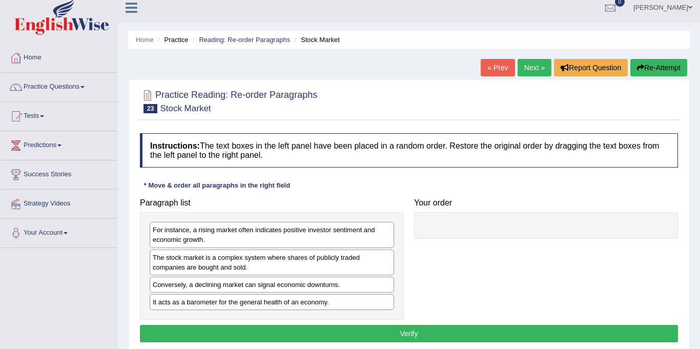
scroll to position [105, 0]
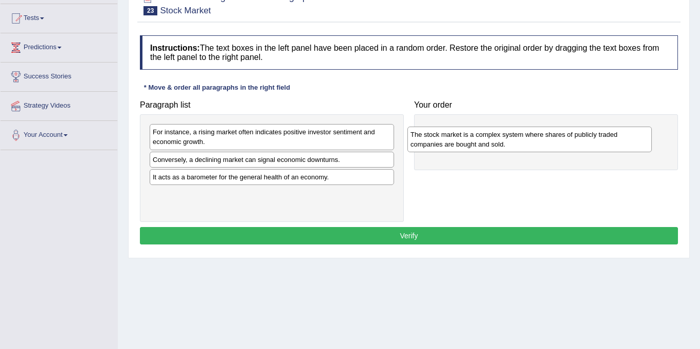
drag, startPoint x: 215, startPoint y: 167, endPoint x: 459, endPoint y: 142, distance: 245.3
click at [459, 142] on div "The stock market is a complex system where shares of publicly traded companies …" at bounding box center [530, 140] width 245 height 26
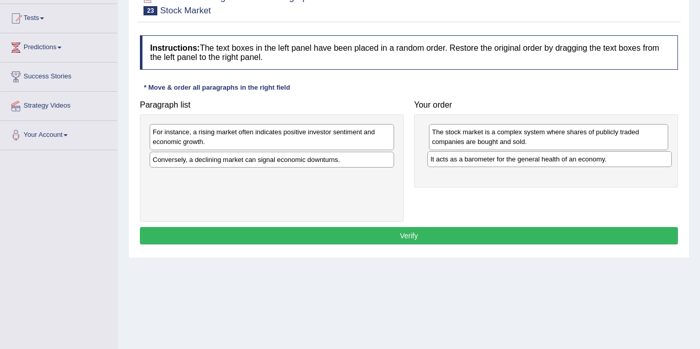
drag, startPoint x: 200, startPoint y: 178, endPoint x: 478, endPoint y: 160, distance: 278.4
click at [478, 160] on div "It acts as a barometer for the general health of an economy." at bounding box center [550, 159] width 245 height 16
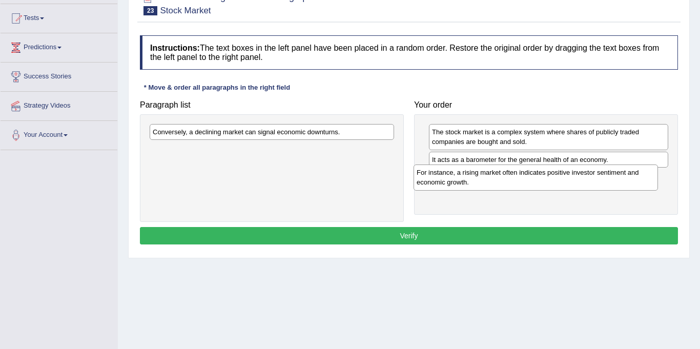
drag, startPoint x: 248, startPoint y: 141, endPoint x: 515, endPoint y: 178, distance: 269.1
click at [515, 178] on div "For instance, a rising market often indicates positive investor sentiment and e…" at bounding box center [536, 178] width 245 height 26
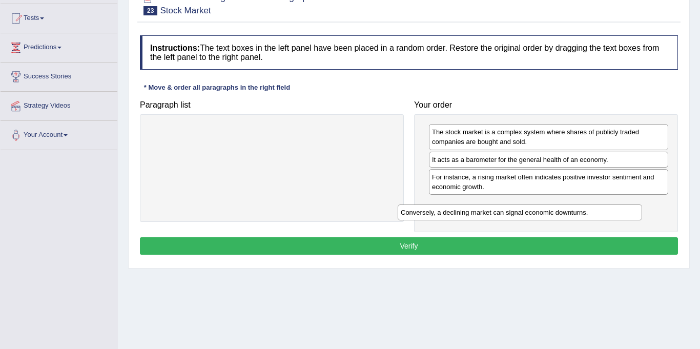
drag, startPoint x: 299, startPoint y: 131, endPoint x: 551, endPoint y: 209, distance: 264.0
click at [551, 209] on div "Conversely, a declining market can signal economic downturns." at bounding box center [520, 213] width 245 height 16
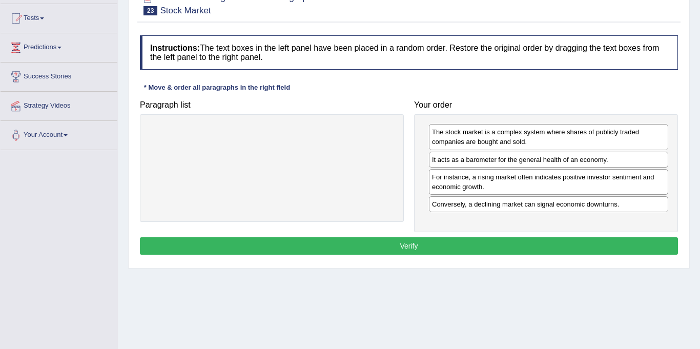
click at [427, 243] on button "Verify" at bounding box center [409, 245] width 538 height 17
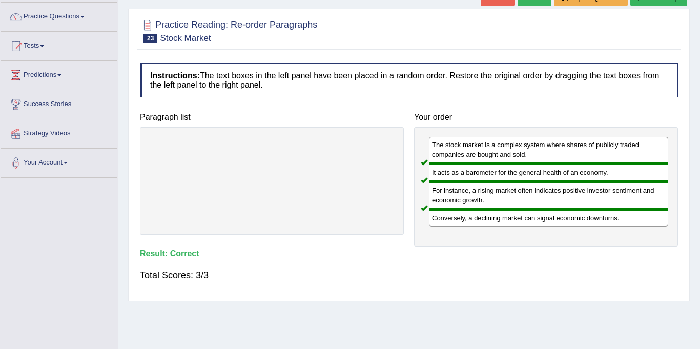
scroll to position [69, 0]
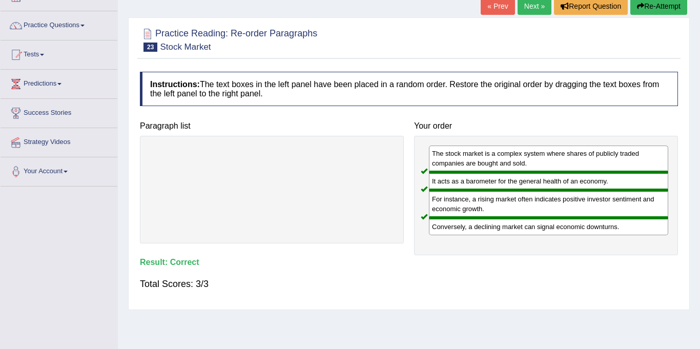
click at [530, 5] on link "Next »" at bounding box center [535, 5] width 34 height 17
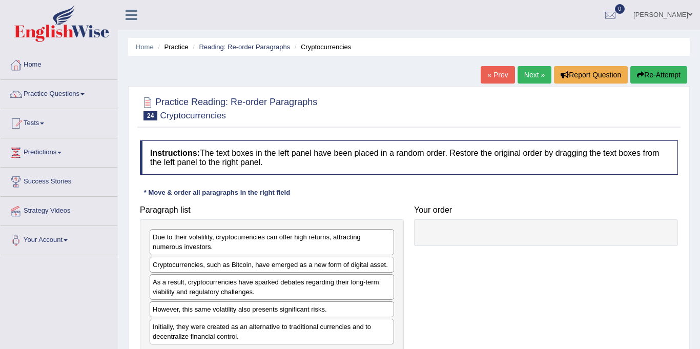
click at [524, 71] on link "Next »" at bounding box center [535, 74] width 34 height 17
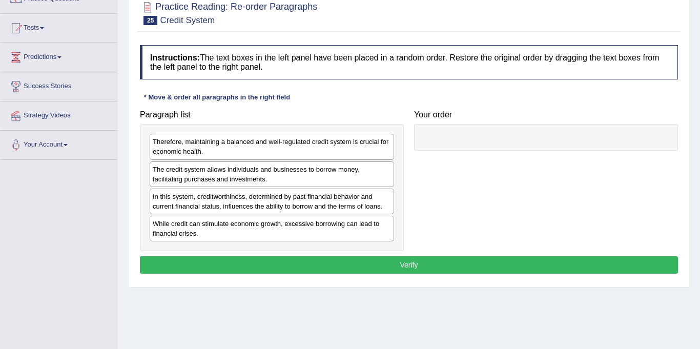
scroll to position [135, 0]
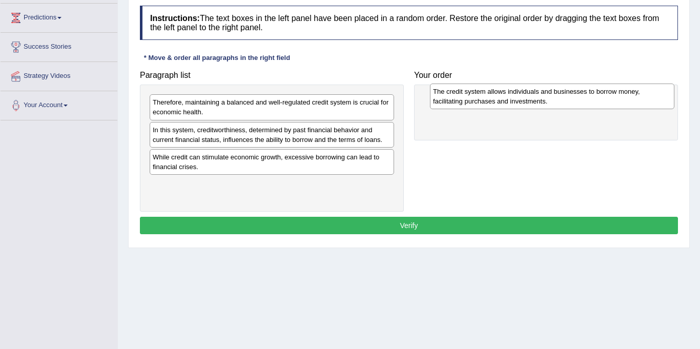
drag, startPoint x: 226, startPoint y: 141, endPoint x: 498, endPoint y: 107, distance: 273.9
click at [498, 107] on div "The credit system allows individuals and businesses to borrow money, facilitati…" at bounding box center [552, 97] width 245 height 26
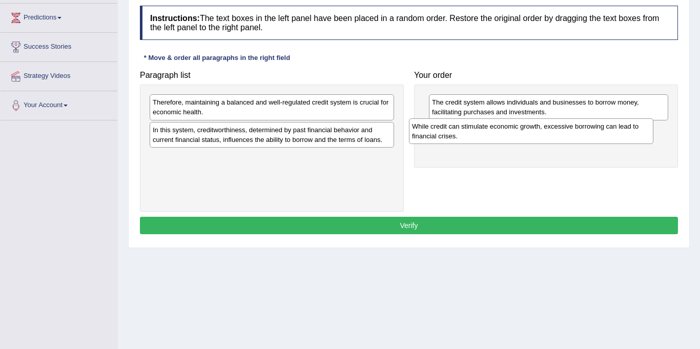
drag, startPoint x: 239, startPoint y: 161, endPoint x: 499, endPoint y: 132, distance: 261.1
click at [499, 132] on div "While credit can stimulate economic growth, excessive borrowing can lead to fin…" at bounding box center [531, 131] width 245 height 26
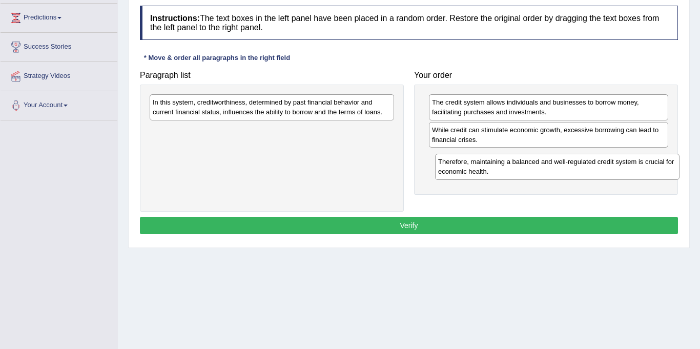
drag, startPoint x: 225, startPoint y: 106, endPoint x: 509, endPoint y: 164, distance: 289.5
click at [509, 164] on div "Therefore, maintaining a balanced and well-regulated credit system is crucial f…" at bounding box center [557, 167] width 245 height 26
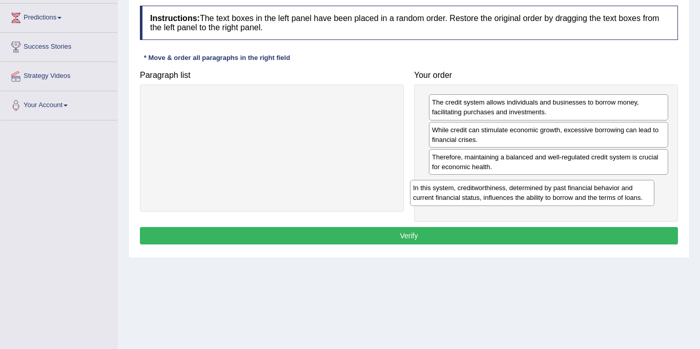
drag, startPoint x: 343, startPoint y: 113, endPoint x: 604, endPoint y: 199, distance: 274.1
click at [604, 199] on div "In this system, creditworthiness, determined by past financial behavior and cur…" at bounding box center [532, 193] width 245 height 26
click at [422, 231] on button "Verify" at bounding box center [409, 235] width 538 height 17
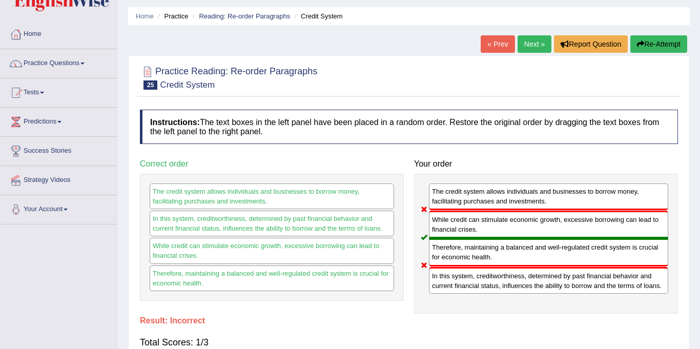
scroll to position [0, 0]
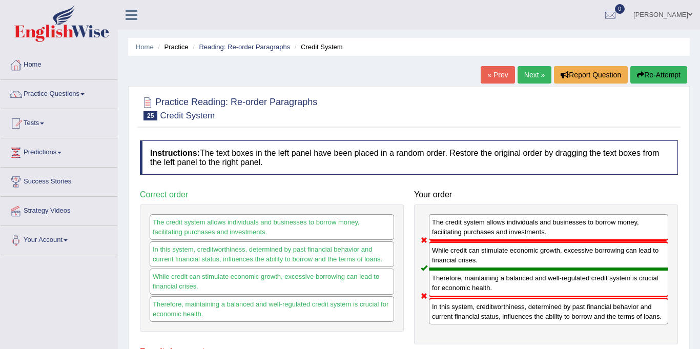
click at [526, 75] on link "Next »" at bounding box center [535, 74] width 34 height 17
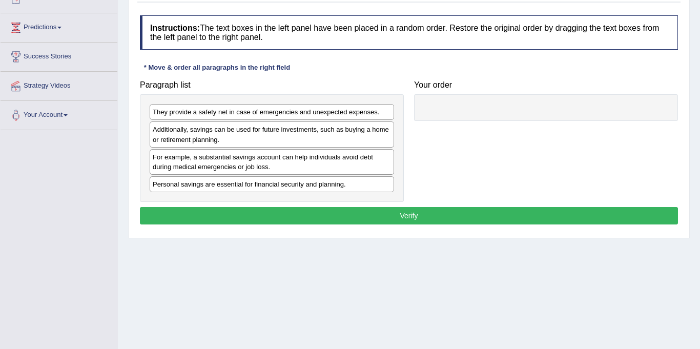
scroll to position [120, 0]
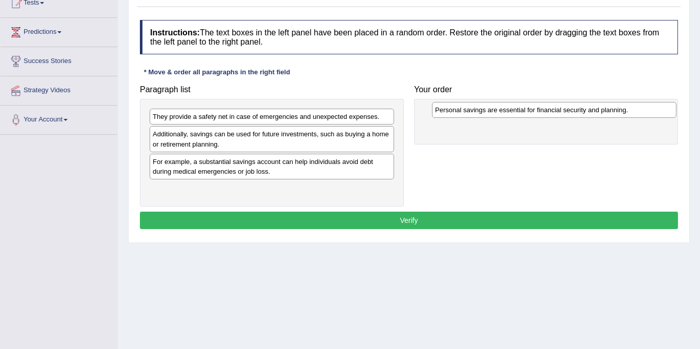
drag, startPoint x: 242, startPoint y: 189, endPoint x: 523, endPoint y: 109, distance: 292.4
click at [524, 109] on div "Personal savings are essential for financial security and planning." at bounding box center [554, 110] width 245 height 16
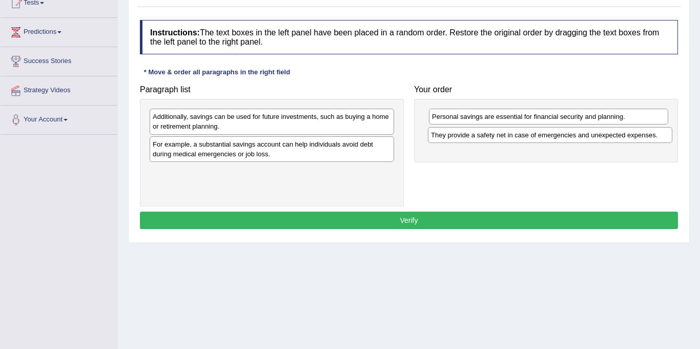
drag, startPoint x: 322, startPoint y: 121, endPoint x: 600, endPoint y: 140, distance: 279.0
click at [600, 140] on div "They provide a safety net in case of emergencies and unexpected expenses." at bounding box center [550, 135] width 245 height 16
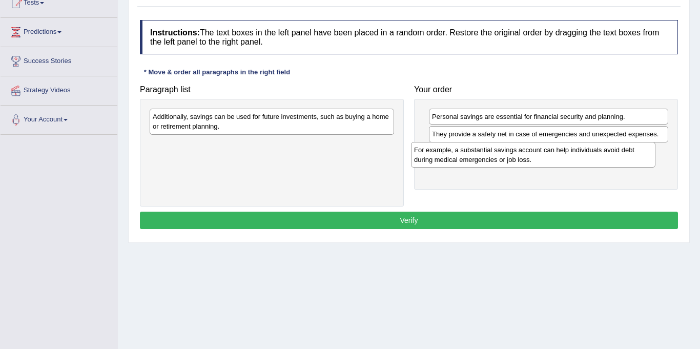
drag, startPoint x: 362, startPoint y: 147, endPoint x: 626, endPoint y: 152, distance: 264.1
click at [624, 152] on div "For example, a substantial savings account can help individuals avoid debt duri…" at bounding box center [533, 155] width 245 height 26
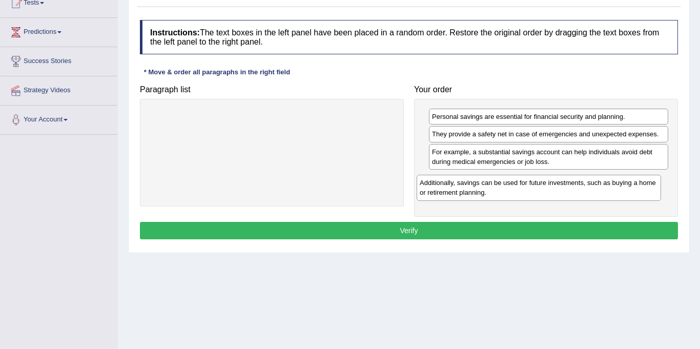
drag, startPoint x: 356, startPoint y: 125, endPoint x: 625, endPoint y: 191, distance: 277.1
click at [624, 191] on div "Additionally, savings can be used for future investments, such as buying a home…" at bounding box center [539, 188] width 245 height 26
click at [433, 233] on button "Verify" at bounding box center [409, 230] width 538 height 17
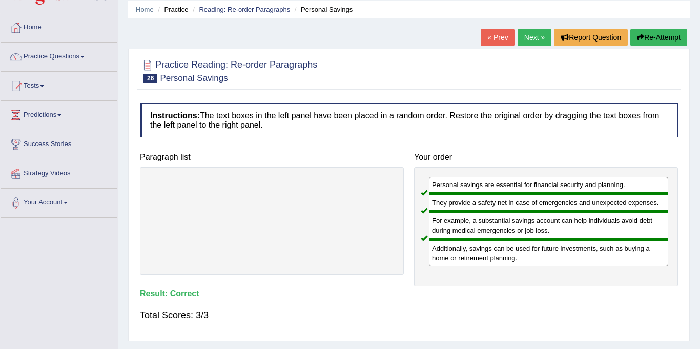
scroll to position [36, 0]
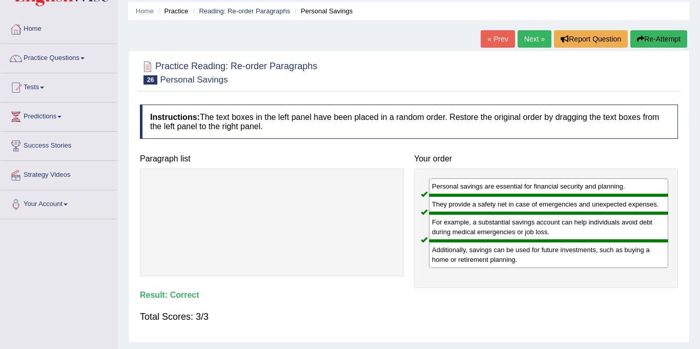
click at [530, 39] on link "Next »" at bounding box center [535, 38] width 34 height 17
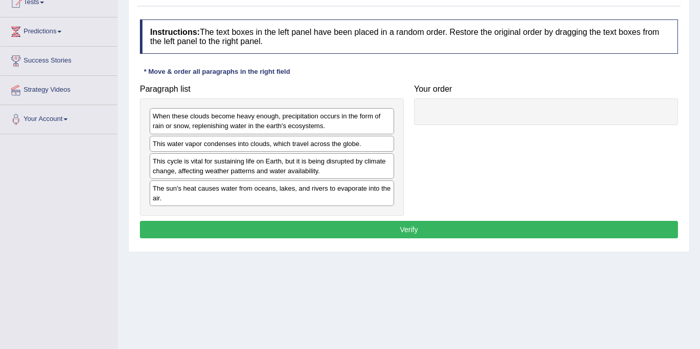
scroll to position [122, 0]
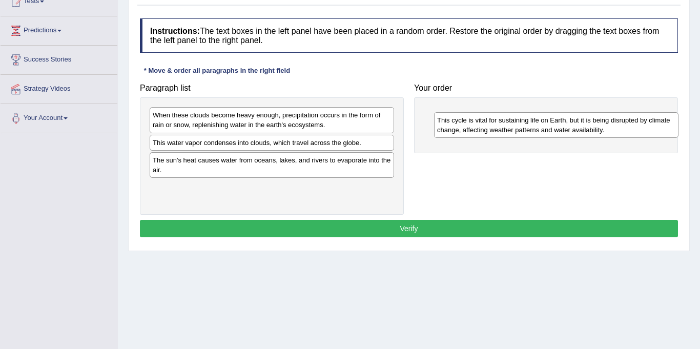
drag, startPoint x: 234, startPoint y: 172, endPoint x: 515, endPoint y: 130, distance: 283.6
click at [515, 129] on div "This cycle is vital for sustaining life on Earth, but it is being disrupted by …" at bounding box center [556, 125] width 245 height 26
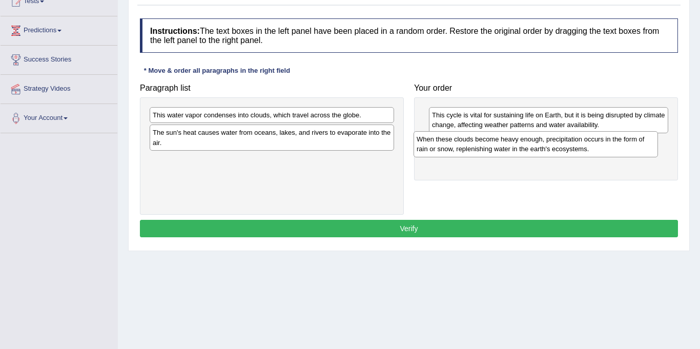
drag, startPoint x: 293, startPoint y: 125, endPoint x: 565, endPoint y: 152, distance: 274.0
click at [565, 152] on div "When these clouds become heavy enough, precipitation occurs in the form of rain…" at bounding box center [536, 144] width 245 height 26
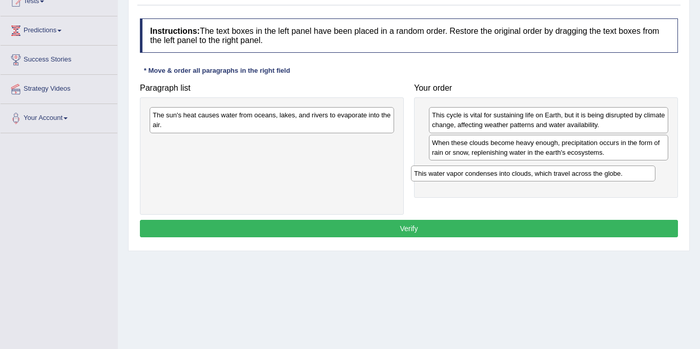
drag, startPoint x: 308, startPoint y: 116, endPoint x: 576, endPoint y: 172, distance: 274.4
click at [576, 172] on div "This water vapor condenses into clouds, which travel across the globe." at bounding box center [533, 174] width 245 height 16
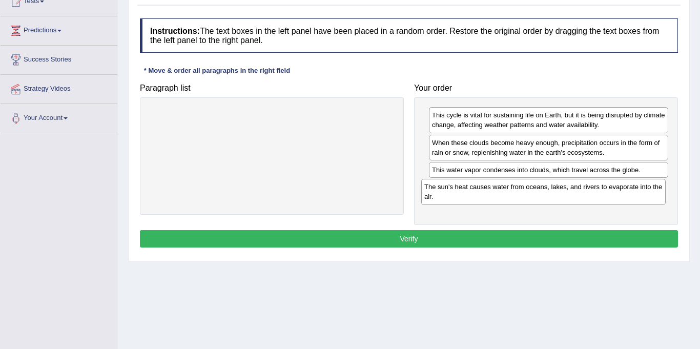
drag, startPoint x: 272, startPoint y: 122, endPoint x: 550, endPoint y: 194, distance: 287.0
click at [549, 194] on div "The sun's heat causes water from oceans, lakes, and rivers to evaporate into th…" at bounding box center [543, 192] width 245 height 26
click at [481, 235] on button "Verify" at bounding box center [409, 238] width 538 height 17
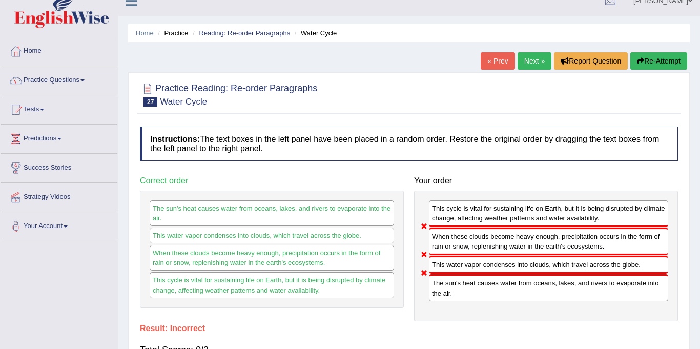
scroll to position [0, 0]
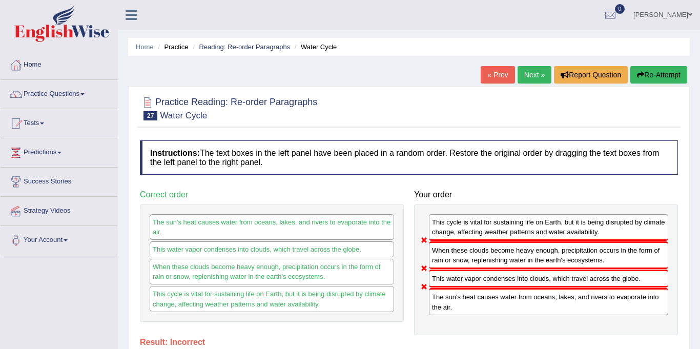
click at [538, 77] on link "Next »" at bounding box center [535, 74] width 34 height 17
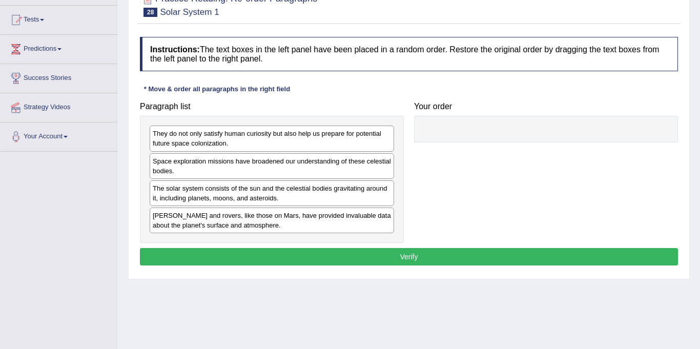
scroll to position [105, 0]
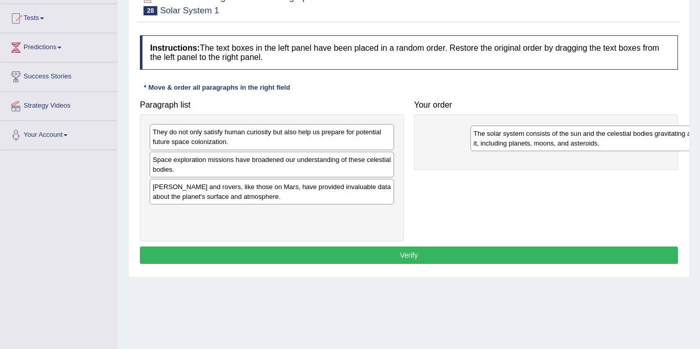
drag, startPoint x: 195, startPoint y: 192, endPoint x: 516, endPoint y: 139, distance: 325.3
click at [516, 139] on div "The solar system consists of the sun and the celestial bodies gravitating aroun…" at bounding box center [593, 139] width 245 height 26
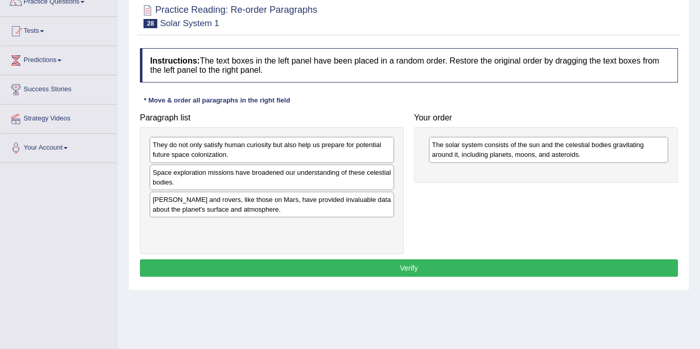
scroll to position [7, 0]
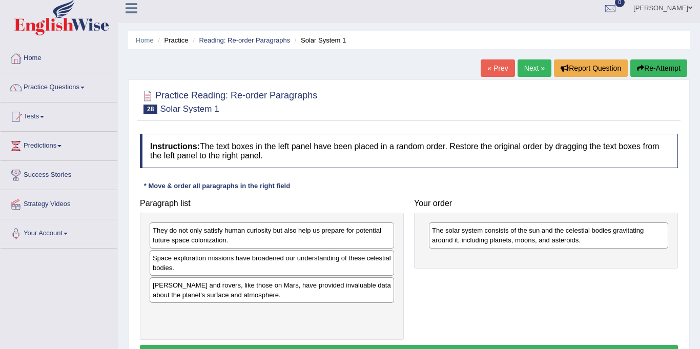
click at [523, 64] on link "Next »" at bounding box center [535, 67] width 34 height 17
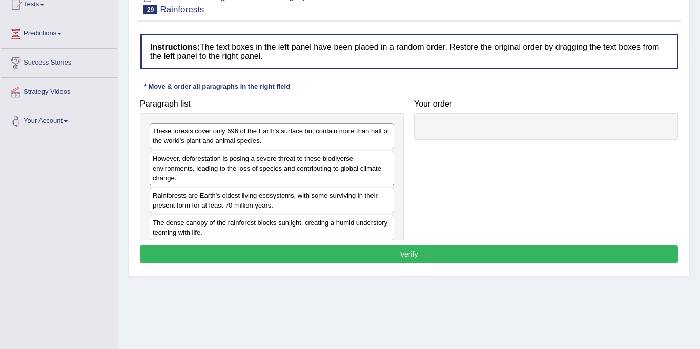
scroll to position [130, 0]
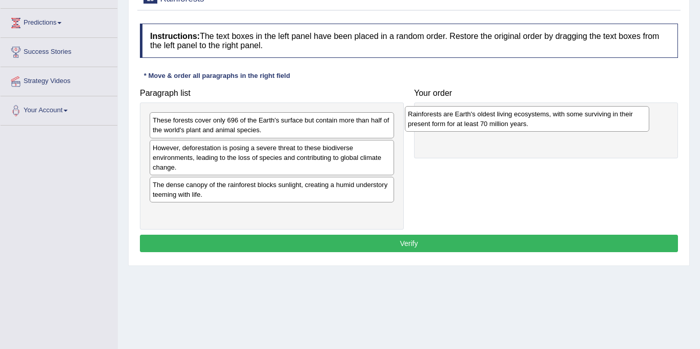
drag, startPoint x: 205, startPoint y: 186, endPoint x: 460, endPoint y: 125, distance: 262.5
click at [460, 125] on div "Rainforests are Earth's oldest living ecosystems, with some surviving in their …" at bounding box center [527, 119] width 245 height 26
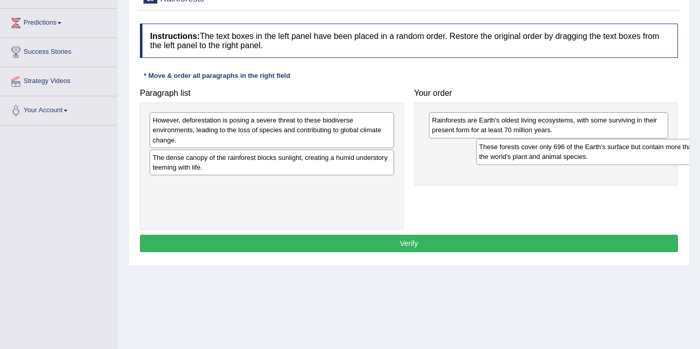
drag, startPoint x: 179, startPoint y: 124, endPoint x: 504, endPoint y: 151, distance: 326.6
click at [505, 151] on div "These forests cover only 696 of the Earth's surface but contain more than half …" at bounding box center [598, 152] width 245 height 26
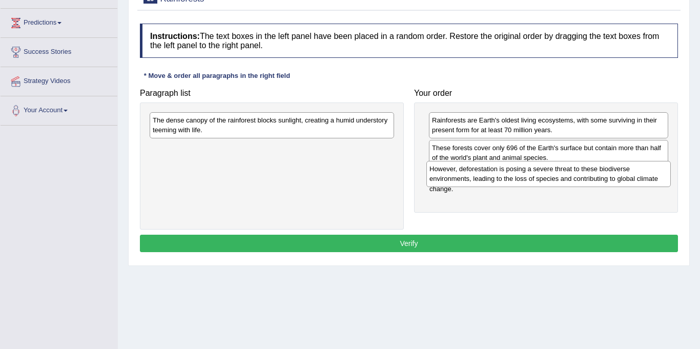
drag, startPoint x: 257, startPoint y: 129, endPoint x: 531, endPoint y: 175, distance: 277.7
click at [531, 175] on div "However, deforestation is posing a severe threat to these biodiverse environmen…" at bounding box center [549, 174] width 245 height 26
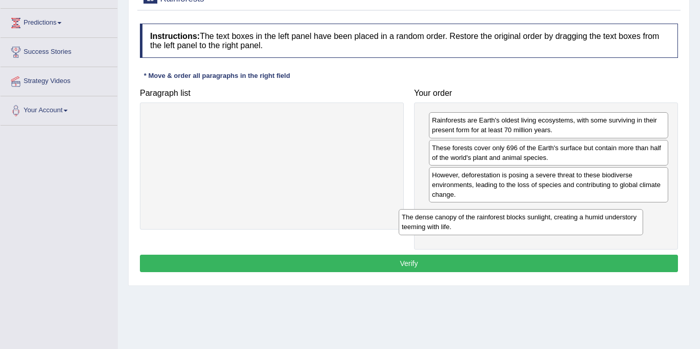
drag, startPoint x: 335, startPoint y: 124, endPoint x: 589, endPoint y: 219, distance: 271.7
click at [589, 219] on div "The dense canopy of the rainforest blocks sunlight, creating a humid understory…" at bounding box center [521, 222] width 245 height 26
click at [433, 264] on button "Verify" at bounding box center [409, 263] width 538 height 17
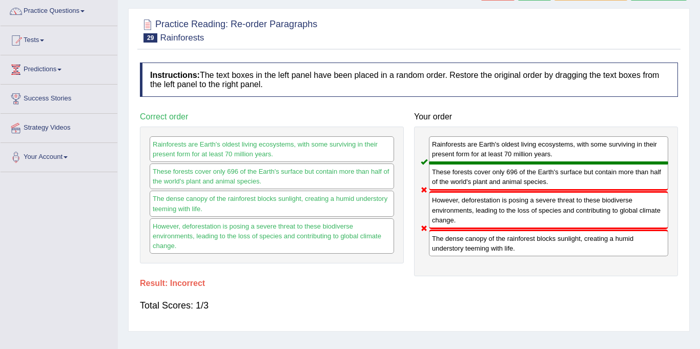
scroll to position [0, 0]
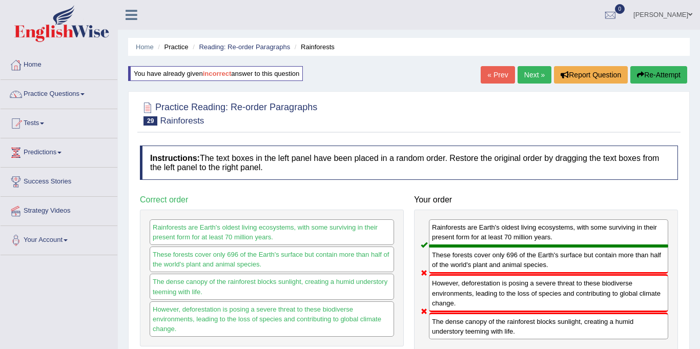
click at [549, 79] on div "« Prev Next » Report Question Re-Attempt" at bounding box center [585, 76] width 209 height 20
click at [526, 69] on link "Next »" at bounding box center [535, 74] width 34 height 17
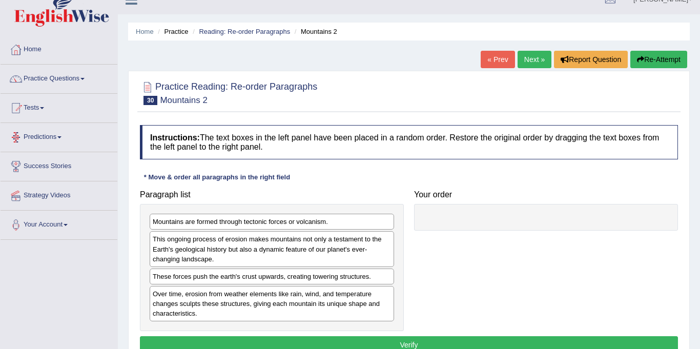
scroll to position [16, 0]
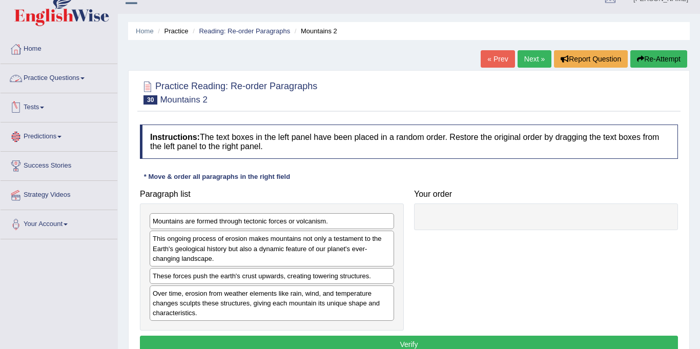
click at [56, 71] on link "Practice Questions" at bounding box center [59, 77] width 117 height 26
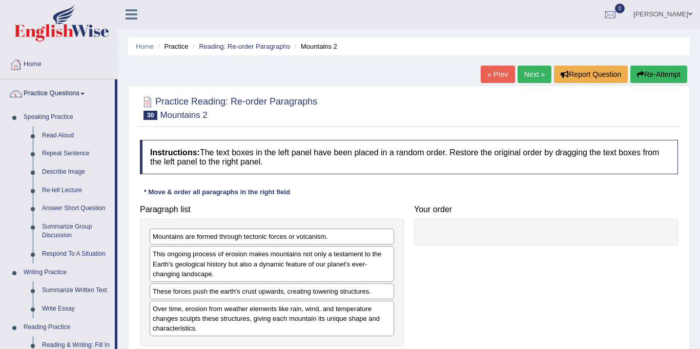
scroll to position [0, 0]
click at [50, 92] on link "Practice Questions" at bounding box center [58, 93] width 114 height 26
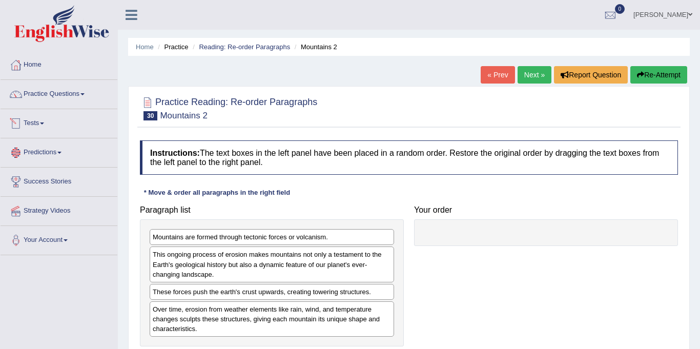
click at [37, 124] on link "Tests" at bounding box center [59, 122] width 117 height 26
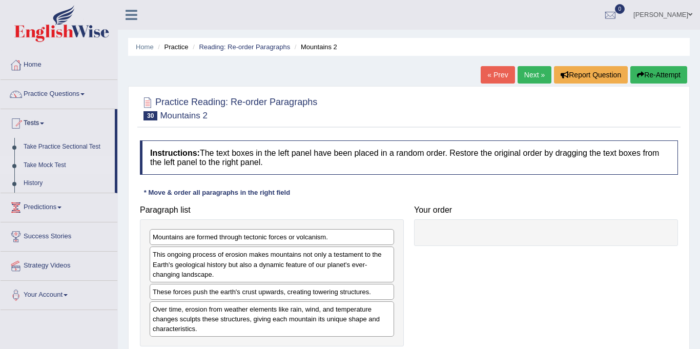
click at [48, 165] on link "Take Mock Test" at bounding box center [67, 165] width 96 height 18
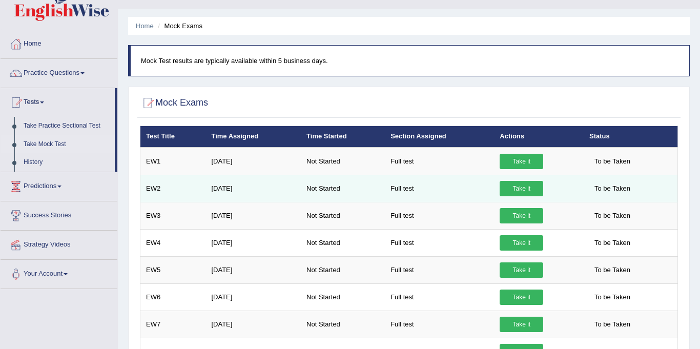
scroll to position [26, 0]
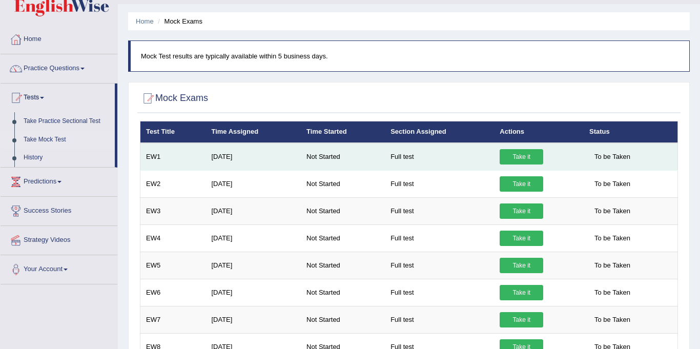
click at [516, 158] on link "Take it" at bounding box center [522, 156] width 44 height 15
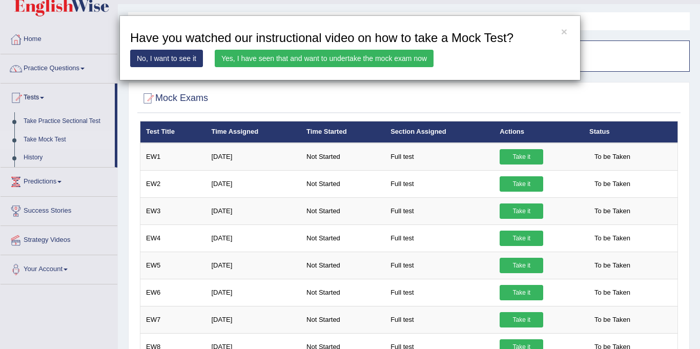
click at [293, 62] on link "Yes, I have seen that and want to undertake the mock exam now" at bounding box center [324, 58] width 219 height 17
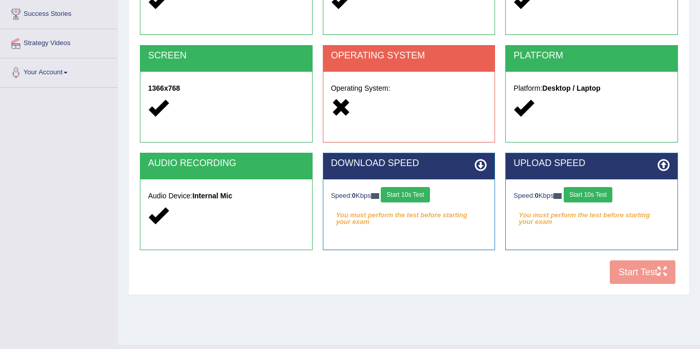
scroll to position [163, 0]
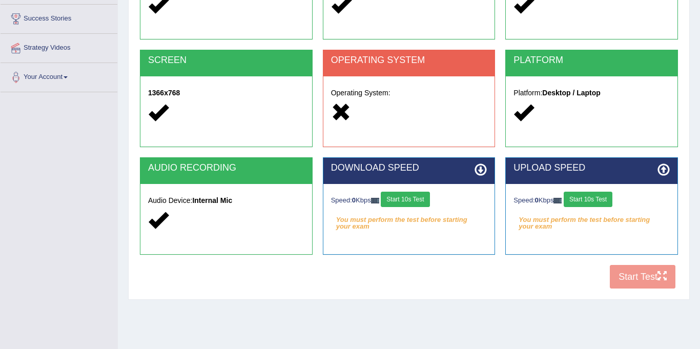
click at [436, 179] on div "DOWNLOAD SPEED" at bounding box center [409, 171] width 172 height 26
click at [485, 169] on div "DOWNLOAD SPEED" at bounding box center [409, 171] width 172 height 26
click at [476, 170] on icon at bounding box center [481, 170] width 12 height 12
click at [479, 167] on icon at bounding box center [481, 170] width 12 height 12
click at [476, 167] on icon at bounding box center [481, 170] width 12 height 12
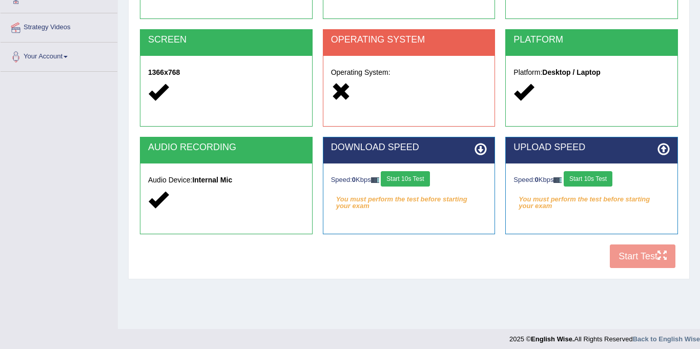
scroll to position [189, 0]
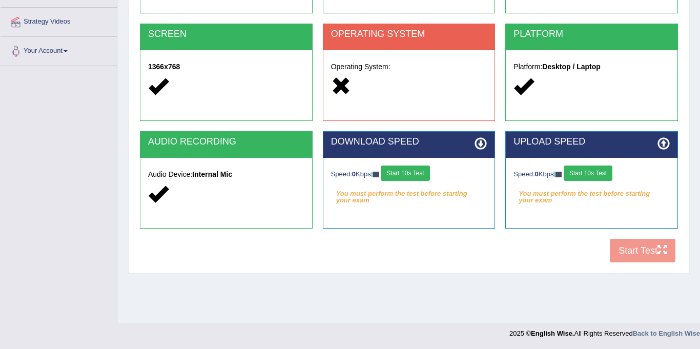
click at [662, 252] on div "COOKIES Cookies Enabled JAVASCRIPT Javascript Enabled BROWSER Browser: Chrome S…" at bounding box center [408, 92] width 543 height 352
click at [623, 243] on div "COOKIES Cookies Enabled JAVASCRIPT Javascript Enabled BROWSER Browser: Chrome S…" at bounding box center [408, 92] width 543 height 352
click at [621, 245] on div "COOKIES Cookies Enabled JAVASCRIPT Javascript Enabled BROWSER Browser: Chrome S…" at bounding box center [408, 92] width 543 height 352
click at [620, 245] on div "COOKIES Cookies Enabled JAVASCRIPT Javascript Enabled BROWSER Browser: Chrome S…" at bounding box center [408, 92] width 543 height 352
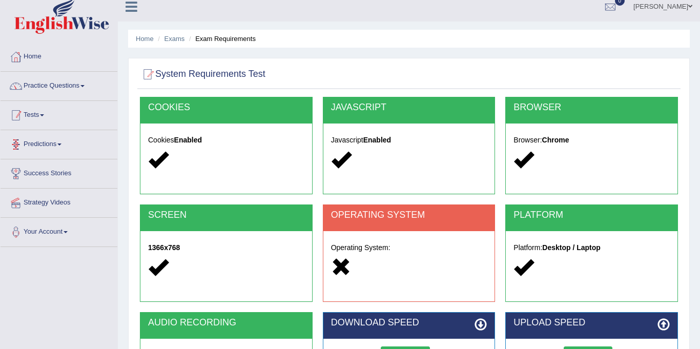
scroll to position [0, 0]
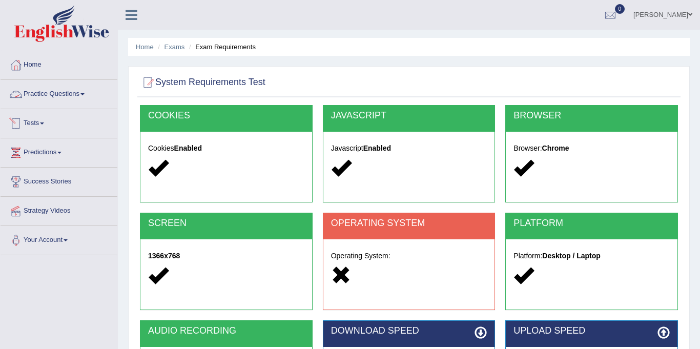
click at [42, 91] on link "Practice Questions" at bounding box center [59, 93] width 117 height 26
